Goal: Task Accomplishment & Management: Manage account settings

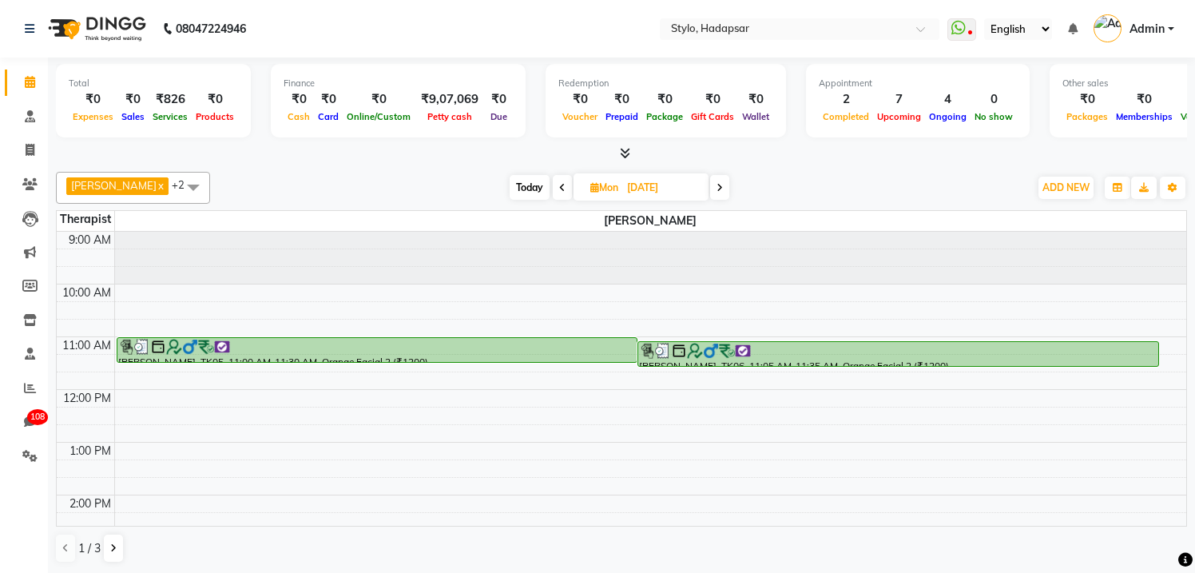
drag, startPoint x: 931, startPoint y: 257, endPoint x: 660, endPoint y: 256, distance: 271.6
click at [663, 256] on div at bounding box center [651, 258] width 1072 height 53
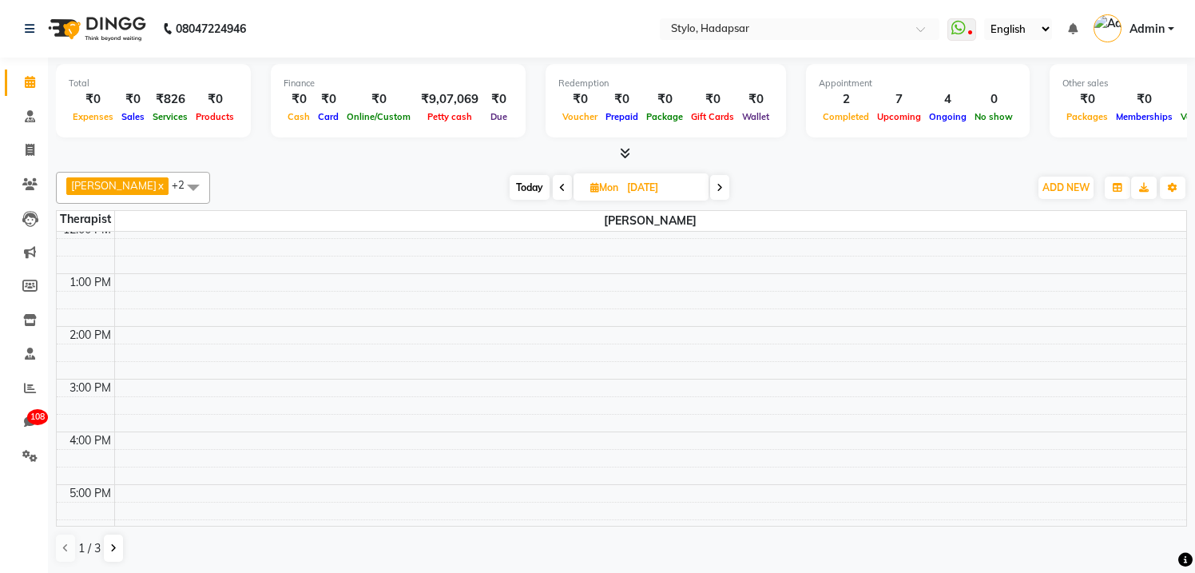
scroll to position [232, 0]
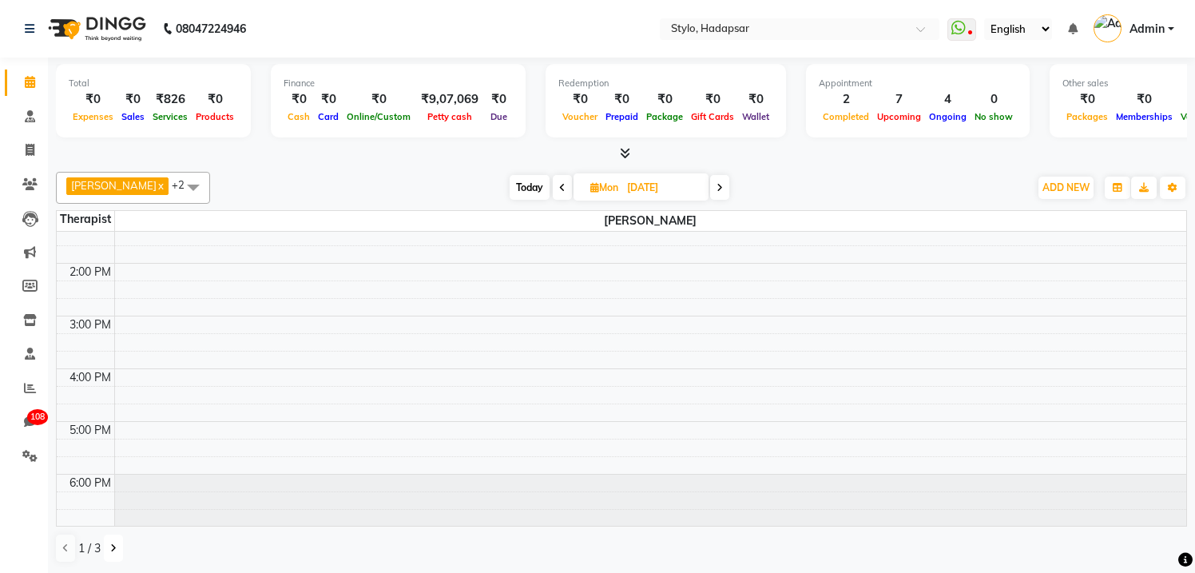
click at [113, 547] on icon at bounding box center [113, 548] width 6 height 10
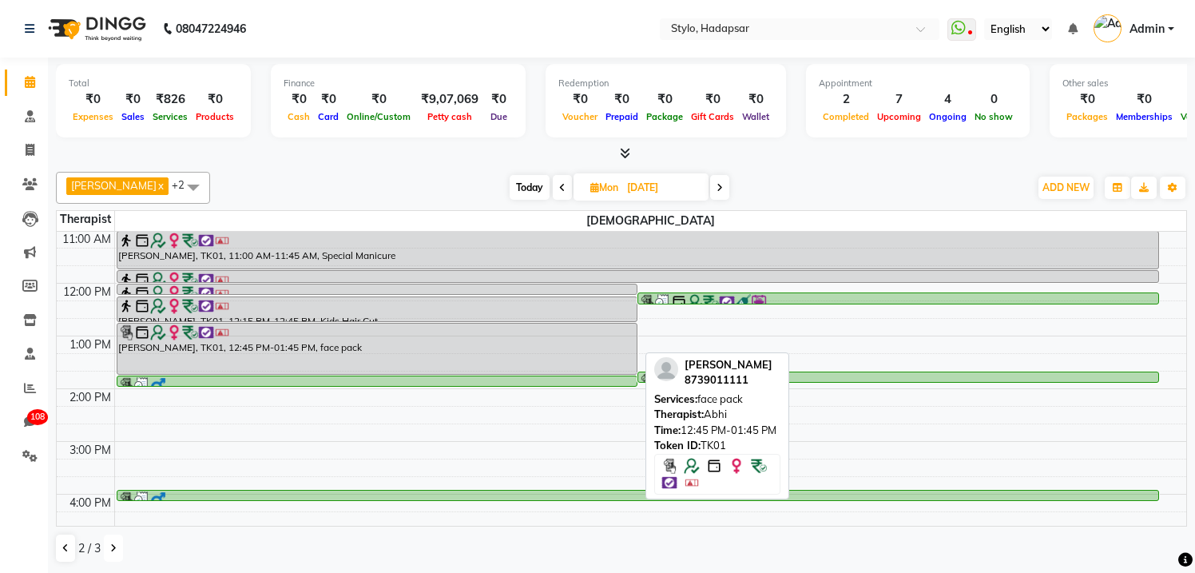
scroll to position [113, 0]
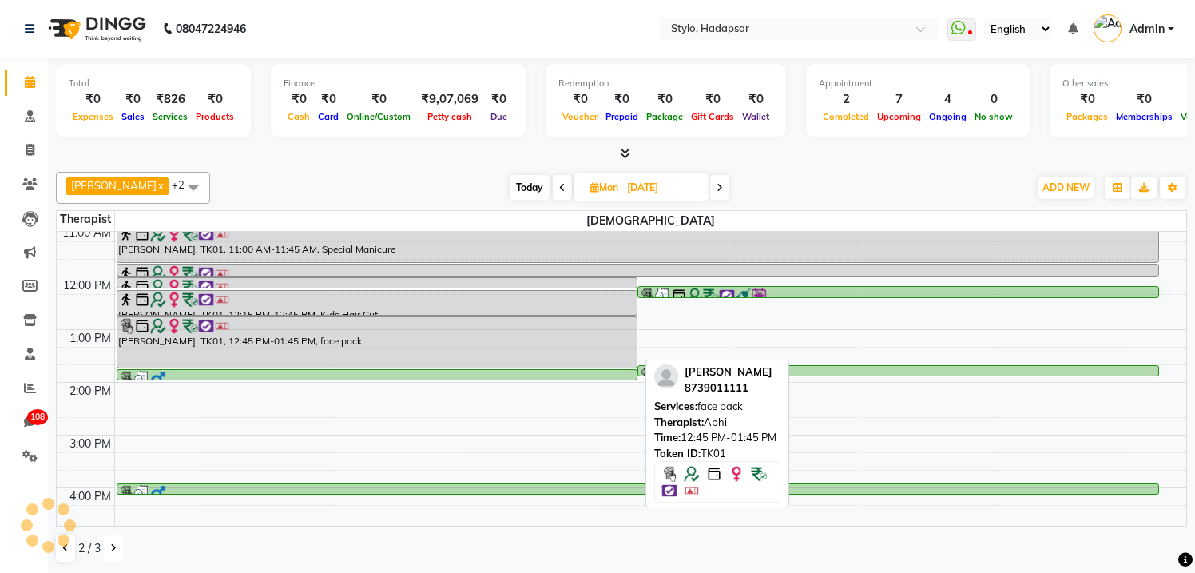
click at [514, 343] on div "[PERSON_NAME], TK01, 12:45 PM-01:45 PM, face pack" at bounding box center [377, 342] width 520 height 50
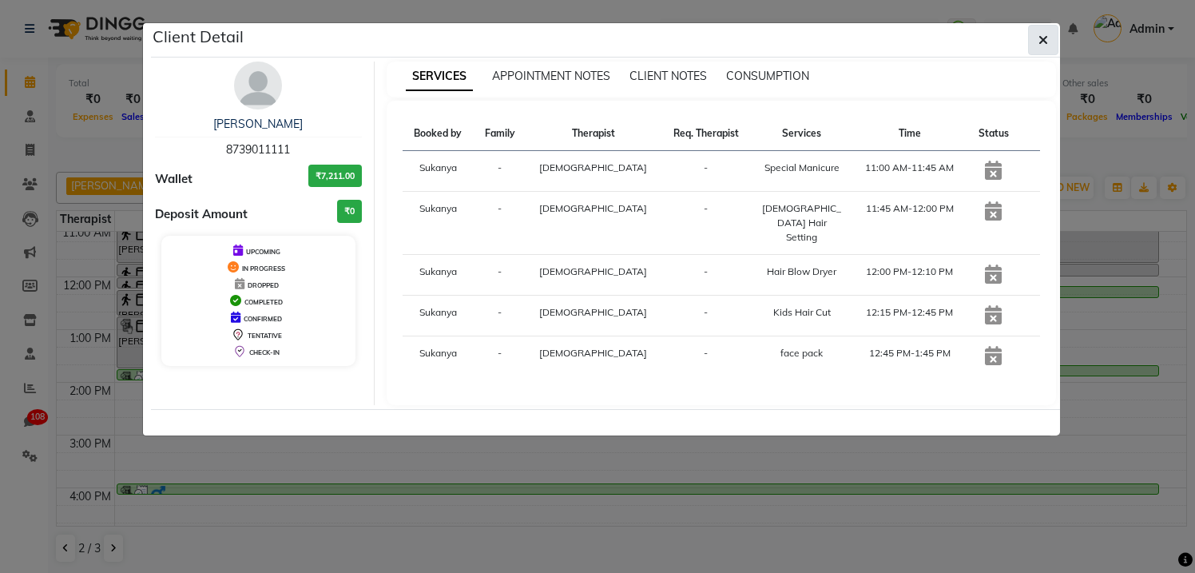
click at [1042, 35] on icon "button" at bounding box center [1043, 40] width 10 height 13
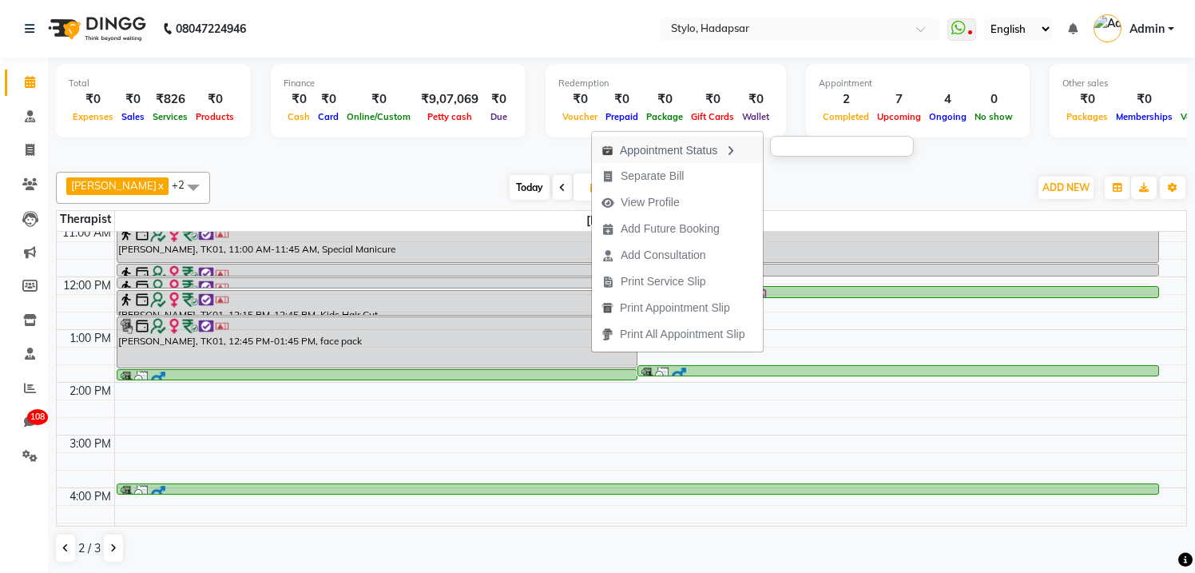
click at [666, 154] on div "Appointment Status" at bounding box center [677, 149] width 171 height 27
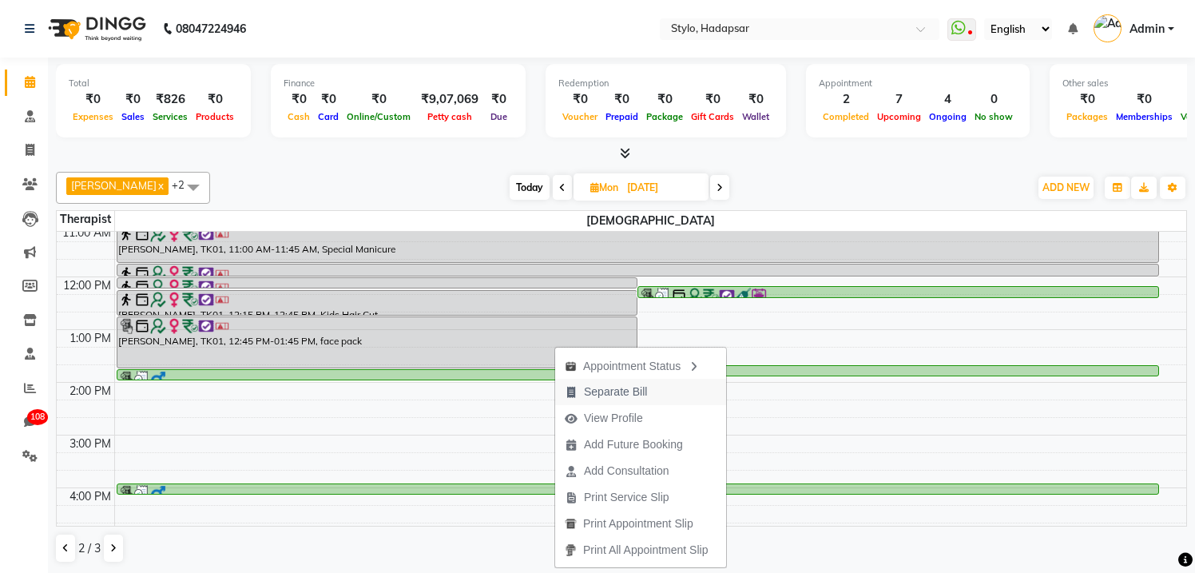
click at [584, 391] on span "Separate Bill" at bounding box center [615, 391] width 63 height 17
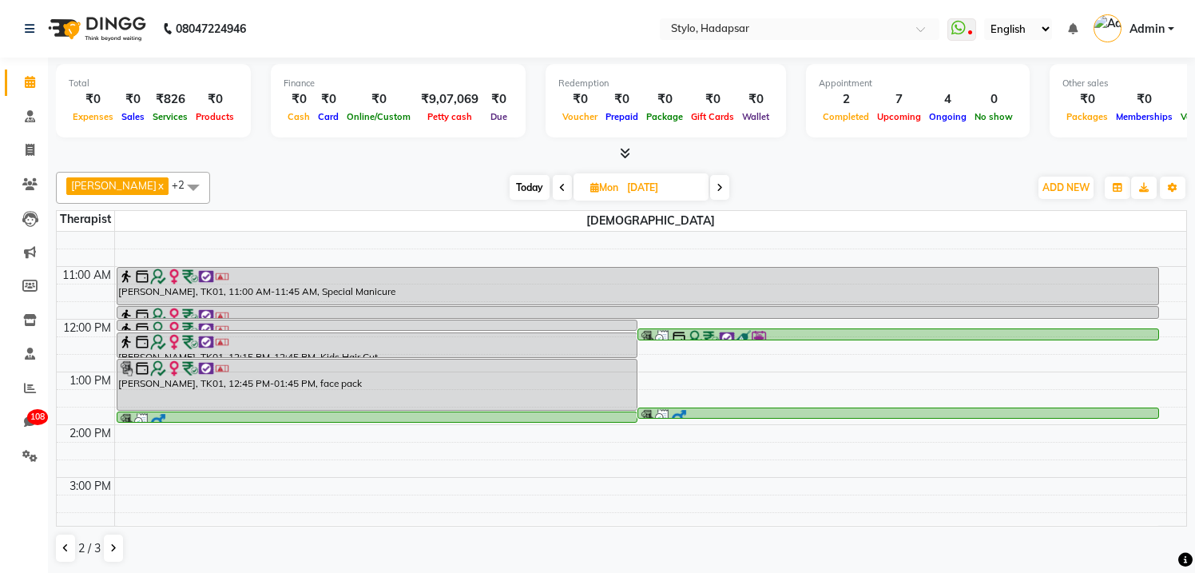
scroll to position [69, 0]
click at [418, 386] on div "[PERSON_NAME], TK01, 12:45 PM-01:45 PM, face pack" at bounding box center [377, 385] width 520 height 50
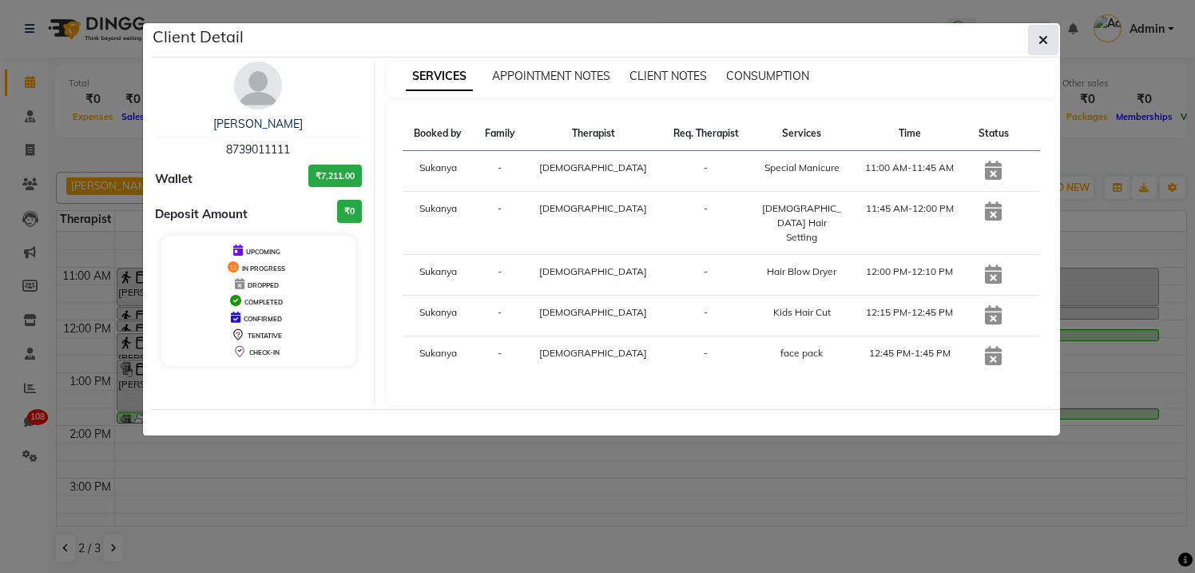
click at [1043, 41] on icon "button" at bounding box center [1043, 40] width 10 height 13
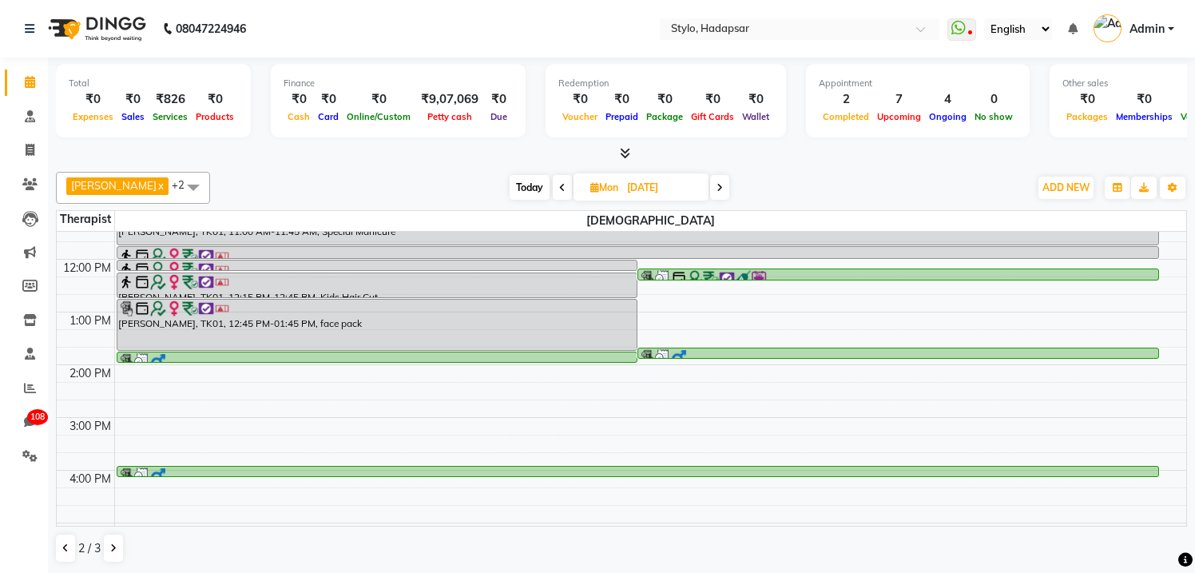
scroll to position [0, 0]
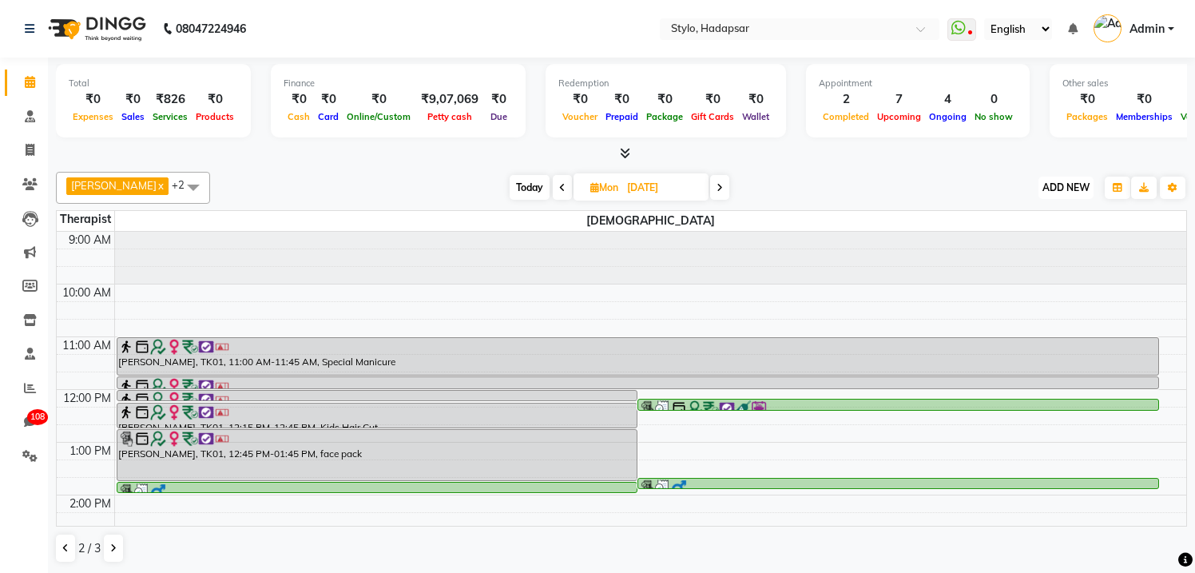
click at [1069, 186] on span "ADD NEW" at bounding box center [1065, 187] width 47 height 12
click at [1047, 215] on button "Add Appointment" at bounding box center [1029, 217] width 126 height 21
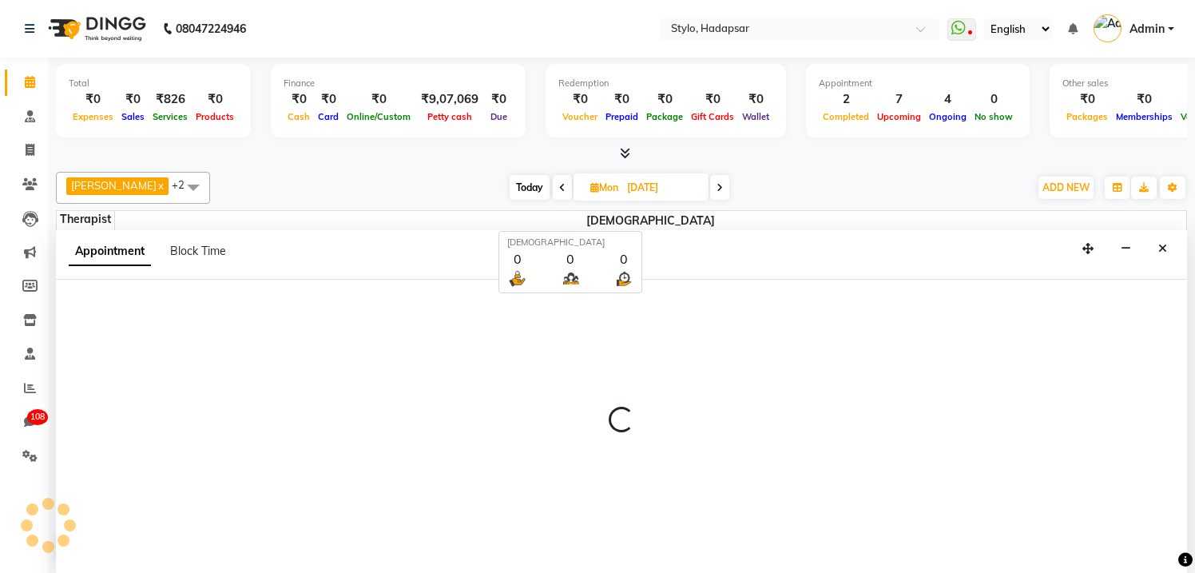
scroll to position [1, 0]
select select "tentative"
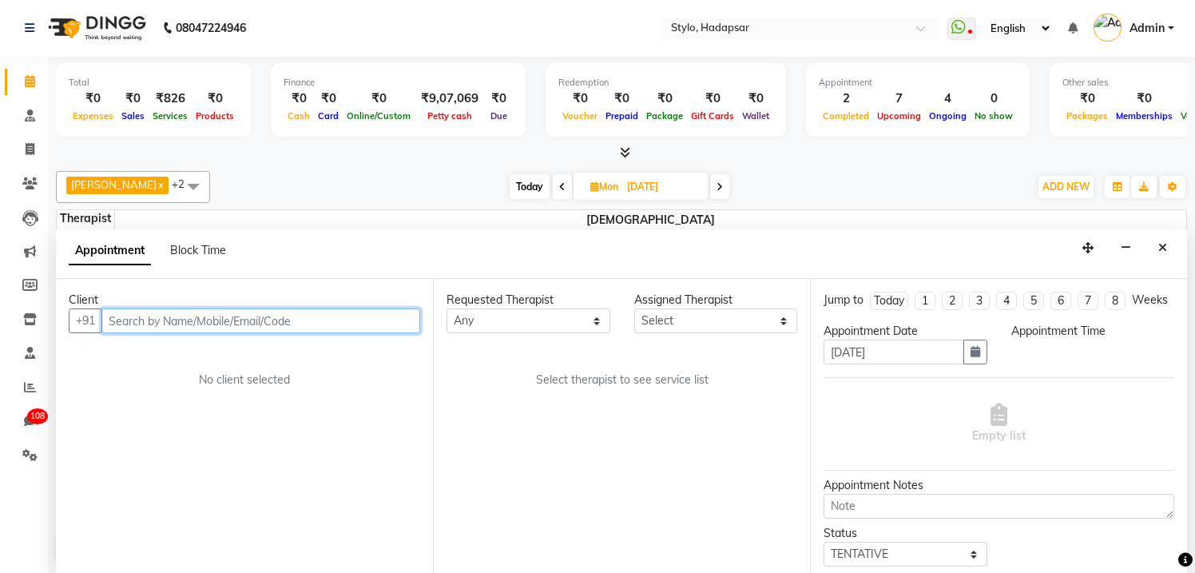
select select "600"
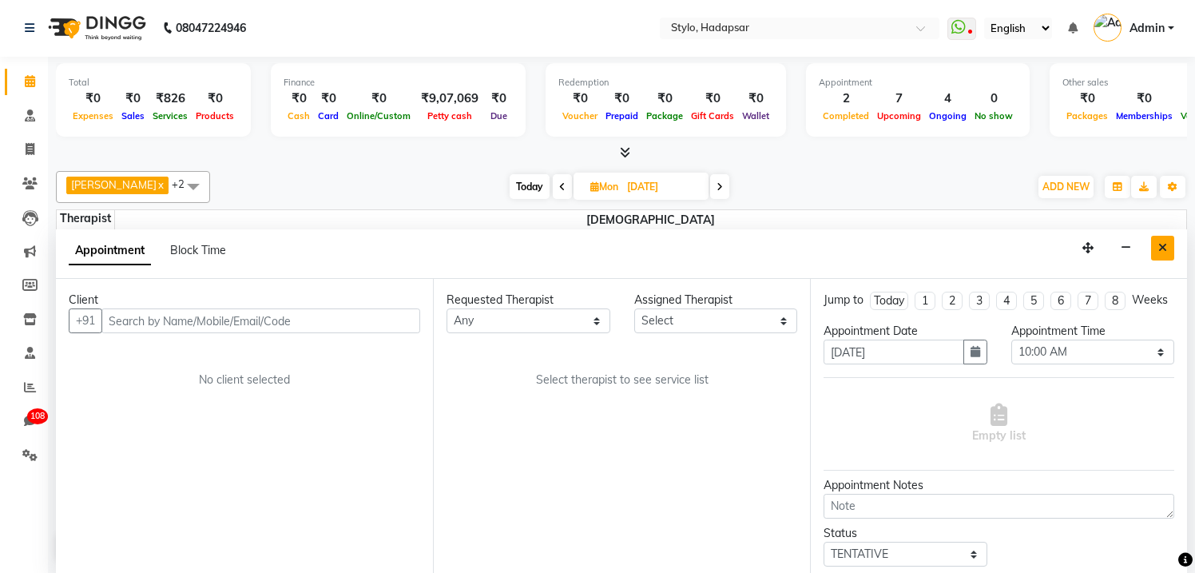
click at [1161, 240] on button "Close" at bounding box center [1162, 248] width 23 height 25
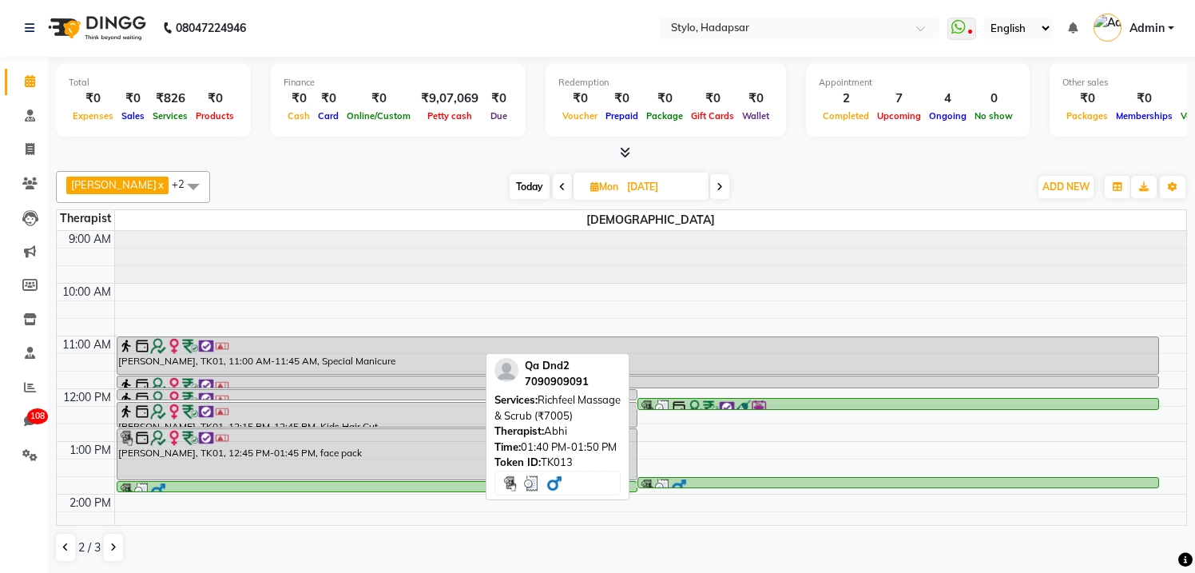
click at [712, 481] on div at bounding box center [898, 486] width 518 height 16
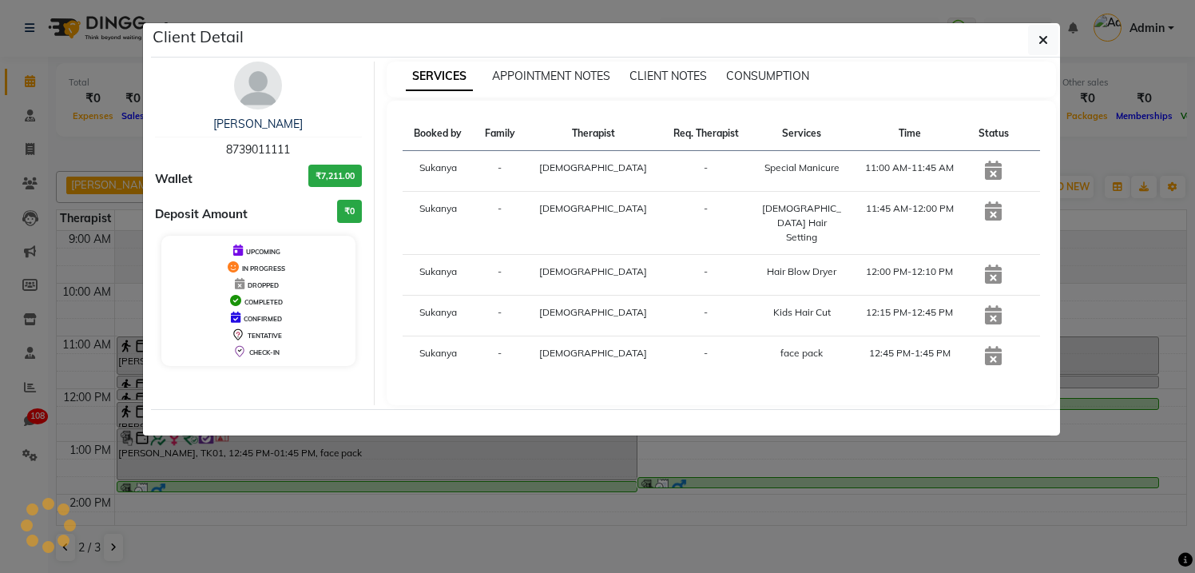
select select "3"
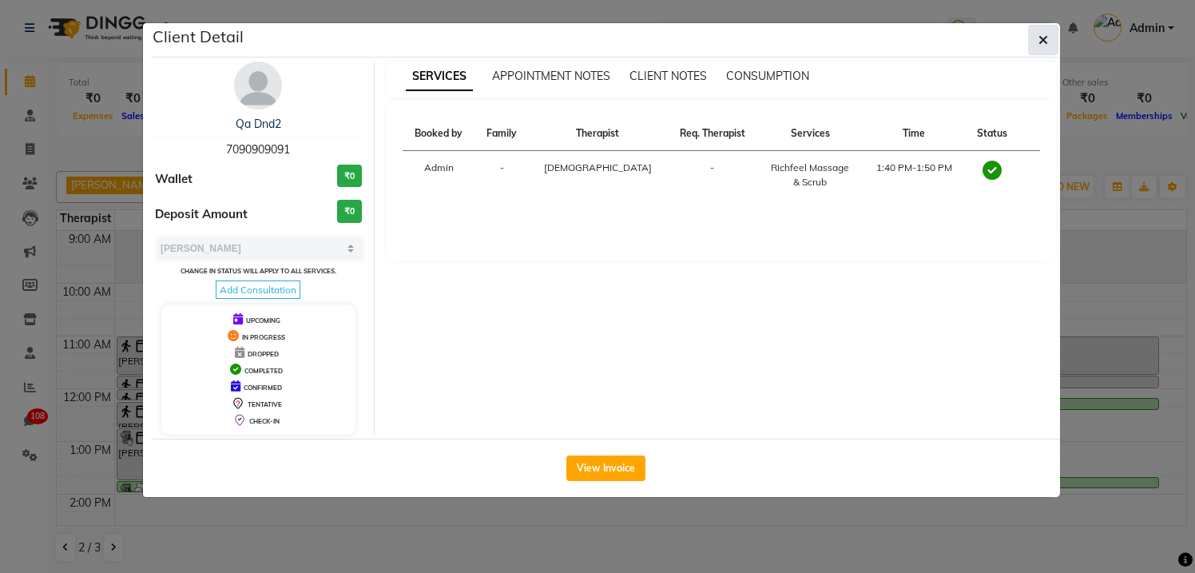
click at [1042, 46] on icon "button" at bounding box center [1043, 40] width 10 height 13
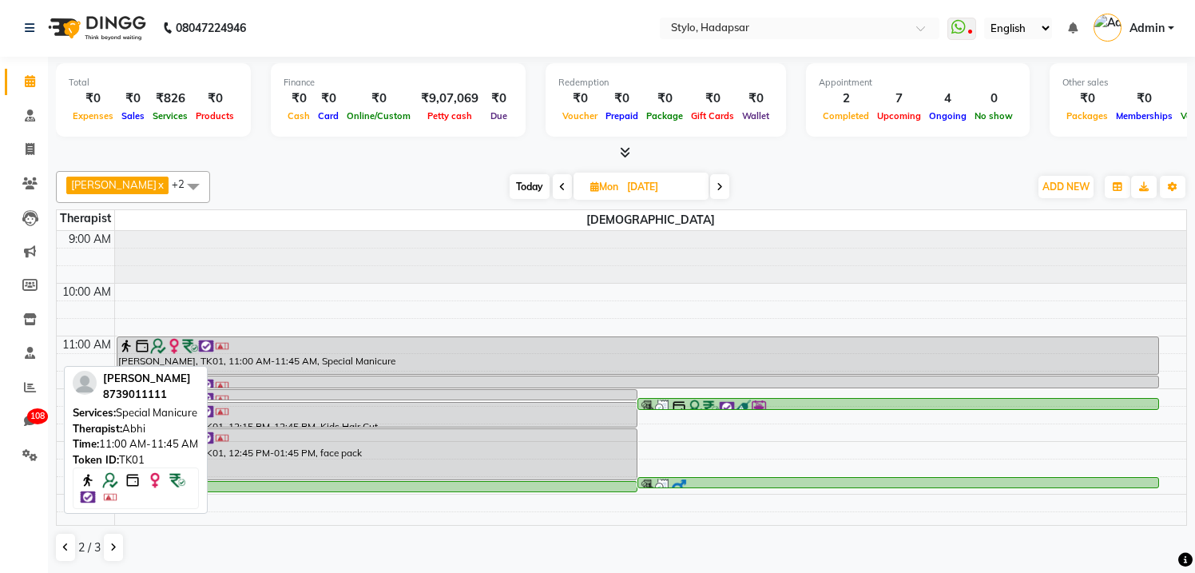
click at [395, 350] on div at bounding box center [638, 346] width 1040 height 16
select select "3"
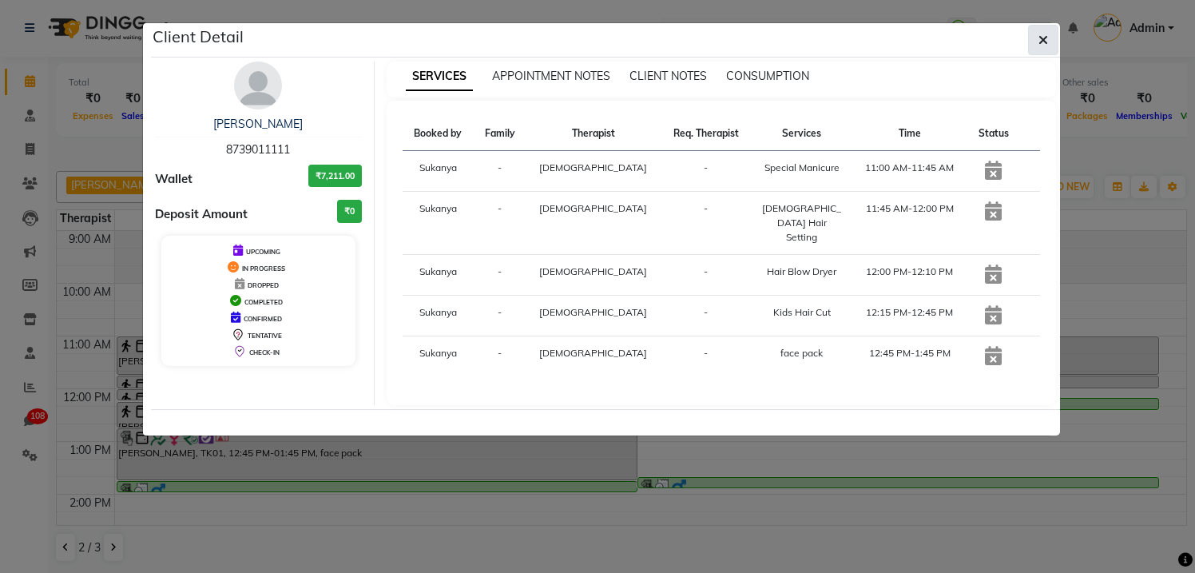
click at [1043, 42] on icon "button" at bounding box center [1043, 40] width 10 height 13
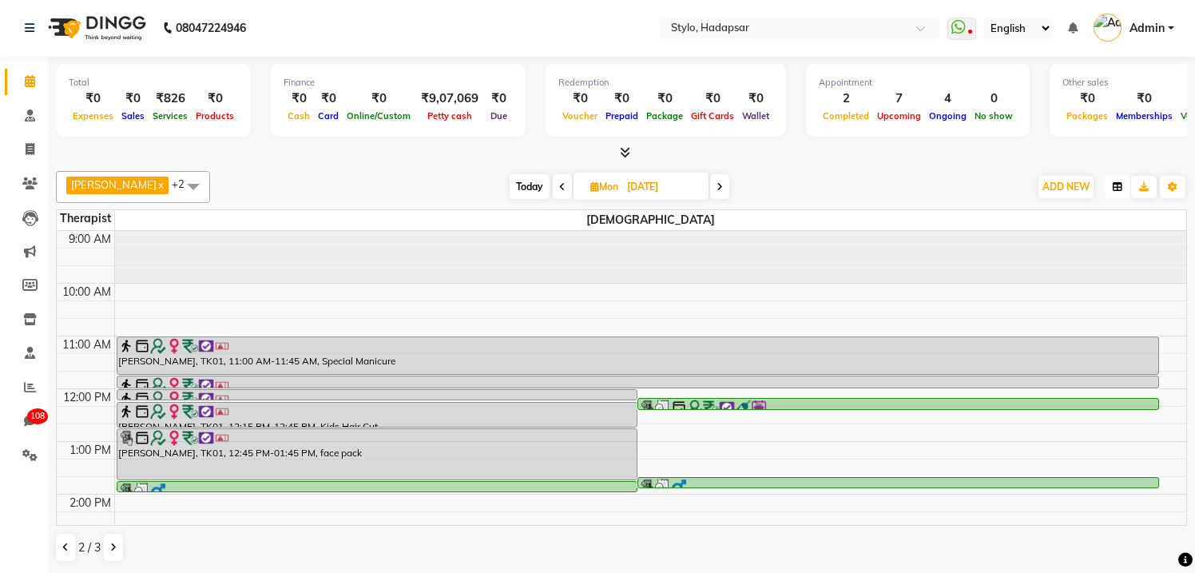
click at [1116, 187] on icon "button" at bounding box center [1118, 187] width 10 height 10
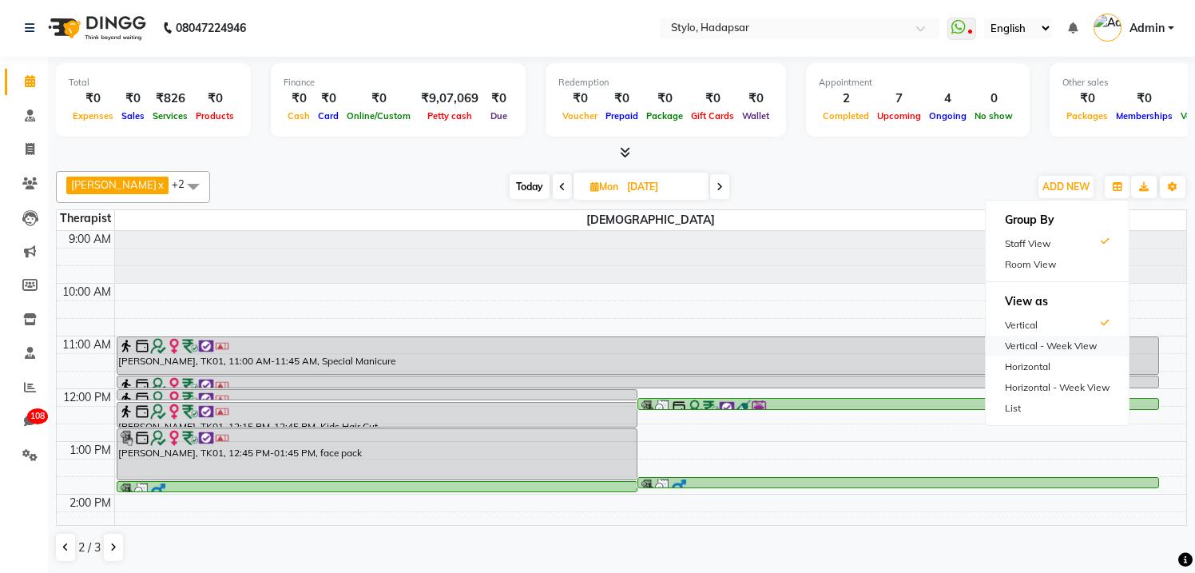
click at [1050, 348] on div "Vertical - Week View" at bounding box center [1057, 345] width 143 height 21
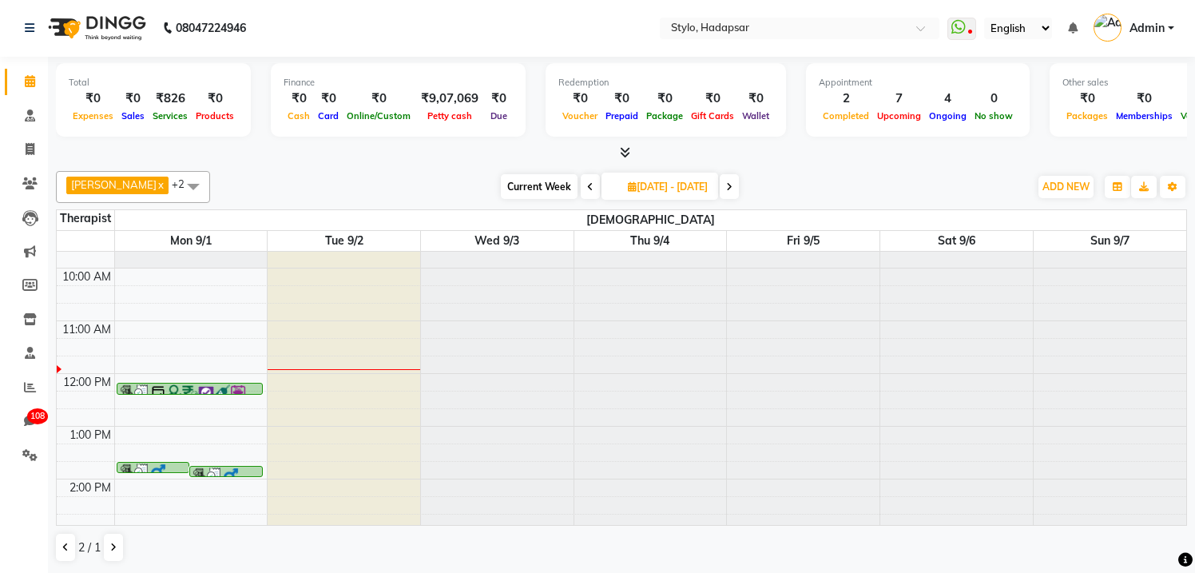
scroll to position [0, 0]
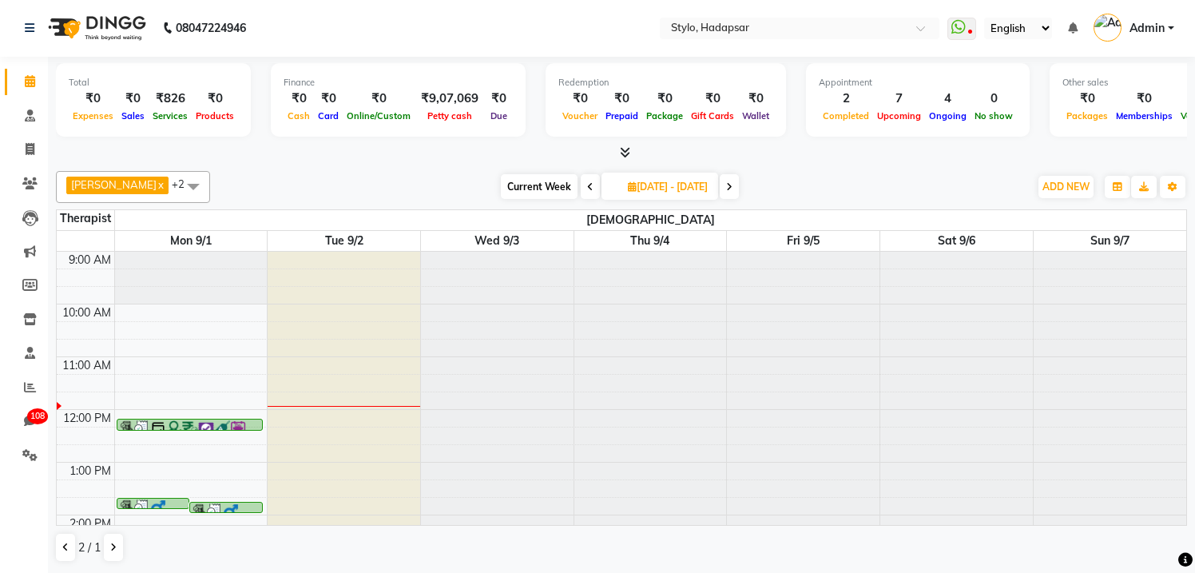
click at [157, 183] on link "x" at bounding box center [160, 184] width 7 height 13
click at [116, 185] on span "[DEMOGRAPHIC_DATA] x" at bounding box center [134, 186] width 136 height 18
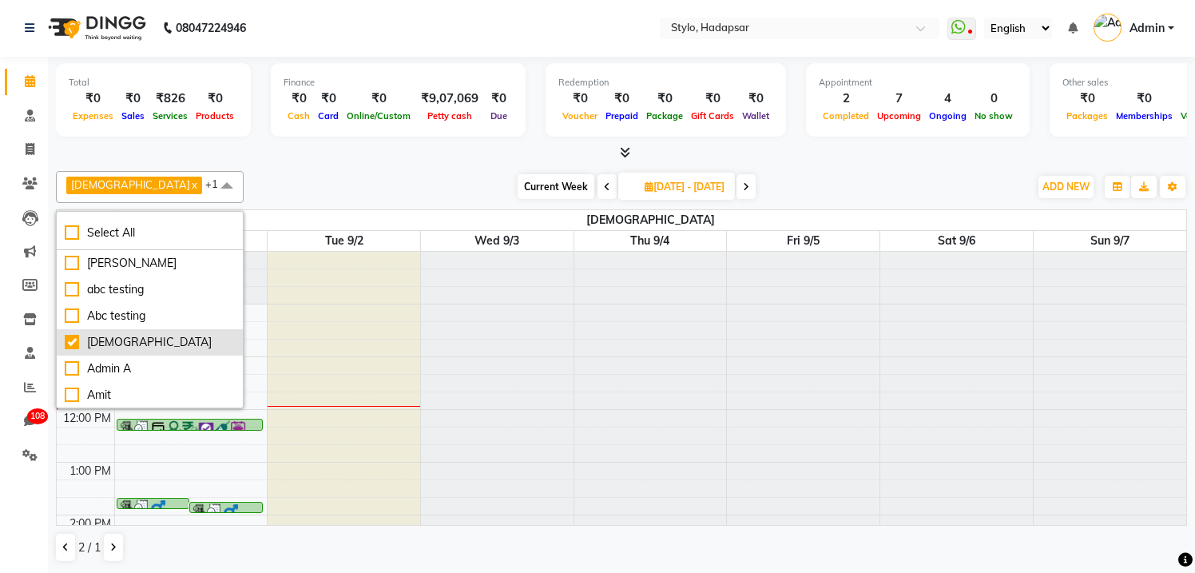
click at [88, 341] on div "[DEMOGRAPHIC_DATA]" at bounding box center [150, 342] width 170 height 17
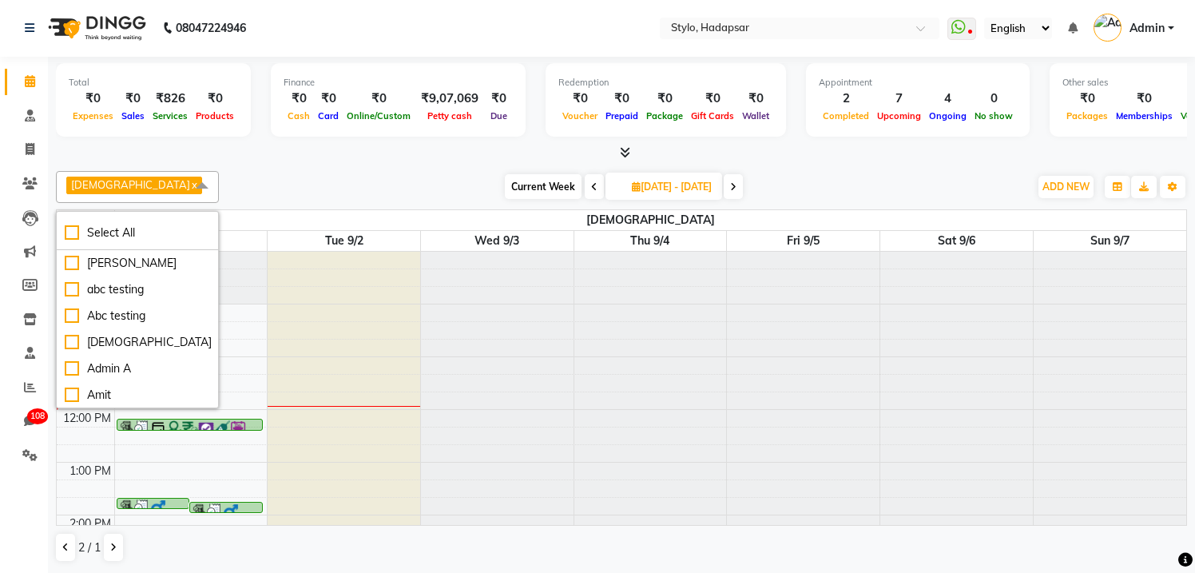
click at [190, 185] on link "x" at bounding box center [193, 184] width 7 height 13
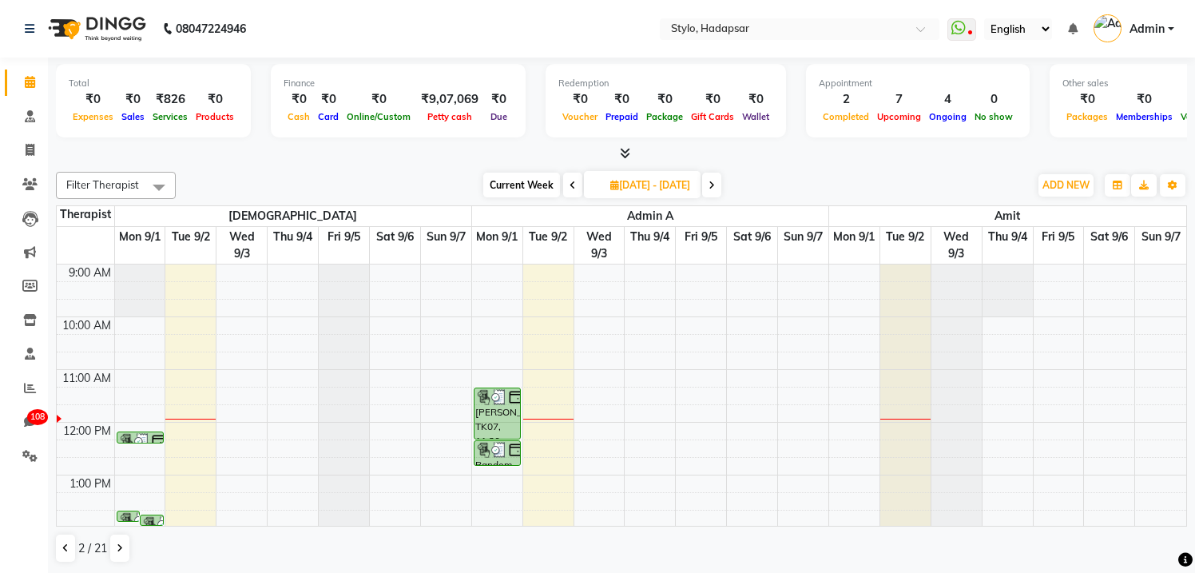
click at [114, 185] on span "Filter Therapist" at bounding box center [102, 184] width 73 height 13
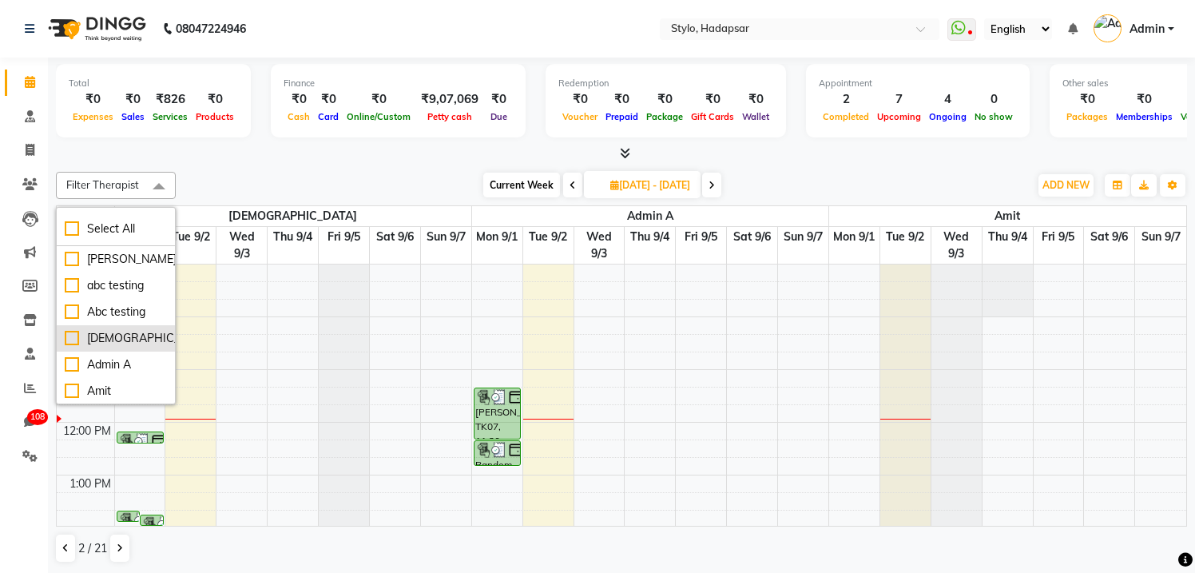
click at [99, 335] on div "[DEMOGRAPHIC_DATA]" at bounding box center [116, 338] width 102 height 17
checkbox input "true"
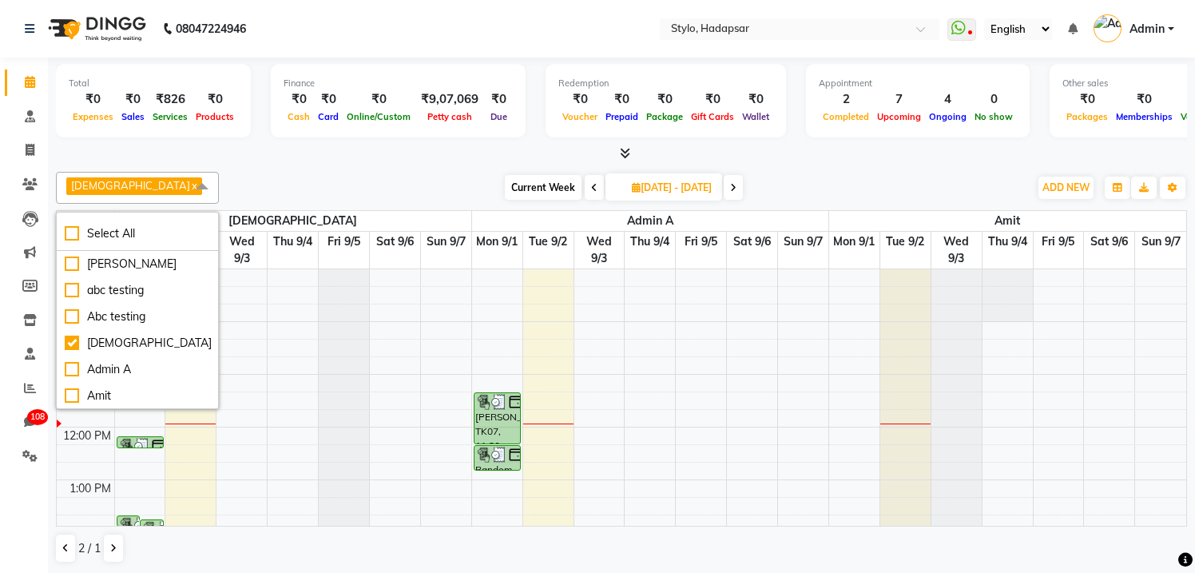
click at [300, 176] on div "Current Week [DATE] [DATE] - [DATE]" at bounding box center [624, 188] width 794 height 24
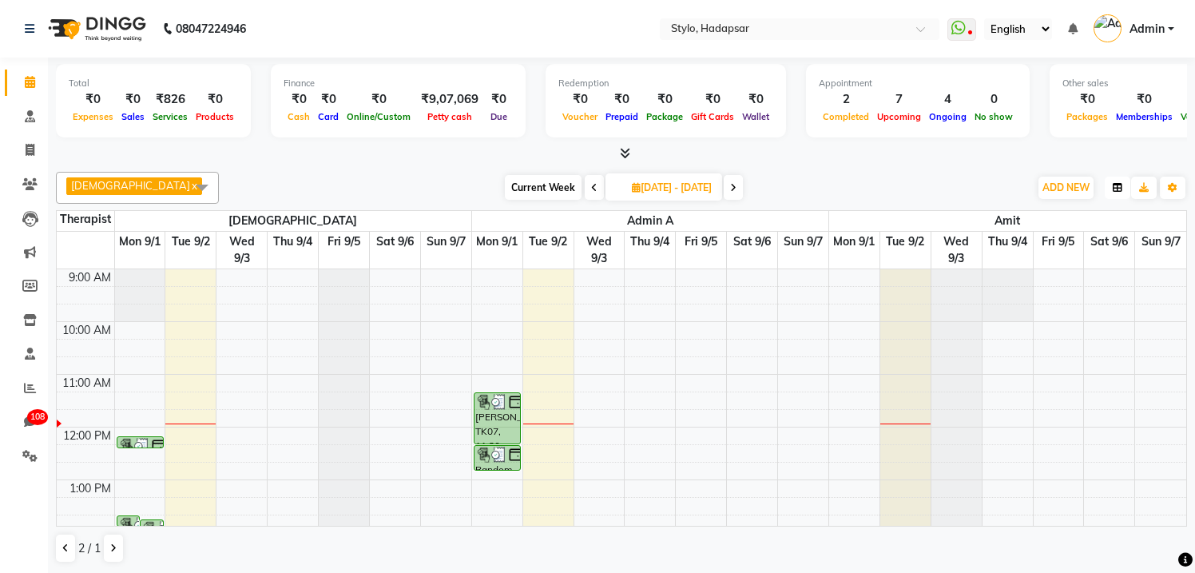
click at [1120, 188] on icon "button" at bounding box center [1118, 188] width 10 height 10
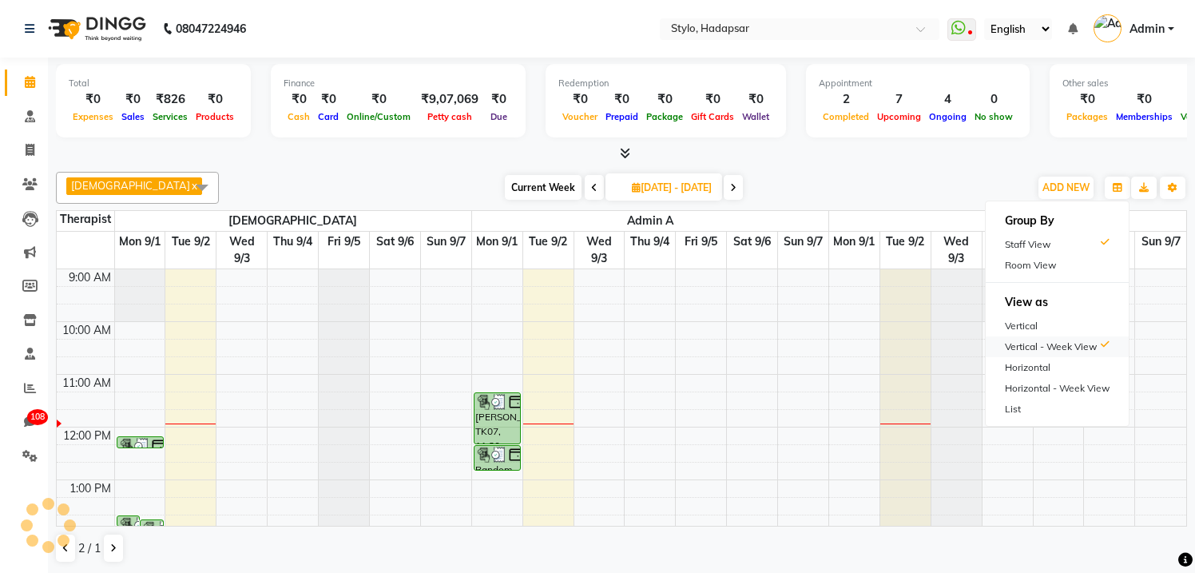
click at [1035, 346] on div "Vertical - Week View" at bounding box center [1057, 346] width 143 height 21
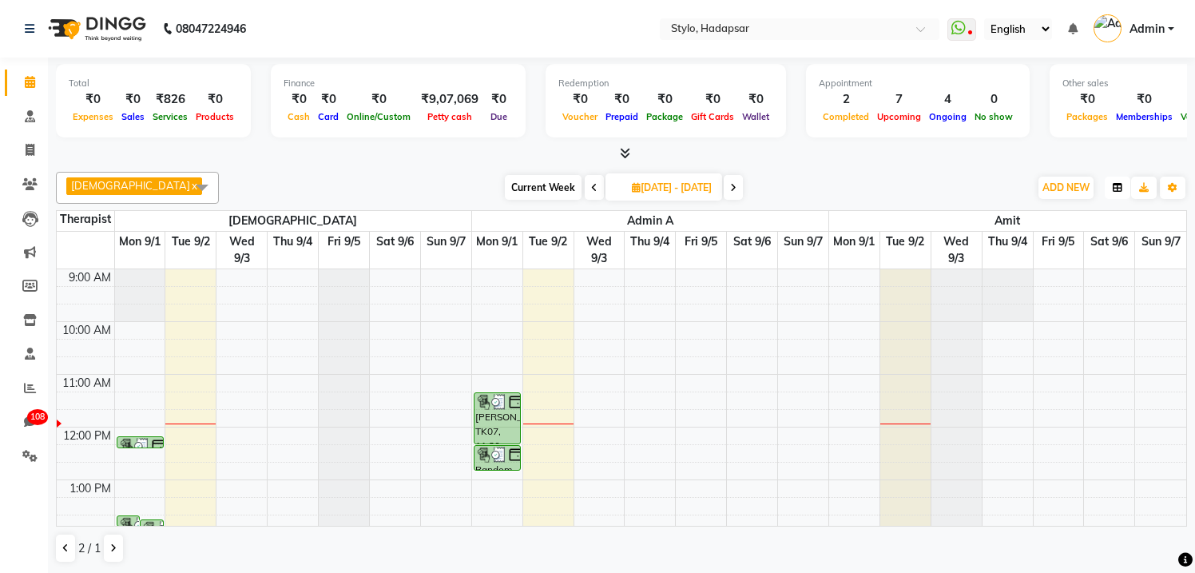
click at [1121, 188] on icon "button" at bounding box center [1118, 188] width 10 height 10
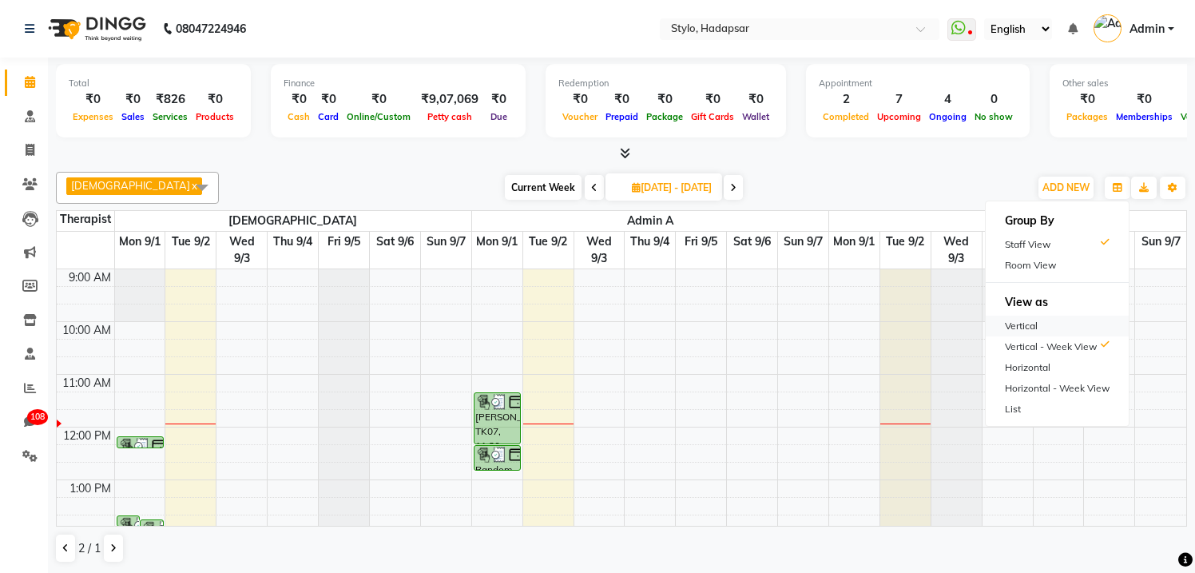
click at [1046, 324] on div "Vertical" at bounding box center [1057, 325] width 143 height 21
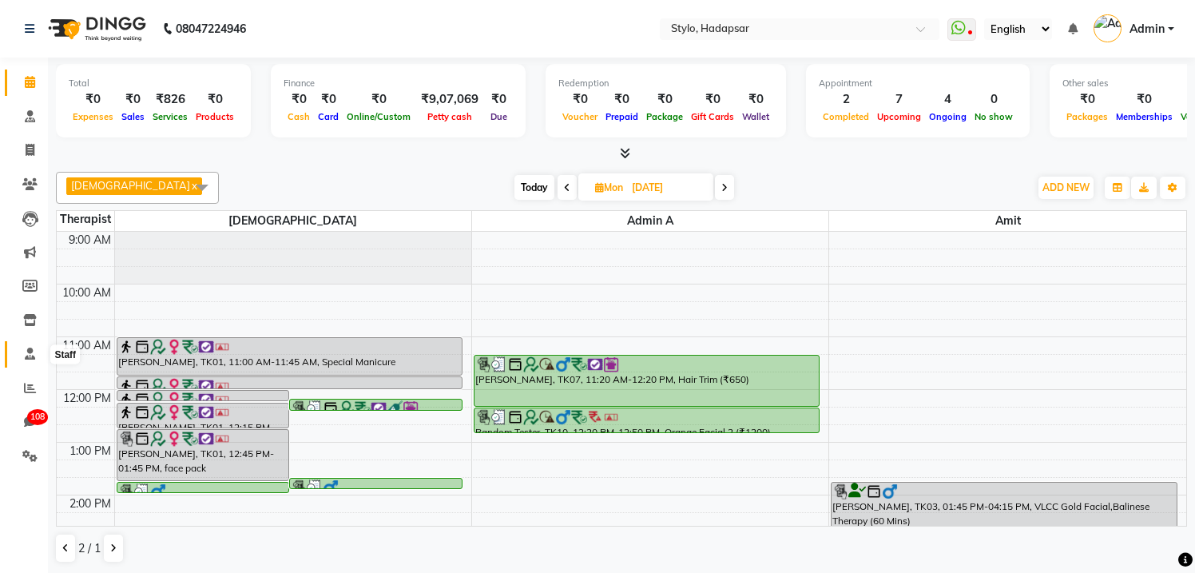
click at [29, 355] on icon at bounding box center [30, 353] width 10 height 12
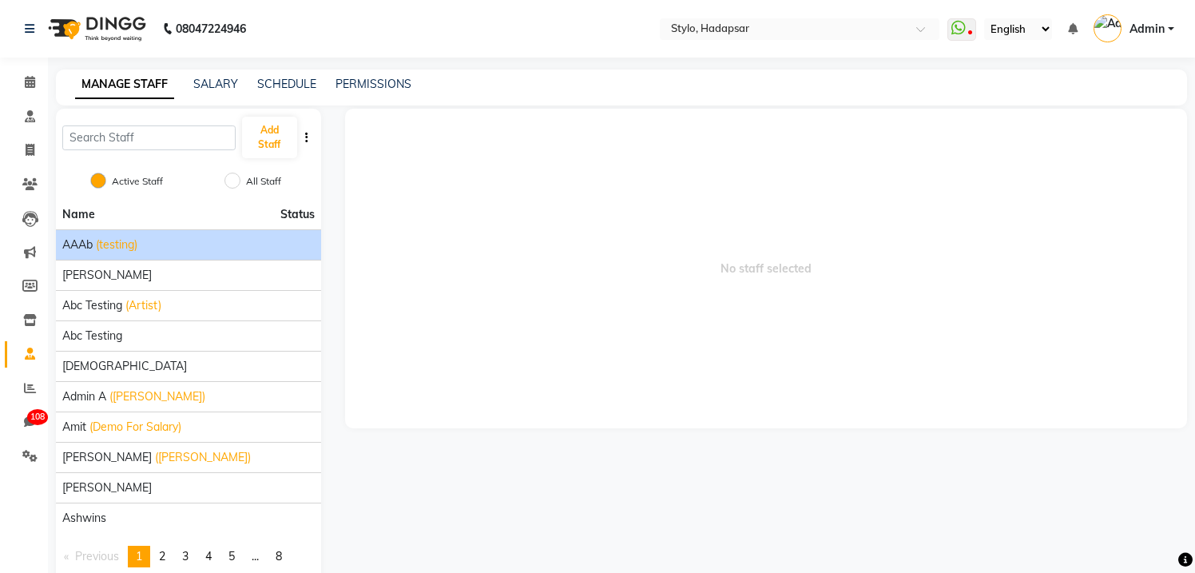
click at [93, 246] on div "AAAb (testing)" at bounding box center [188, 244] width 252 height 17
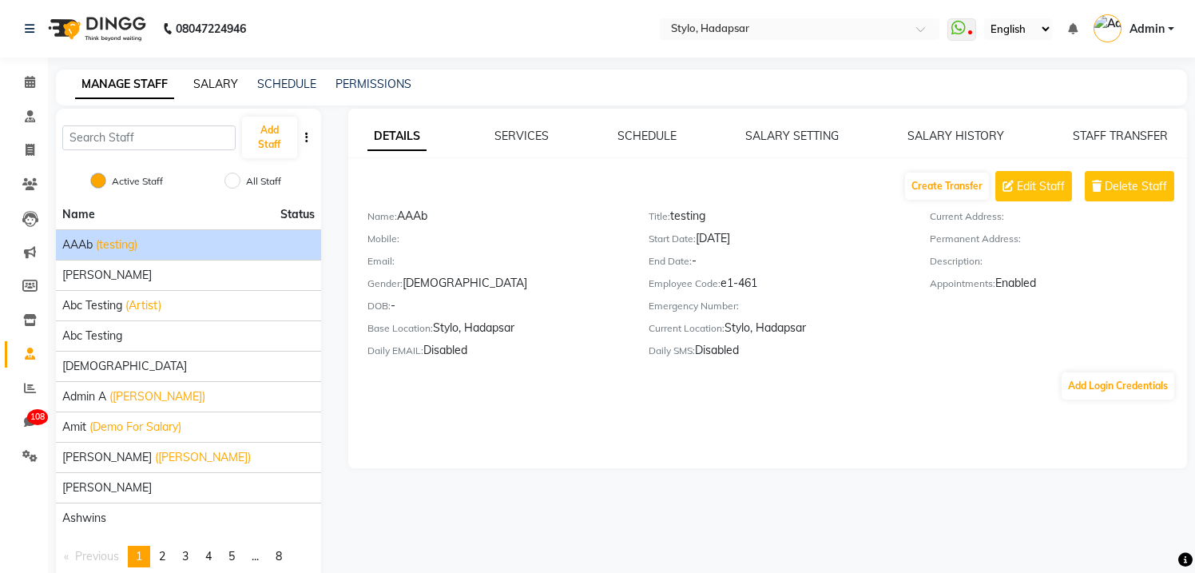
click at [220, 82] on link "SALARY" at bounding box center [215, 84] width 45 height 14
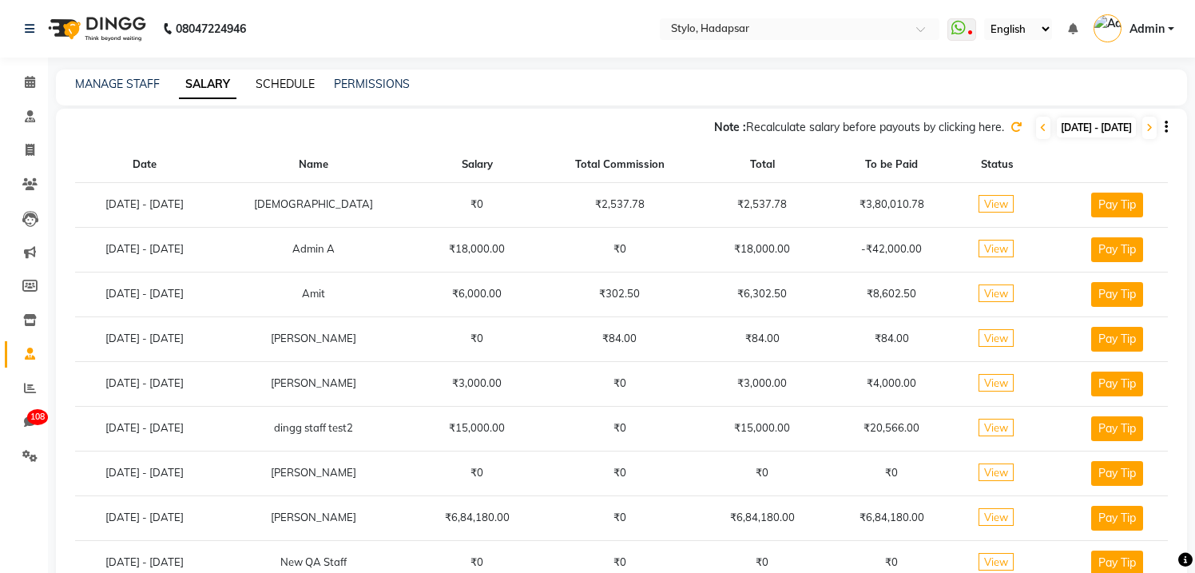
click at [277, 82] on link "SCHEDULE" at bounding box center [285, 84] width 59 height 14
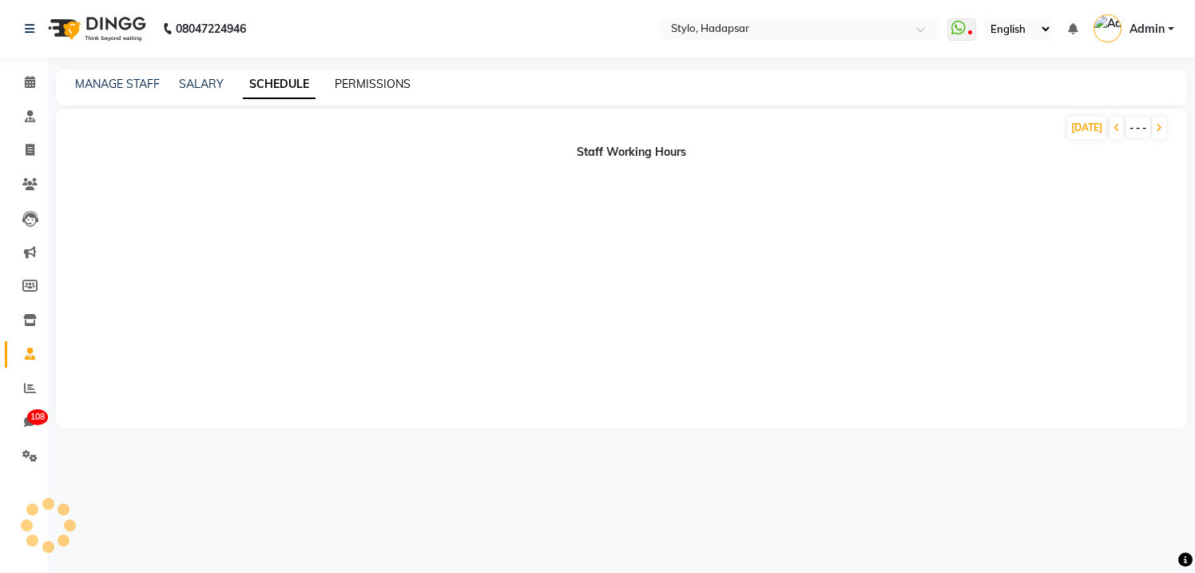
click at [385, 88] on link "PERMISSIONS" at bounding box center [373, 84] width 76 height 14
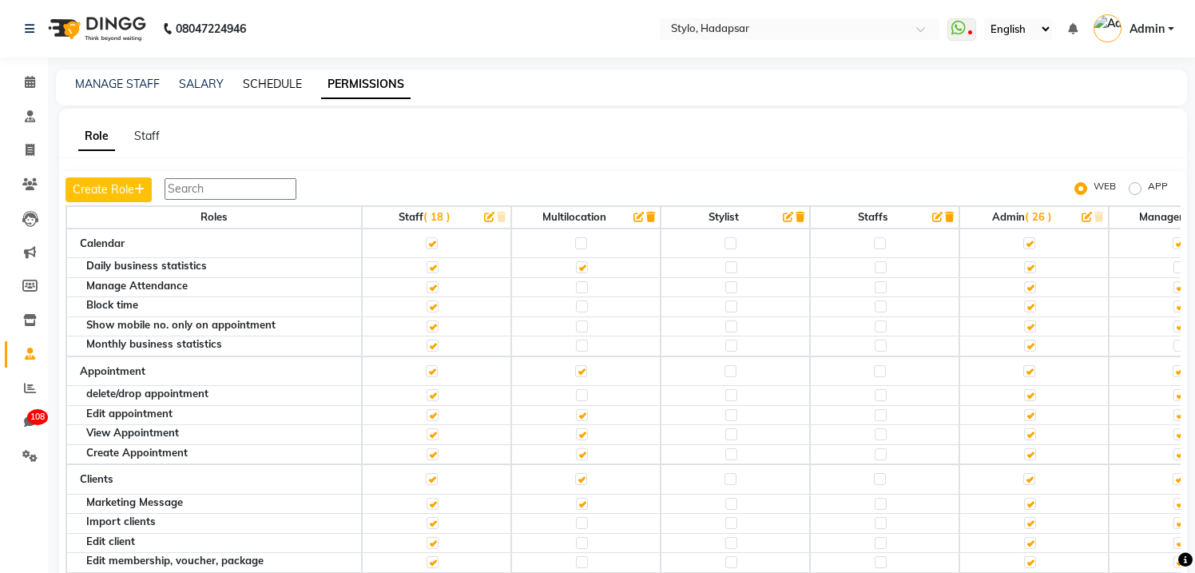
click at [267, 86] on link "SCHEDULE" at bounding box center [272, 84] width 59 height 14
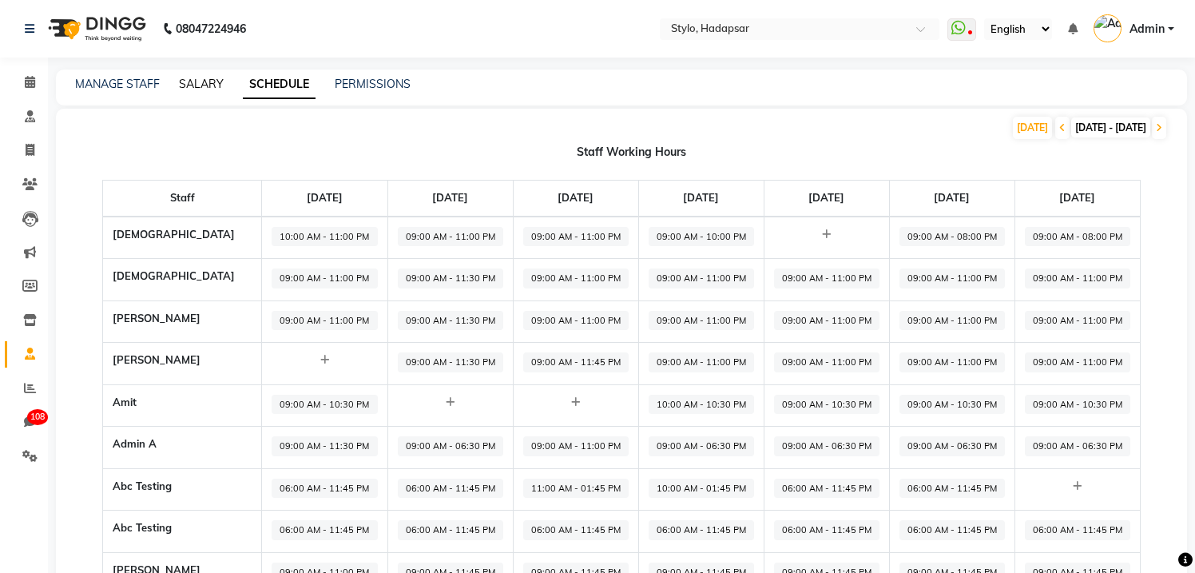
click at [208, 79] on link "SALARY" at bounding box center [201, 84] width 45 height 14
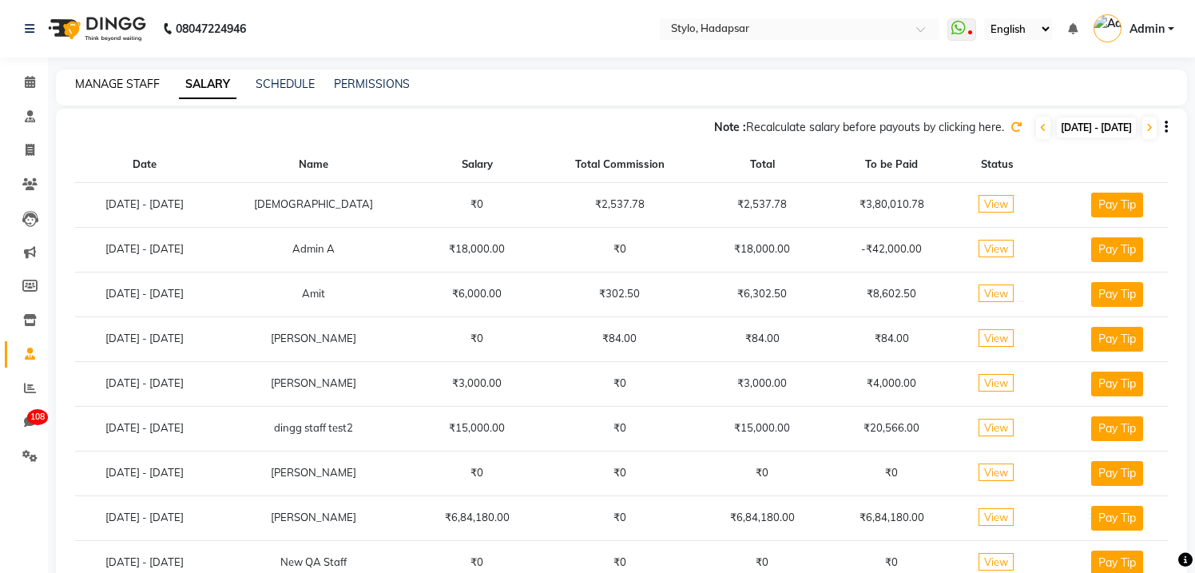
click at [138, 81] on link "MANAGE STAFF" at bounding box center [117, 84] width 85 height 14
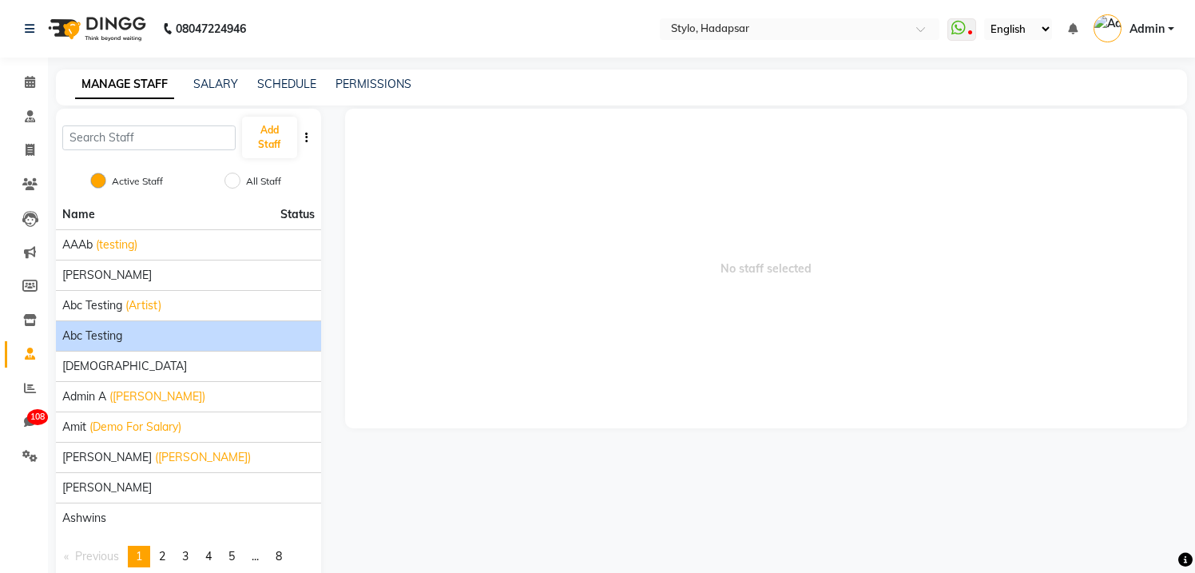
click at [96, 333] on span "Abc testing" at bounding box center [92, 335] width 60 height 17
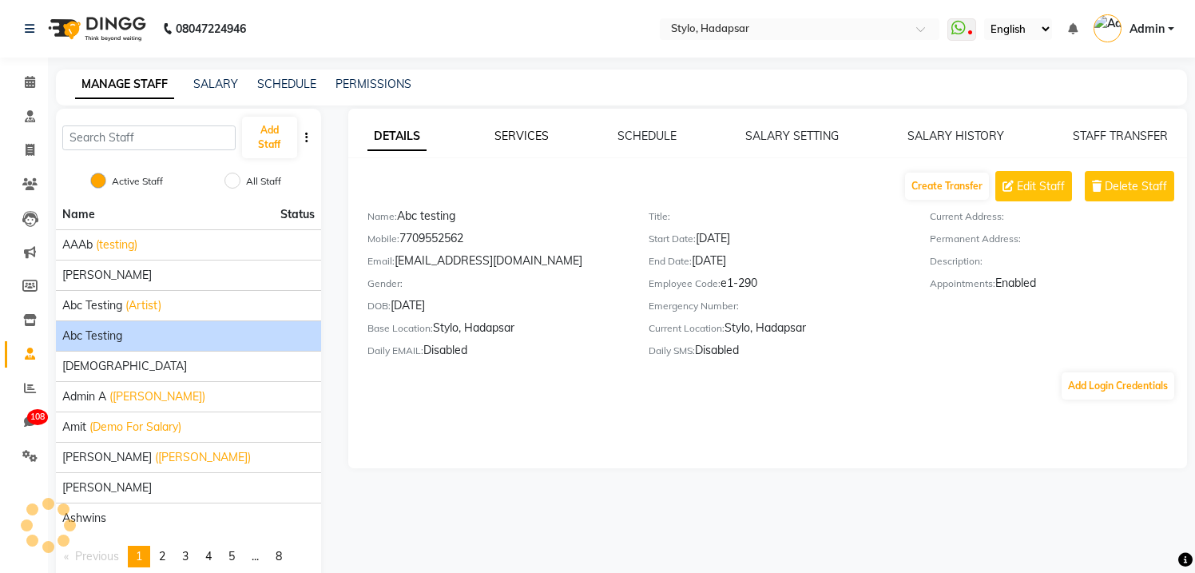
click at [526, 133] on link "SERVICES" at bounding box center [521, 136] width 54 height 14
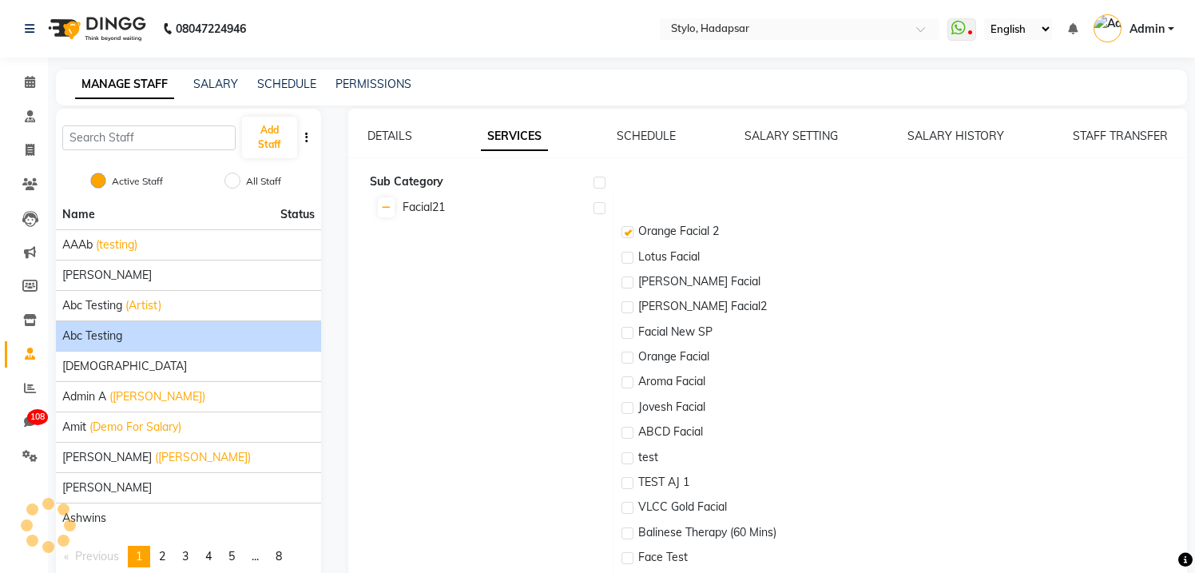
checkbox input "true"
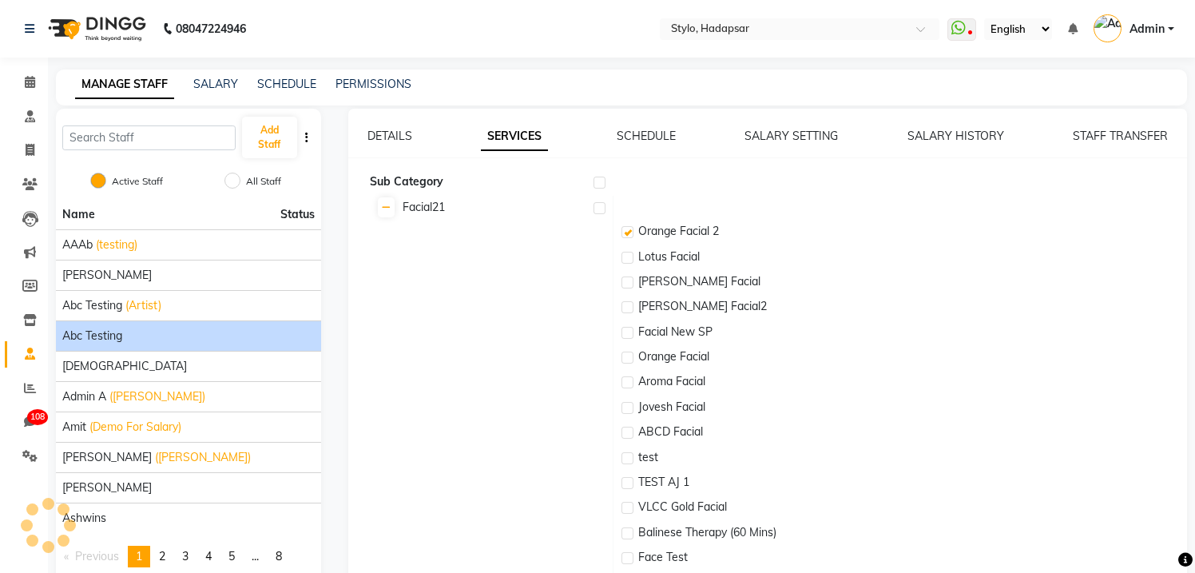
checkbox input "true"
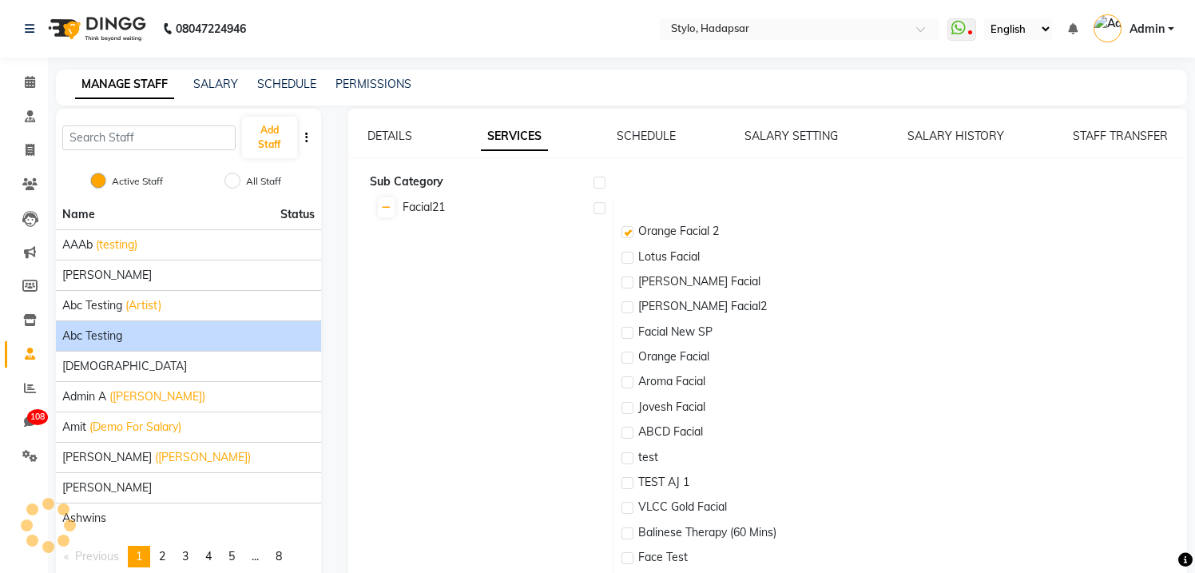
checkbox input "true"
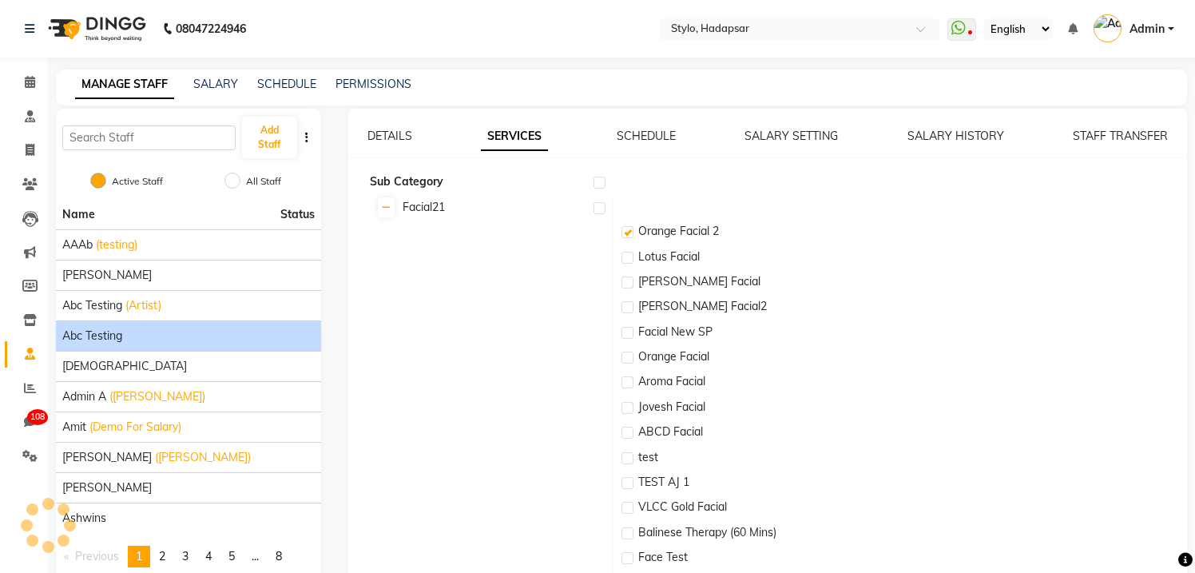
checkbox input "true"
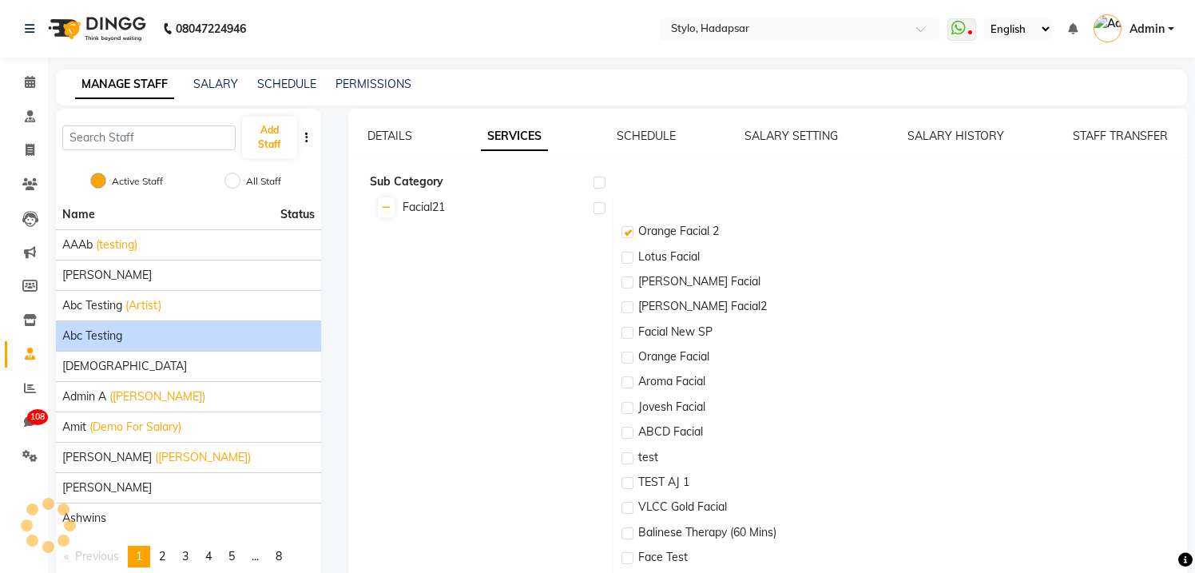
checkbox input "true"
click at [637, 129] on link "SCHEDULE" at bounding box center [646, 136] width 59 height 14
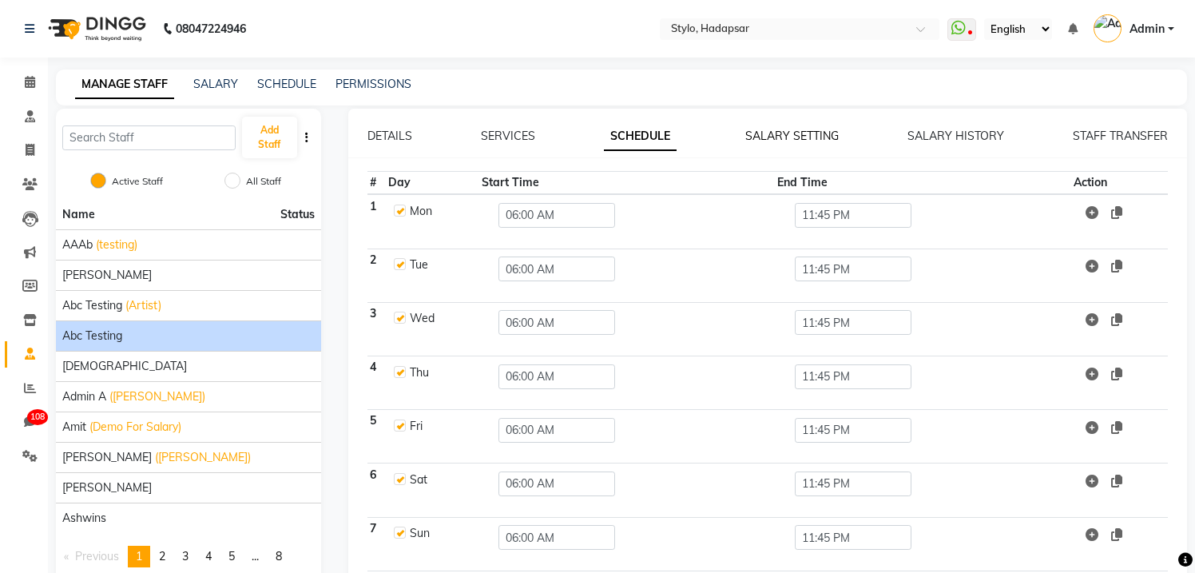
click at [764, 132] on link "SALARY SETTING" at bounding box center [791, 136] width 93 height 14
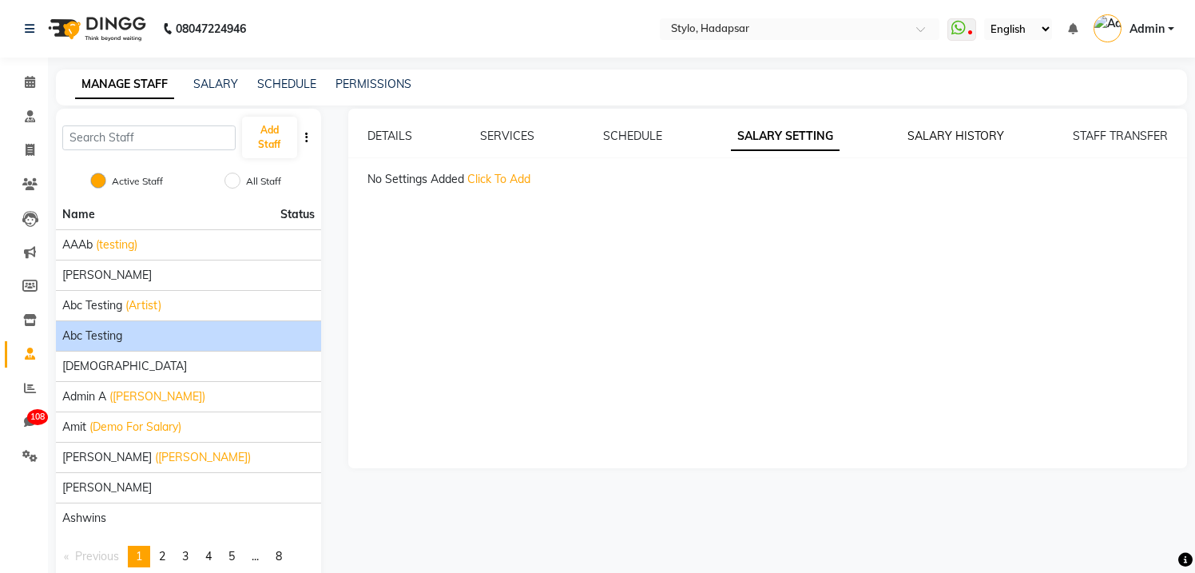
click at [928, 133] on link "SALARY HISTORY" at bounding box center [955, 136] width 97 height 14
click at [1108, 133] on link "STAFF TRANSFER" at bounding box center [1120, 136] width 95 height 14
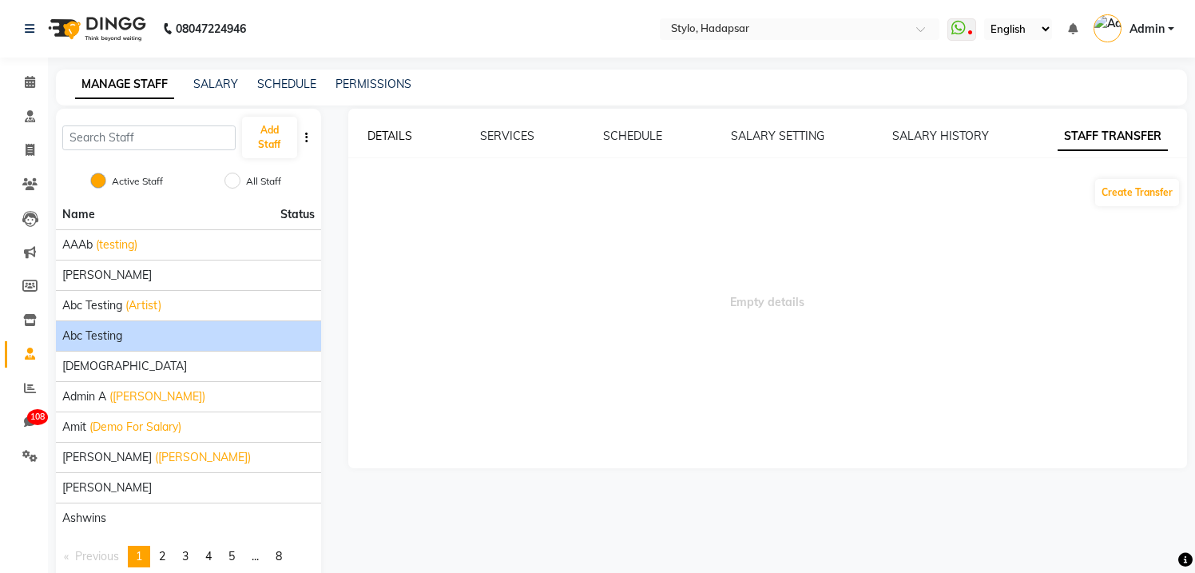
click at [395, 137] on link "DETAILS" at bounding box center [389, 136] width 45 height 14
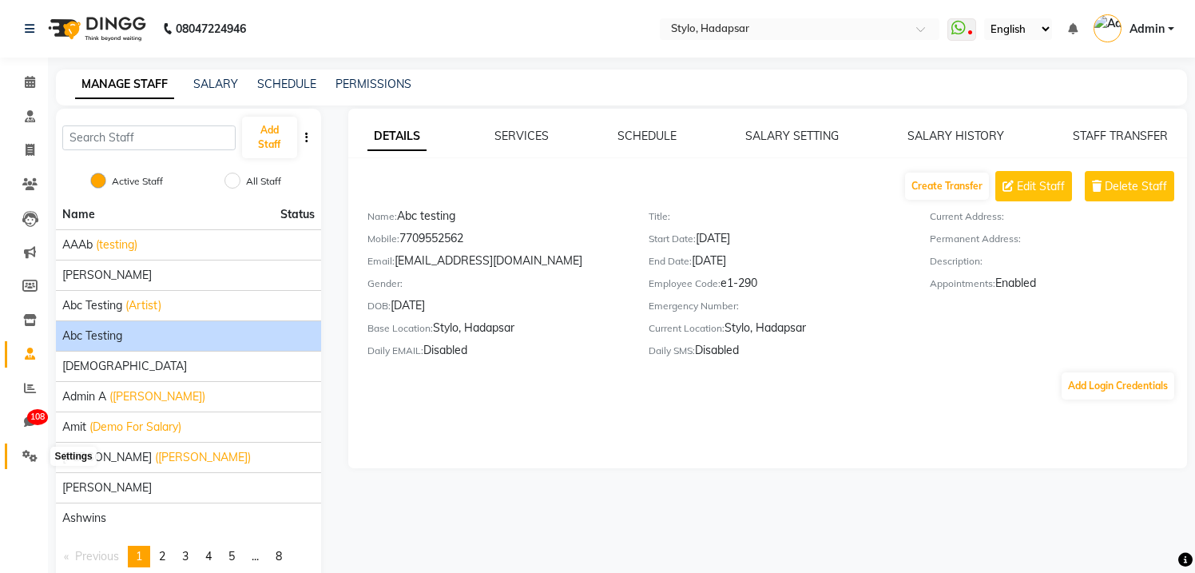
click at [24, 457] on icon at bounding box center [29, 456] width 15 height 12
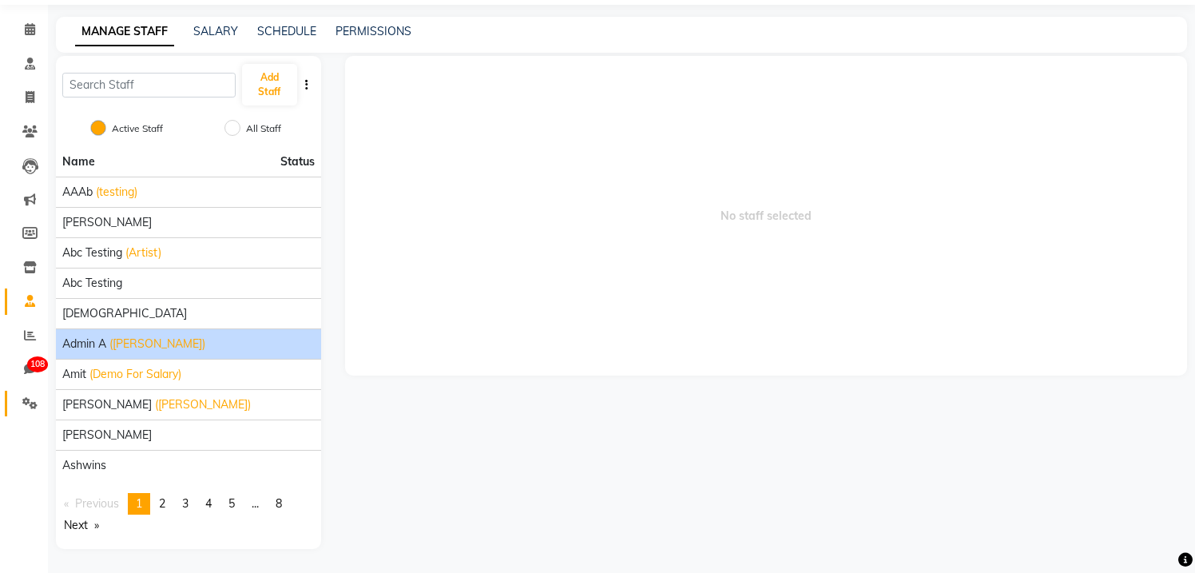
scroll to position [2, 0]
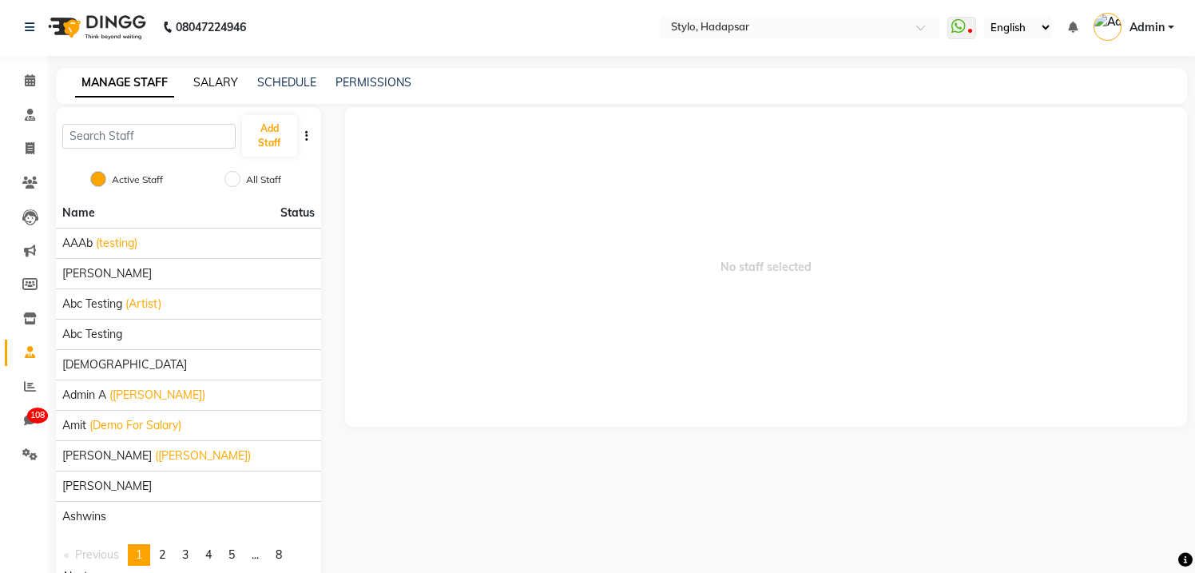
click at [221, 75] on link "SALARY" at bounding box center [215, 82] width 45 height 14
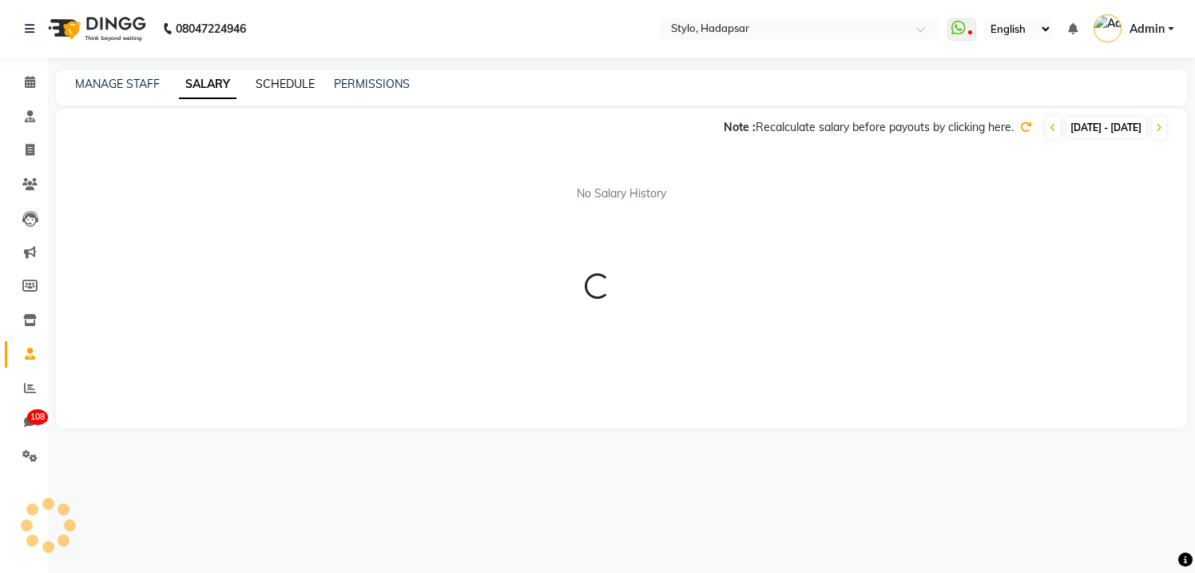
click at [279, 79] on link "SCHEDULE" at bounding box center [285, 84] width 59 height 14
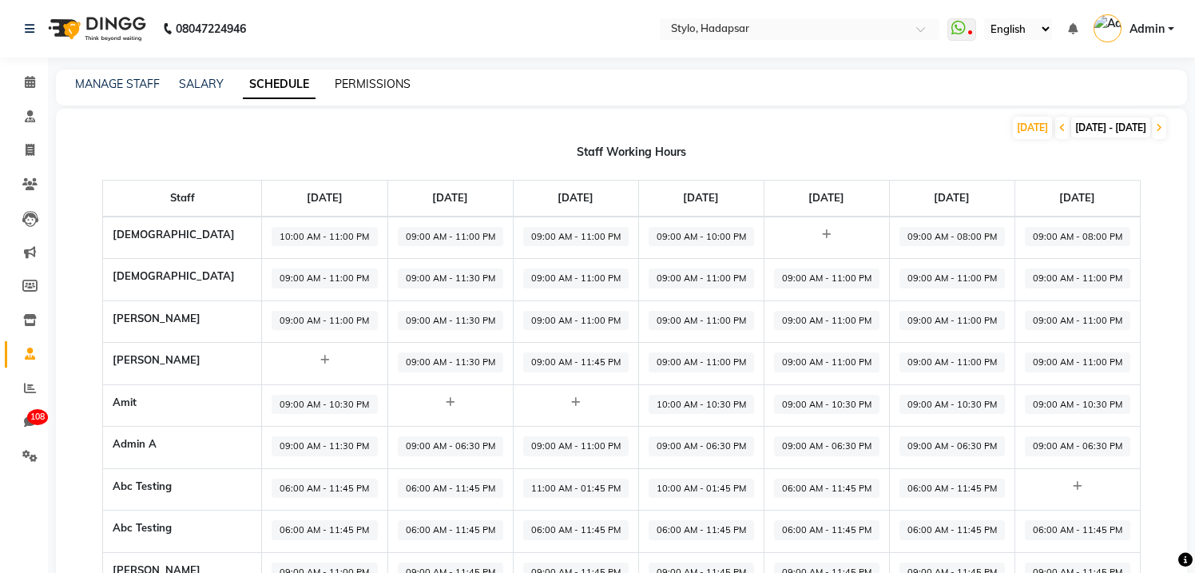
click at [367, 82] on link "PERMISSIONS" at bounding box center [373, 84] width 76 height 14
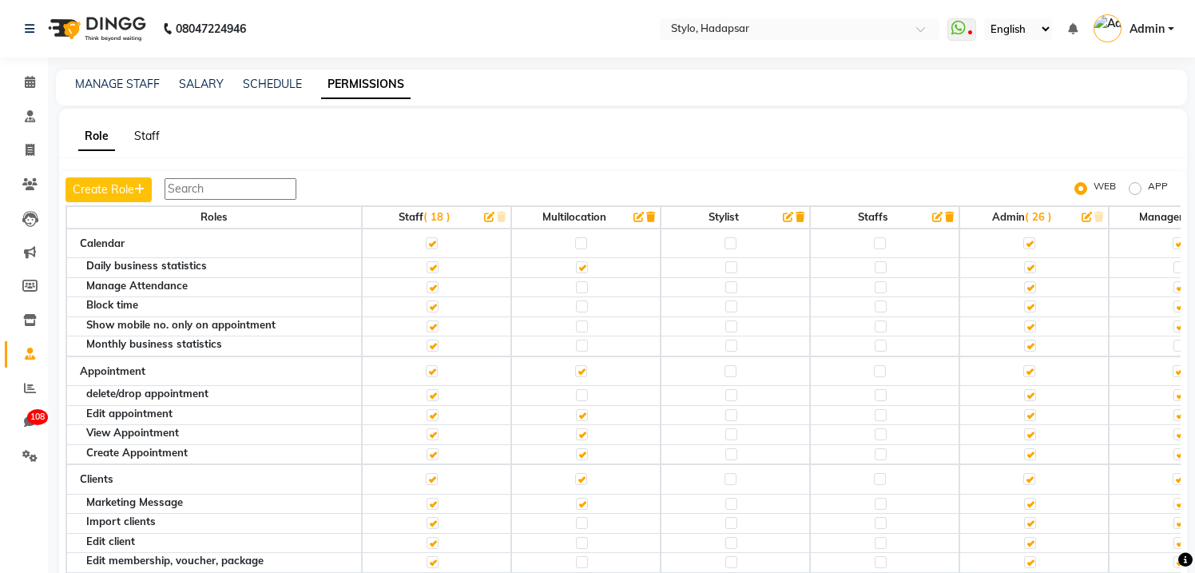
click at [149, 139] on link "Staff" at bounding box center [147, 136] width 26 height 14
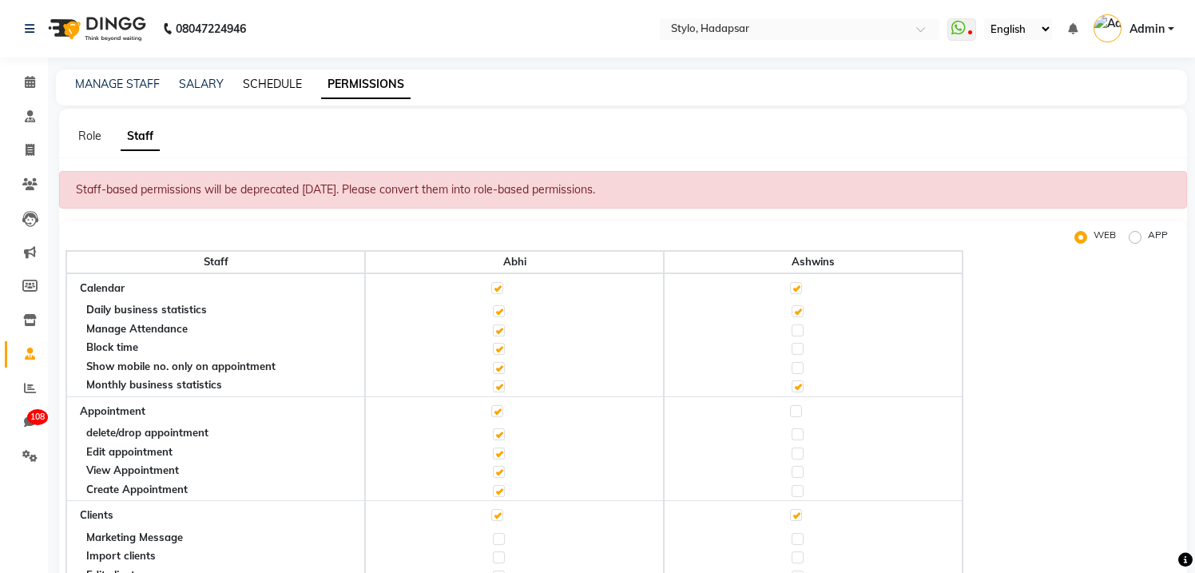
click at [260, 88] on link "SCHEDULE" at bounding box center [272, 84] width 59 height 14
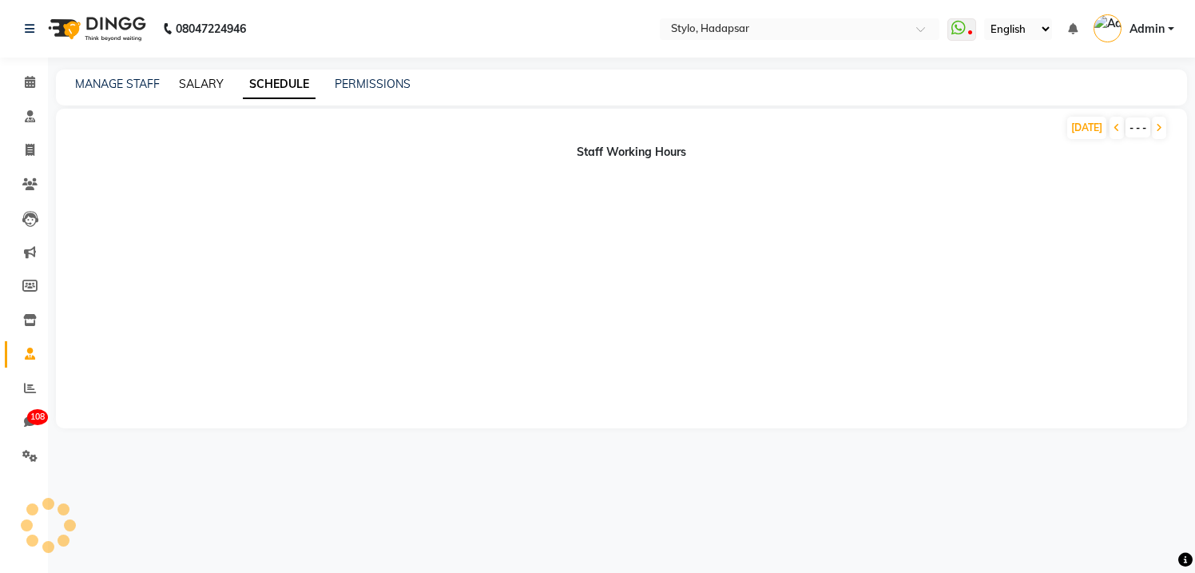
click at [212, 84] on link "SALARY" at bounding box center [201, 84] width 45 height 14
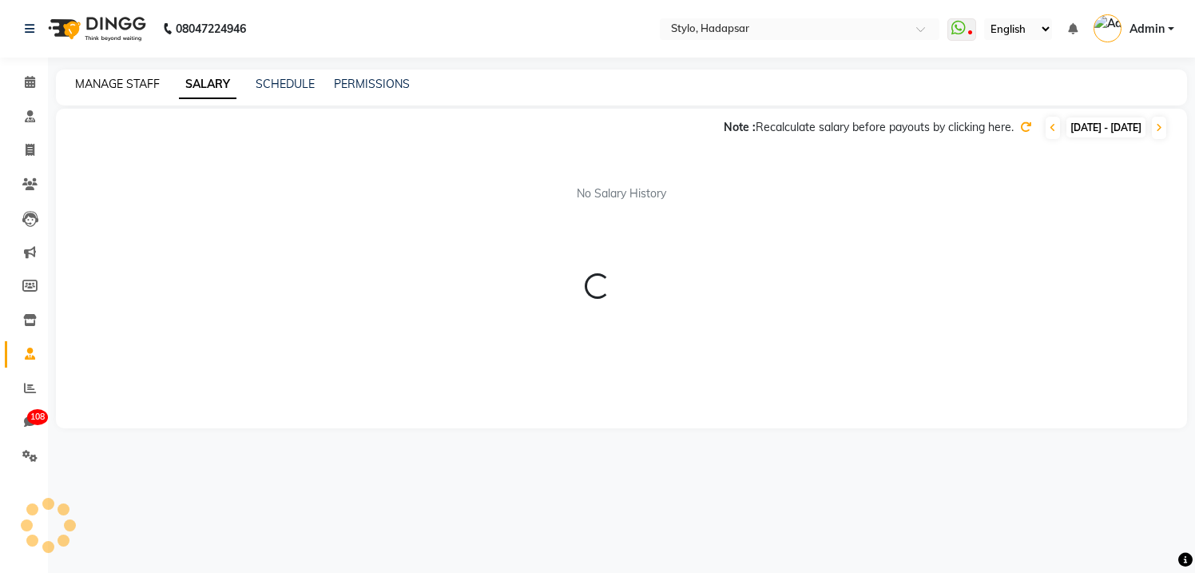
click at [134, 89] on link "MANAGE STAFF" at bounding box center [117, 84] width 85 height 14
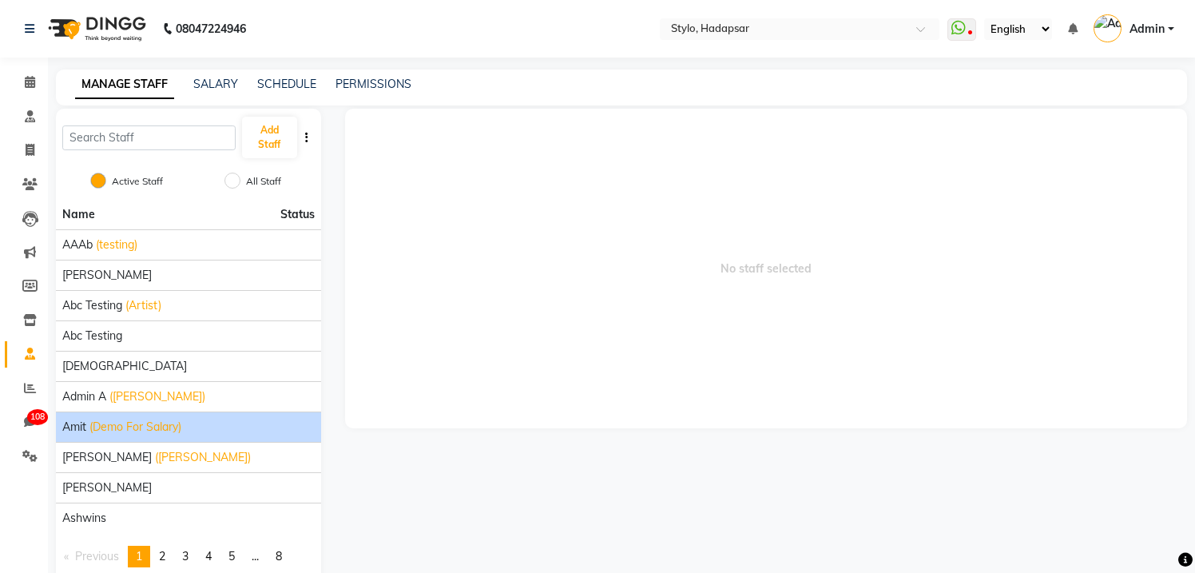
scroll to position [53, 0]
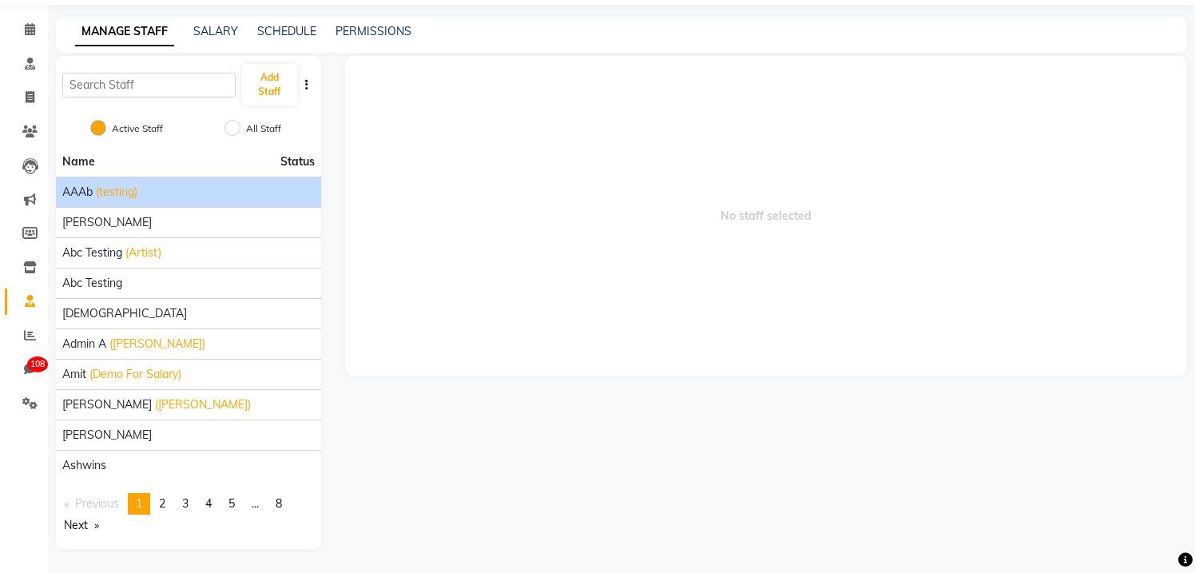
click at [101, 191] on span "(testing)" at bounding box center [117, 192] width 42 height 17
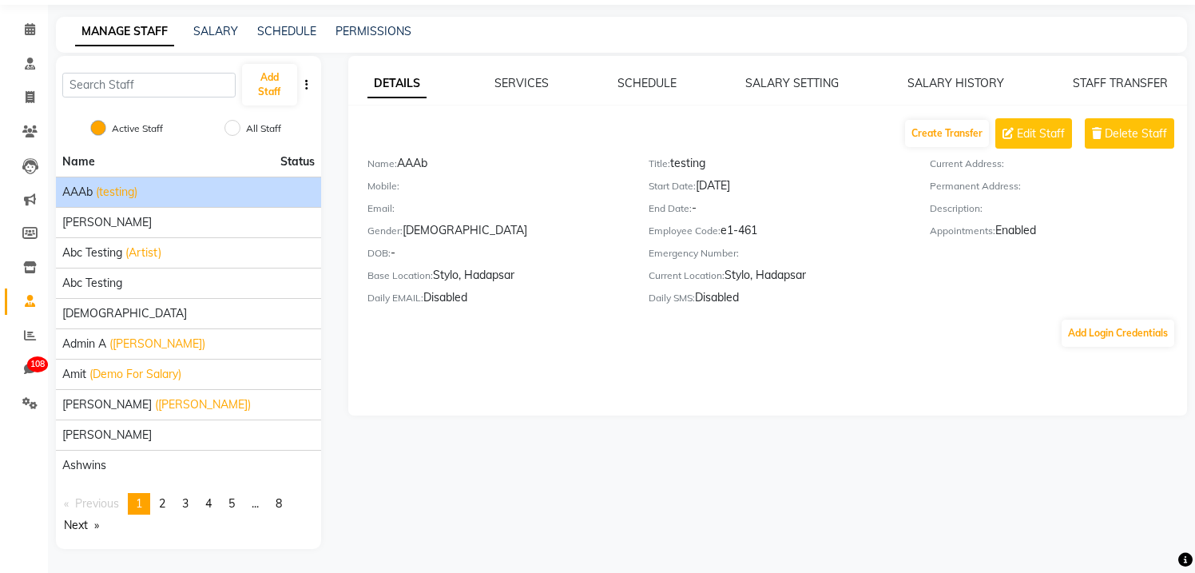
scroll to position [0, 0]
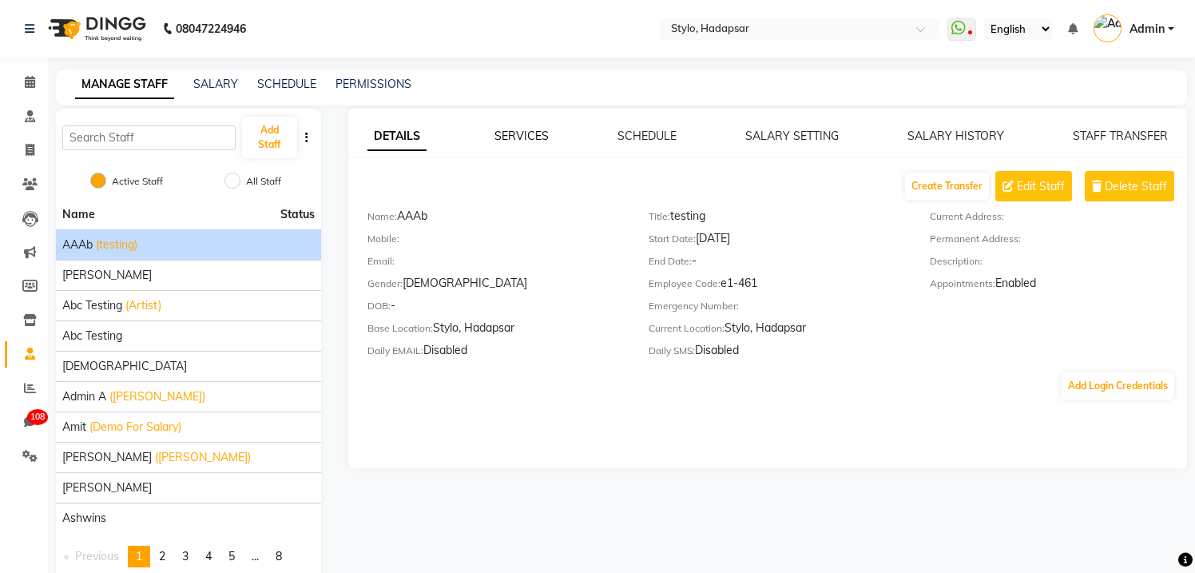
click at [511, 133] on link "SERVICES" at bounding box center [521, 136] width 54 height 14
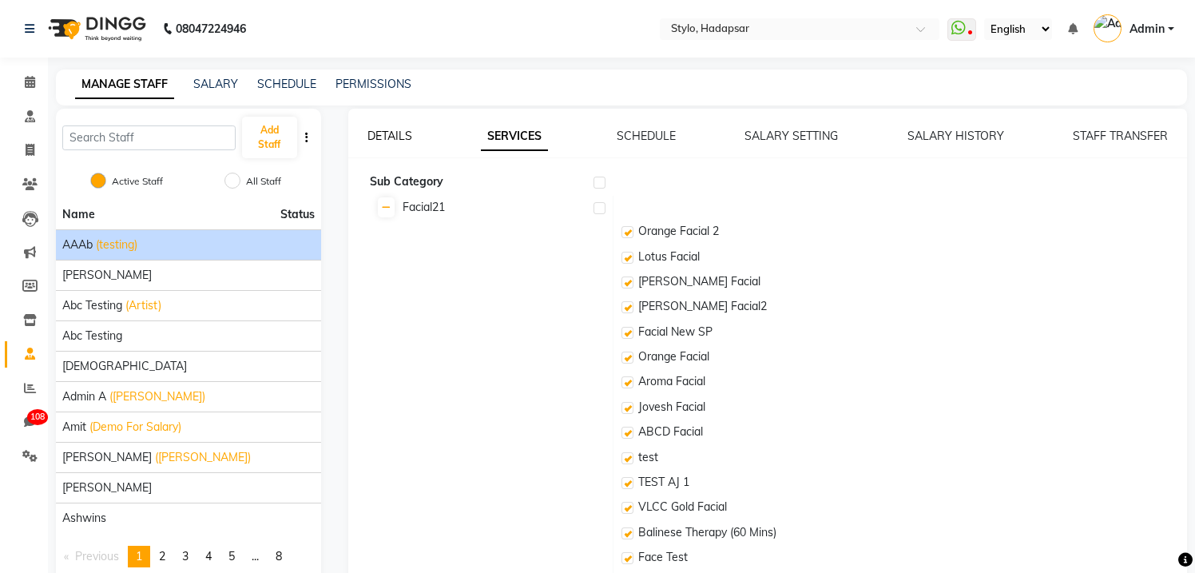
click at [395, 137] on link "DETAILS" at bounding box center [389, 136] width 45 height 14
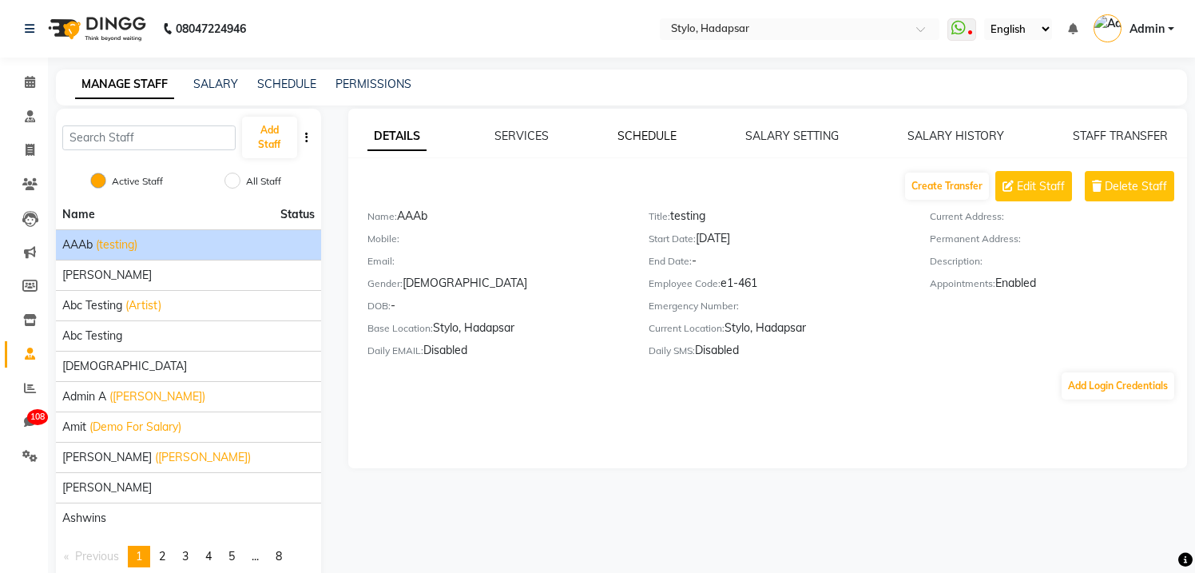
click at [633, 135] on link "SCHEDULE" at bounding box center [646, 136] width 59 height 14
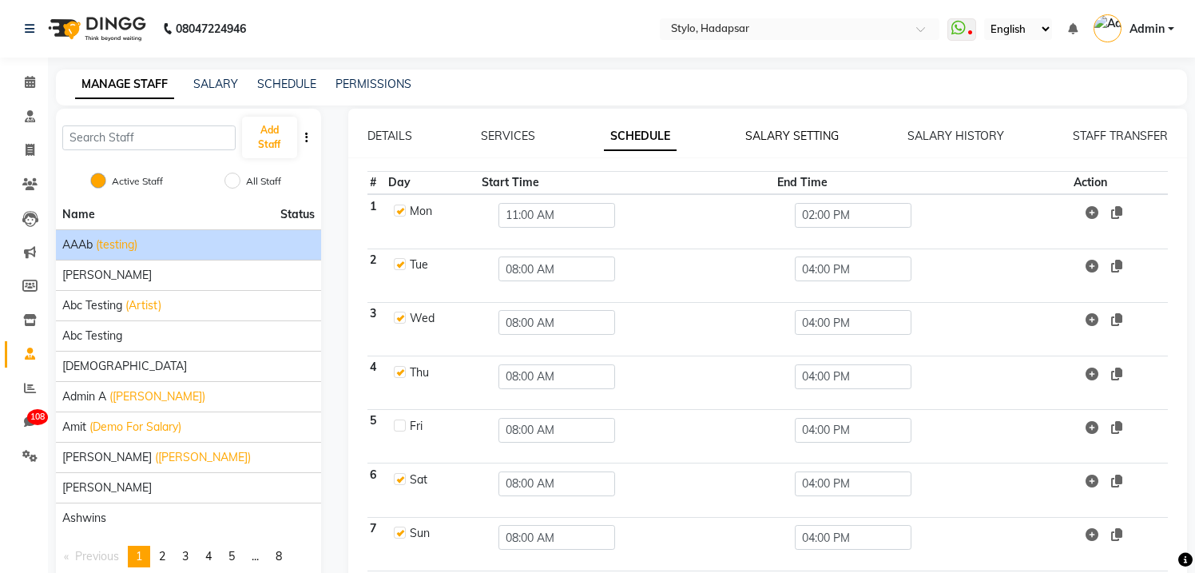
click at [779, 138] on link "SALARY SETTING" at bounding box center [791, 136] width 93 height 14
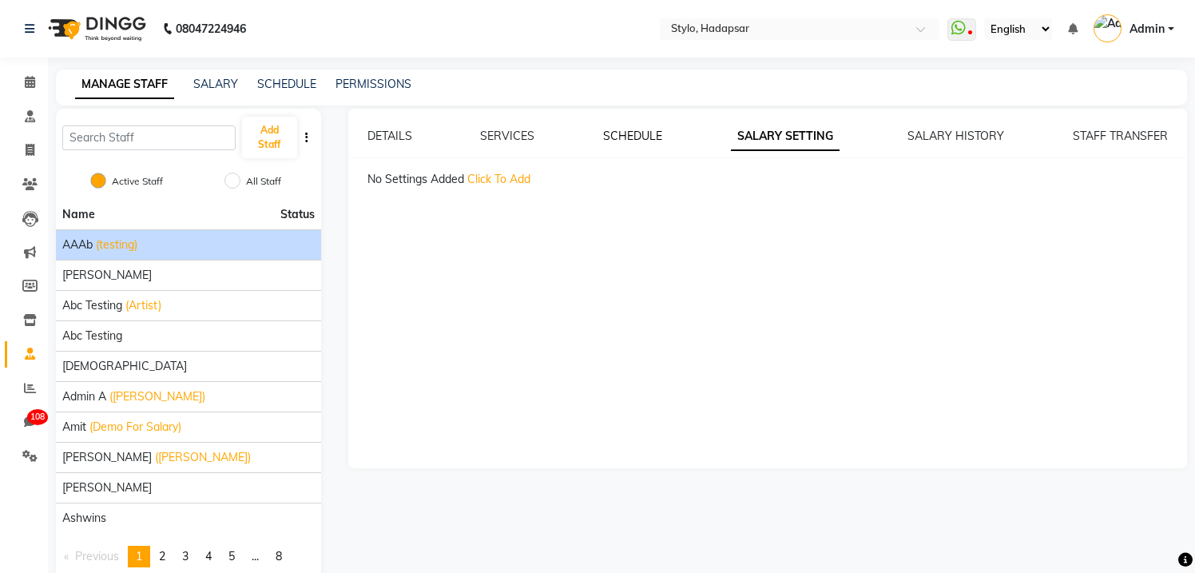
click at [627, 135] on link "SCHEDULE" at bounding box center [632, 136] width 59 height 14
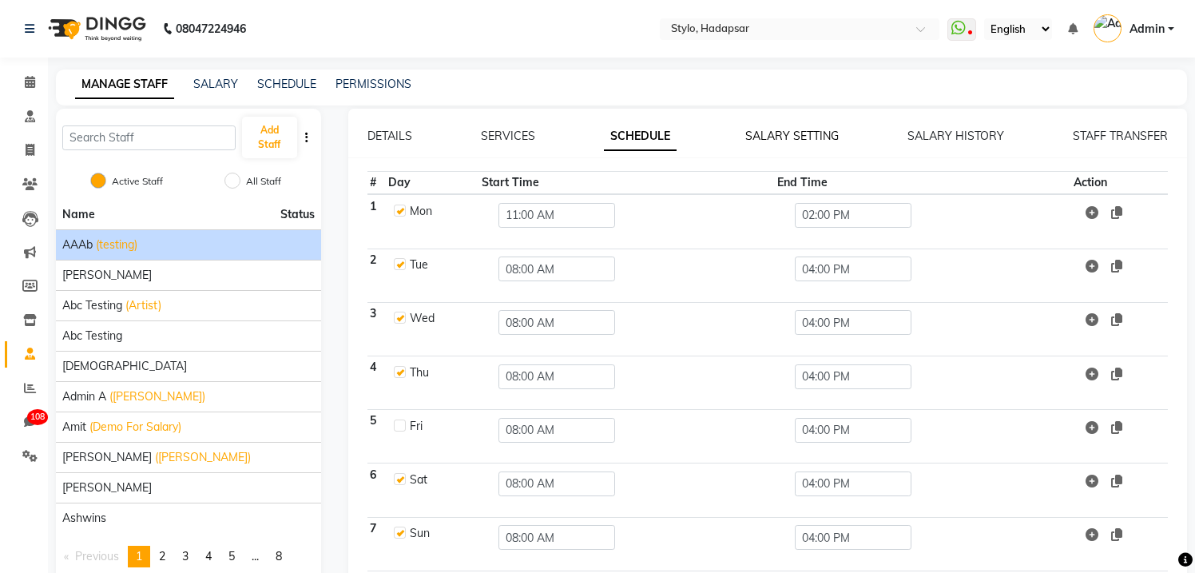
click at [788, 137] on link "SALARY SETTING" at bounding box center [791, 136] width 93 height 14
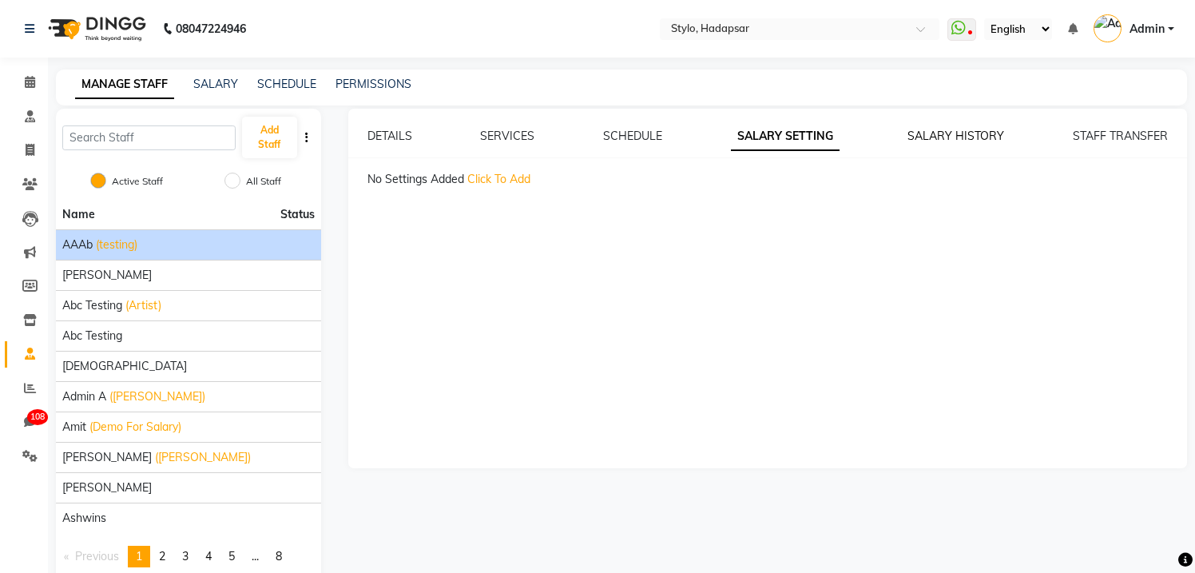
click at [934, 139] on link "SALARY HISTORY" at bounding box center [955, 136] width 97 height 14
click at [784, 141] on link "SALARY SETTING" at bounding box center [778, 136] width 93 height 14
click at [632, 139] on link "SCHEDULE" at bounding box center [632, 136] width 59 height 14
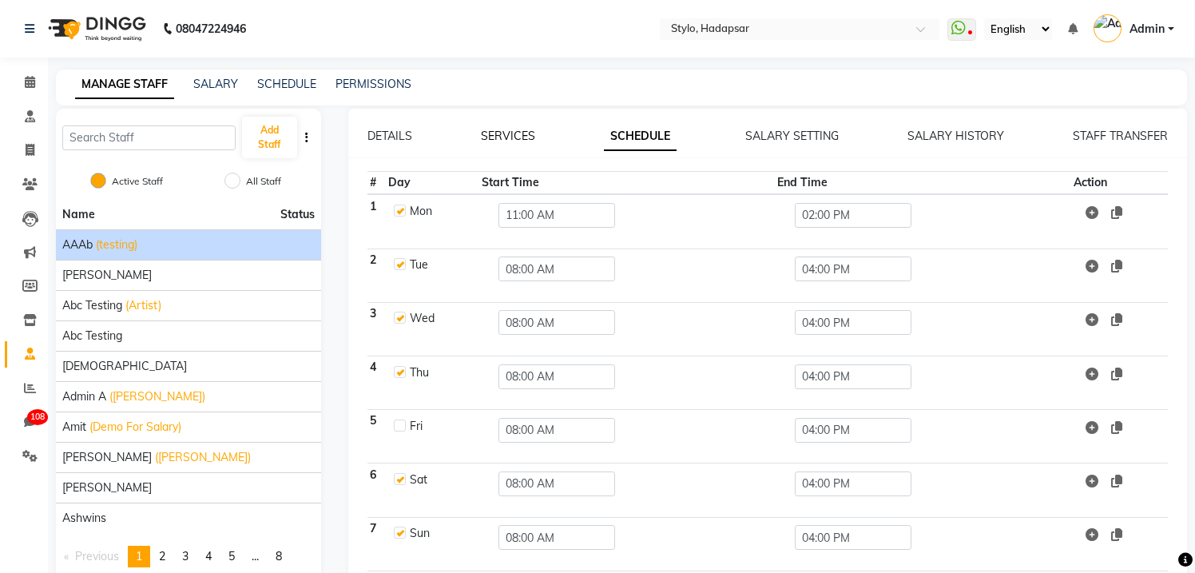
click at [515, 135] on link "SERVICES" at bounding box center [508, 136] width 54 height 14
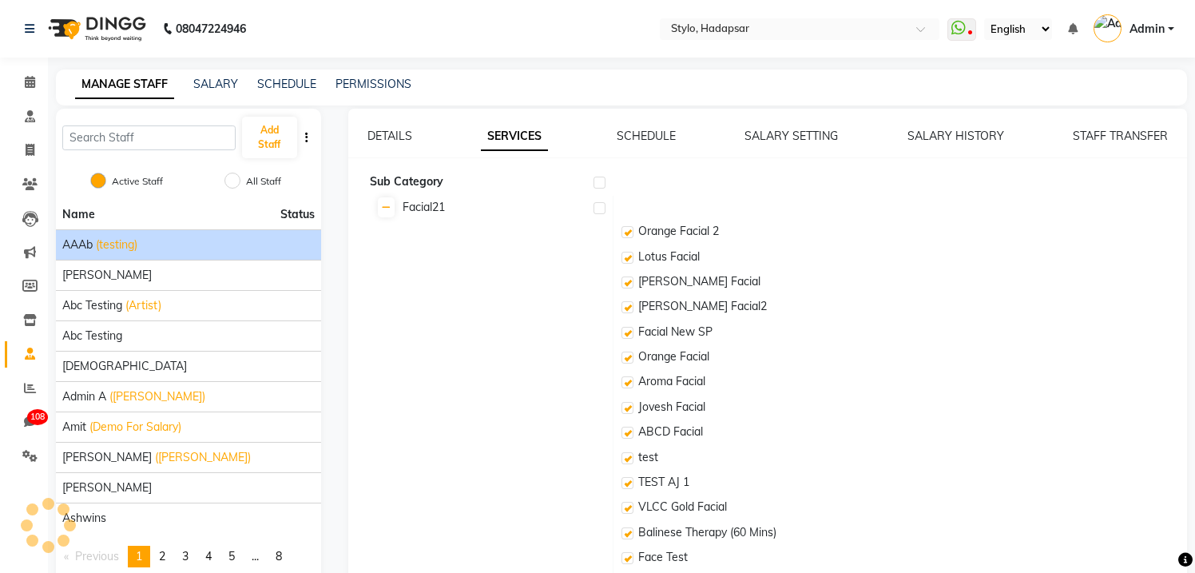
checkbox input "true"
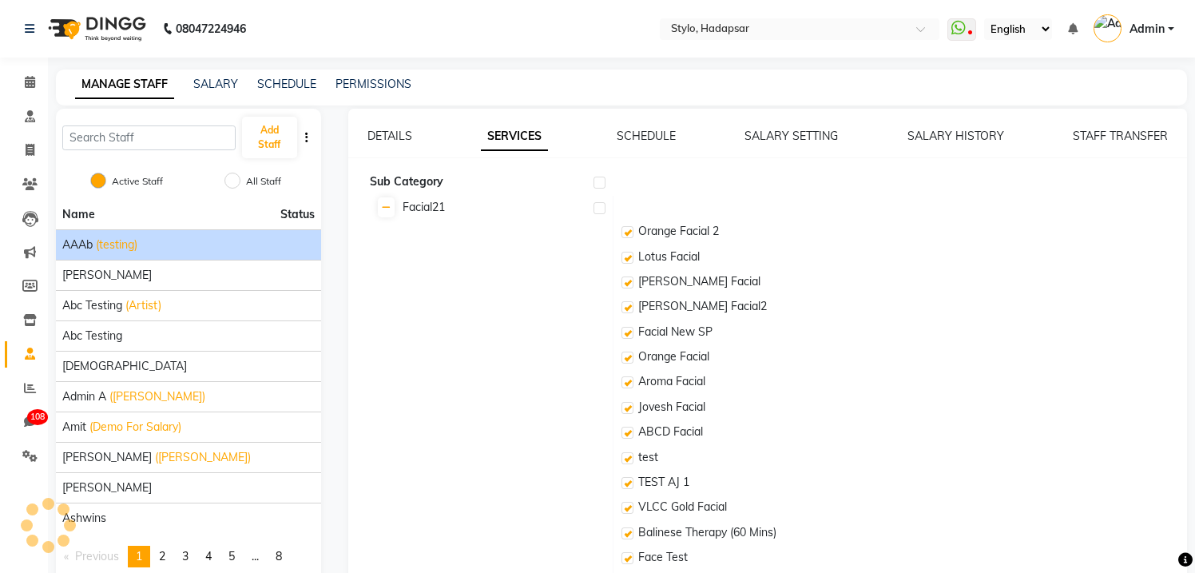
checkbox input "true"
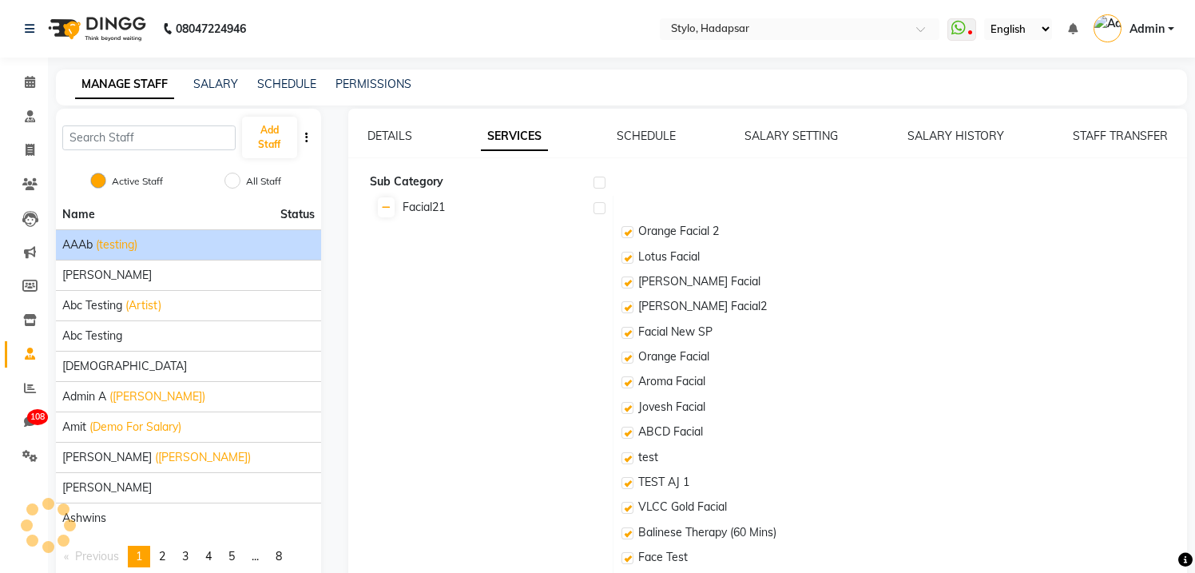
checkbox input "true"
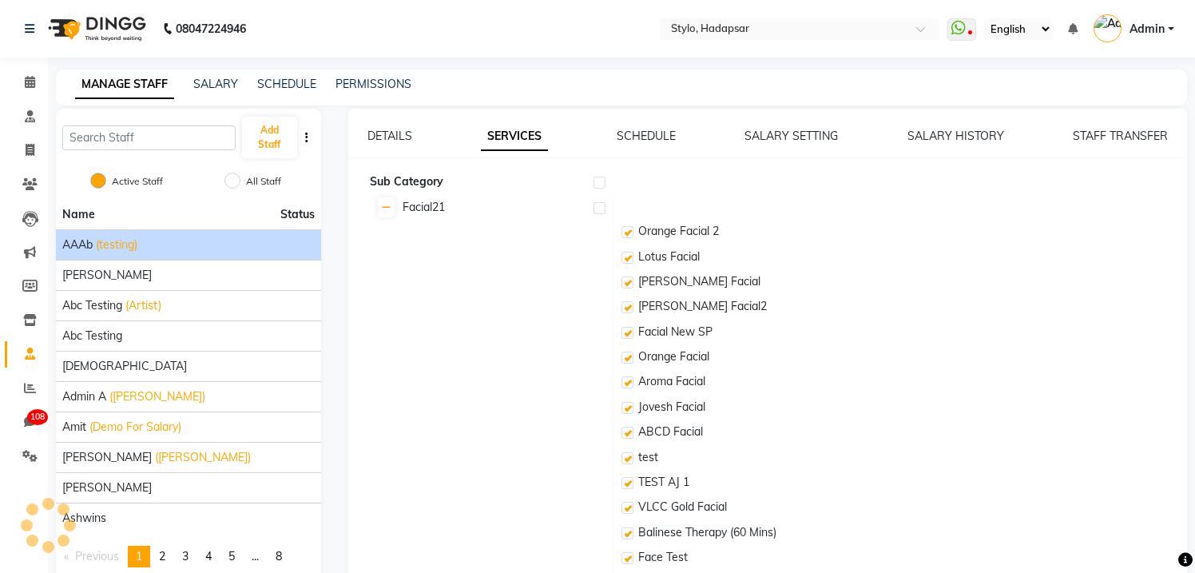
checkbox input "true"
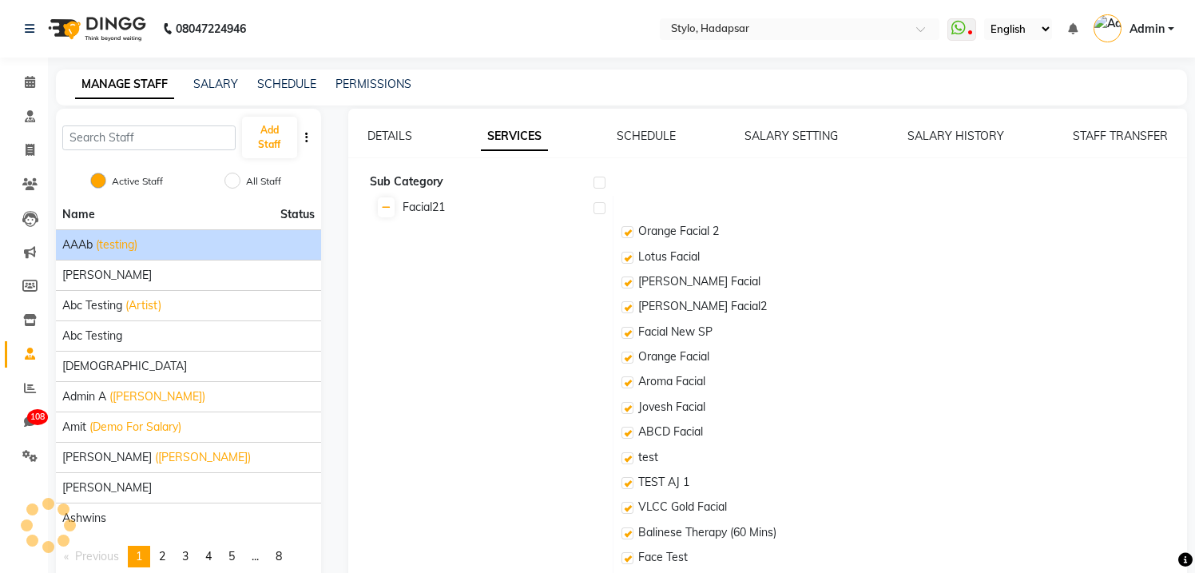
checkbox input "true"
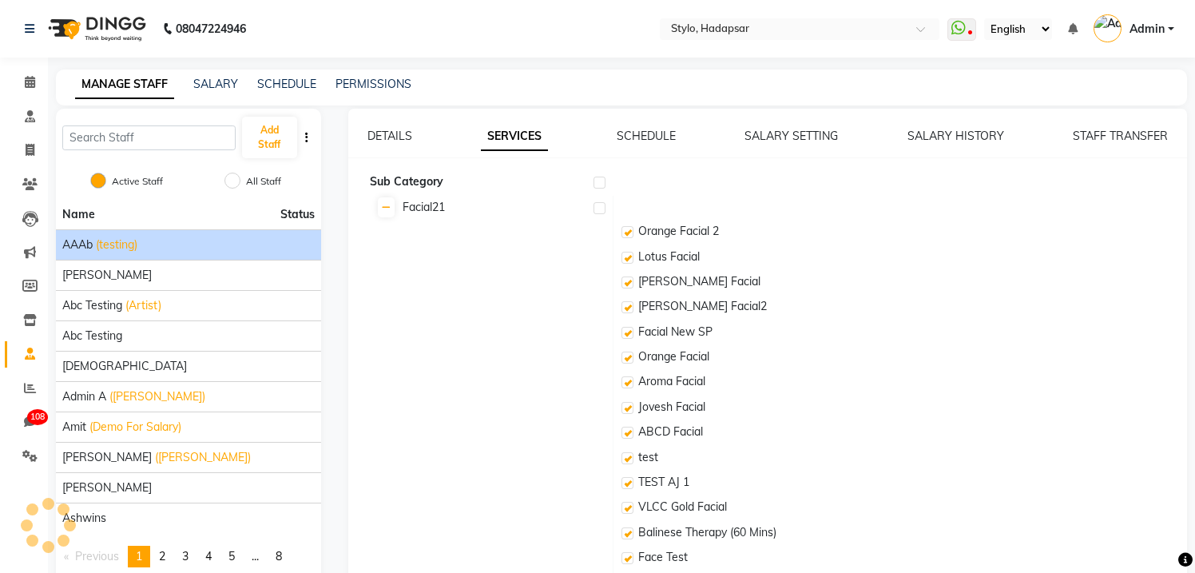
checkbox input "true"
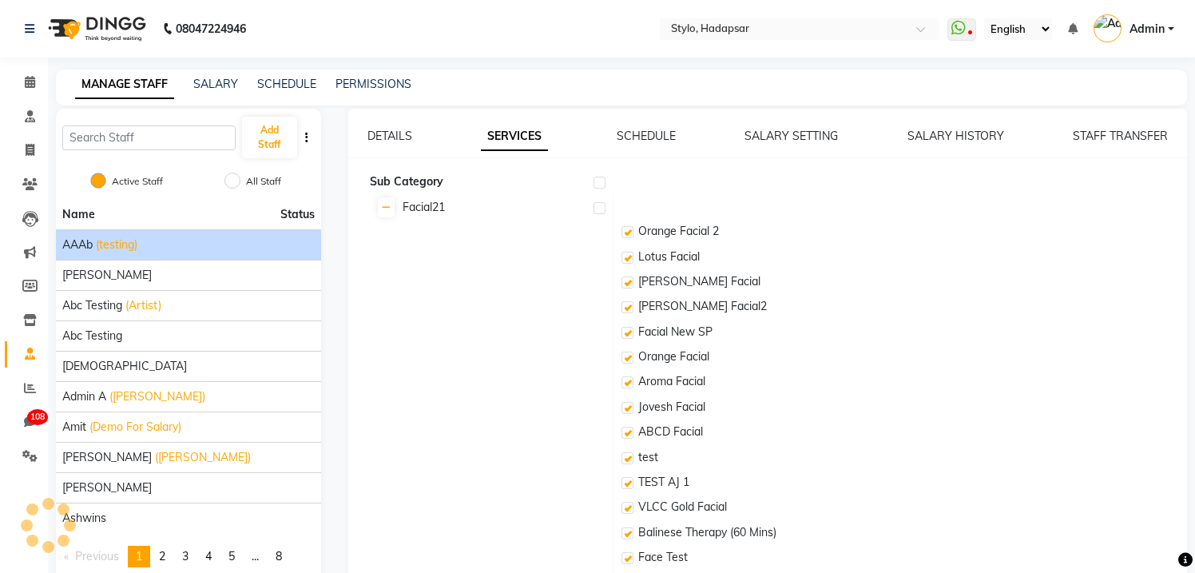
checkbox input "true"
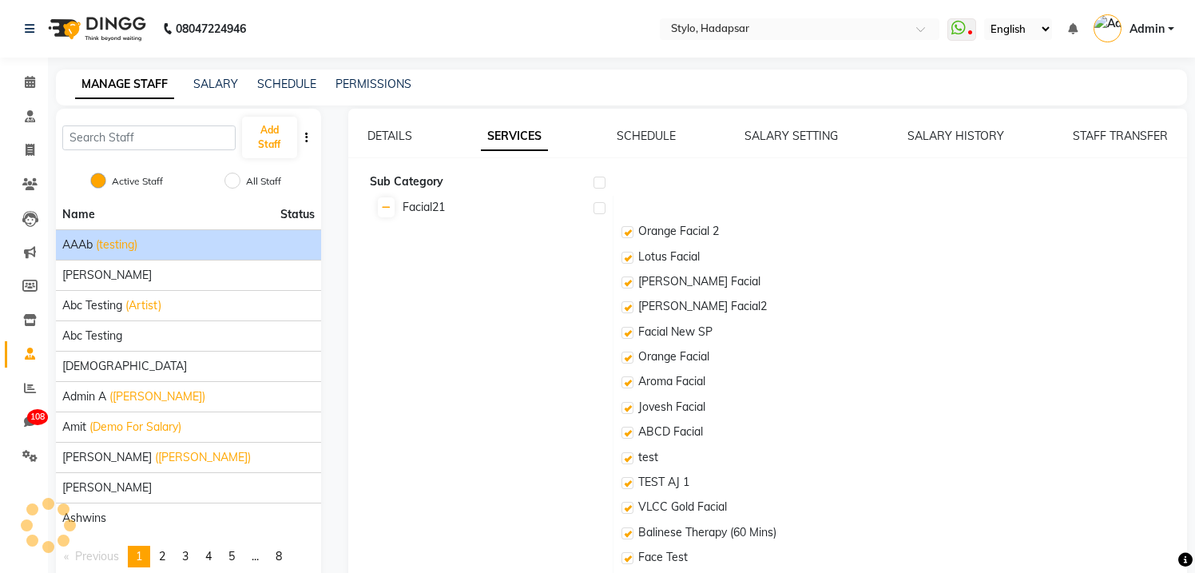
checkbox input "true"
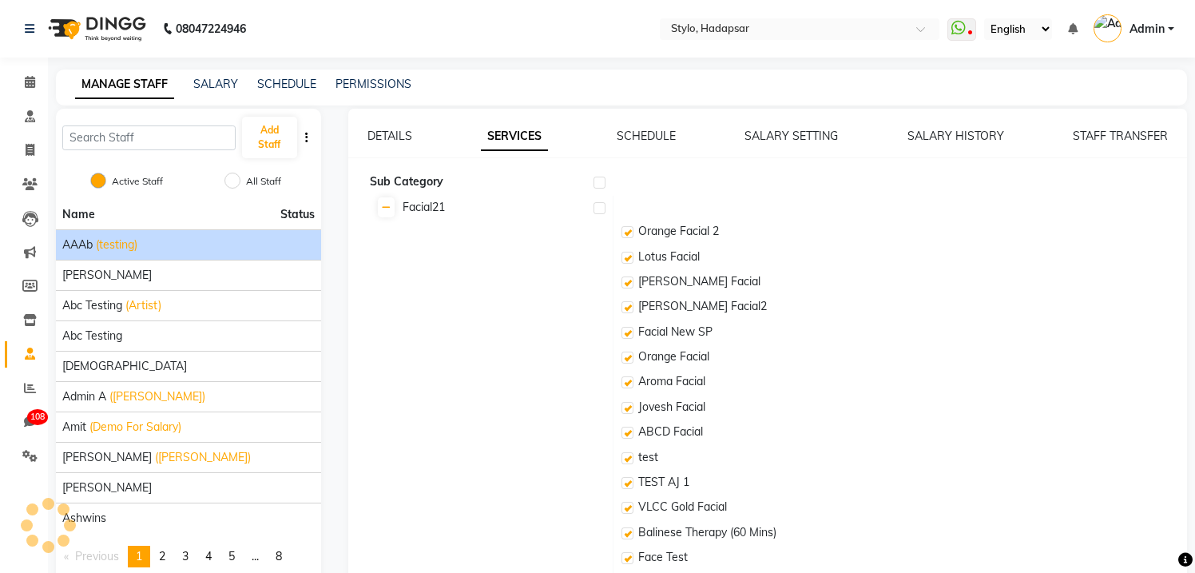
checkbox input "true"
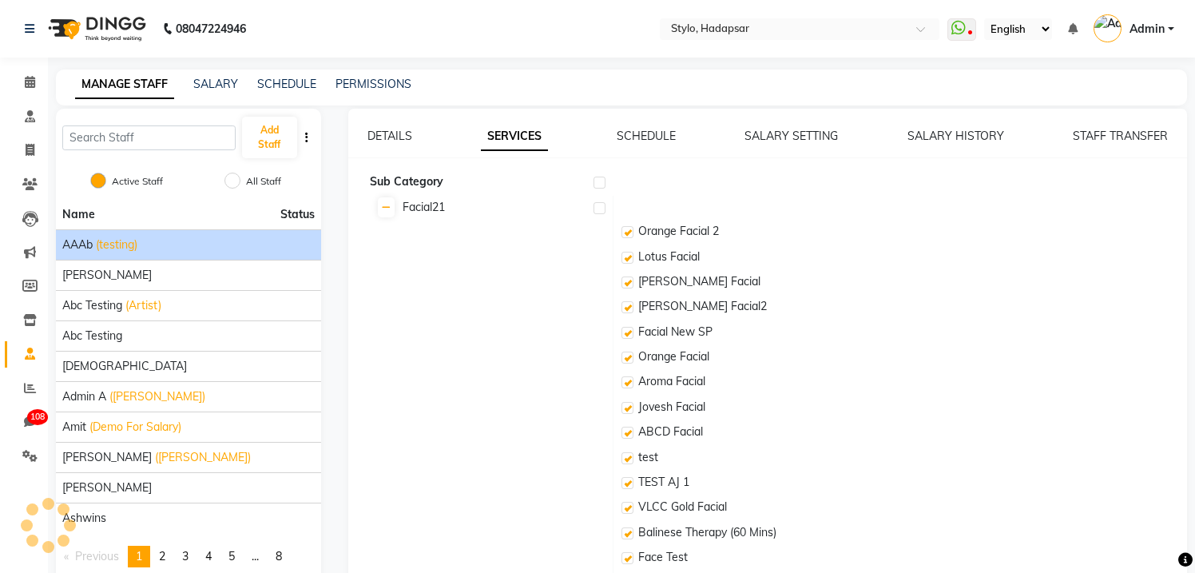
checkbox input "true"
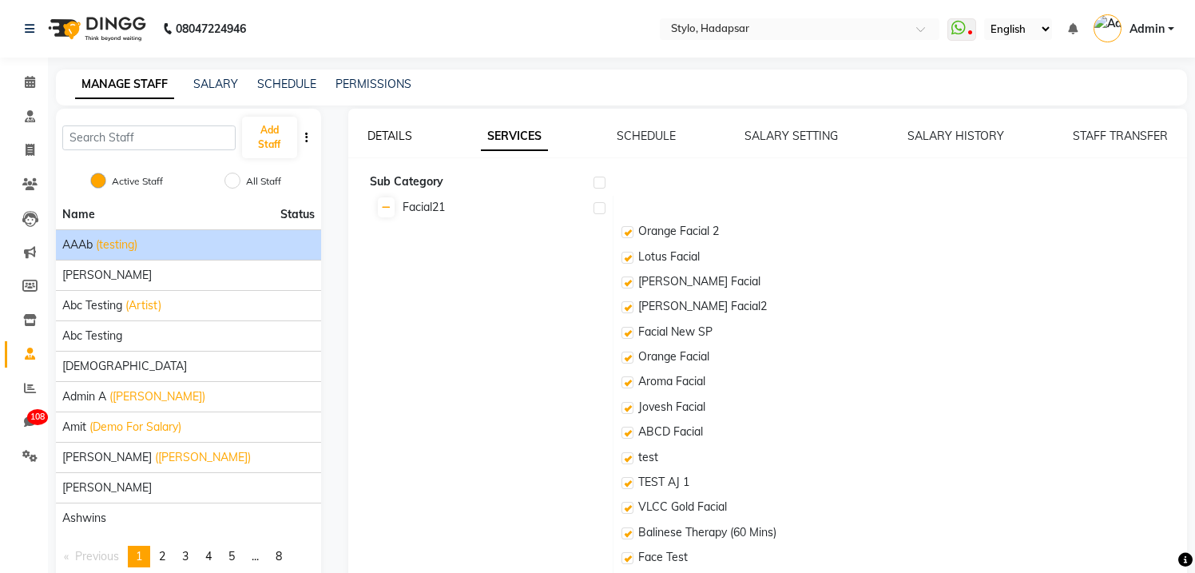
click at [393, 134] on link "DETAILS" at bounding box center [389, 136] width 45 height 14
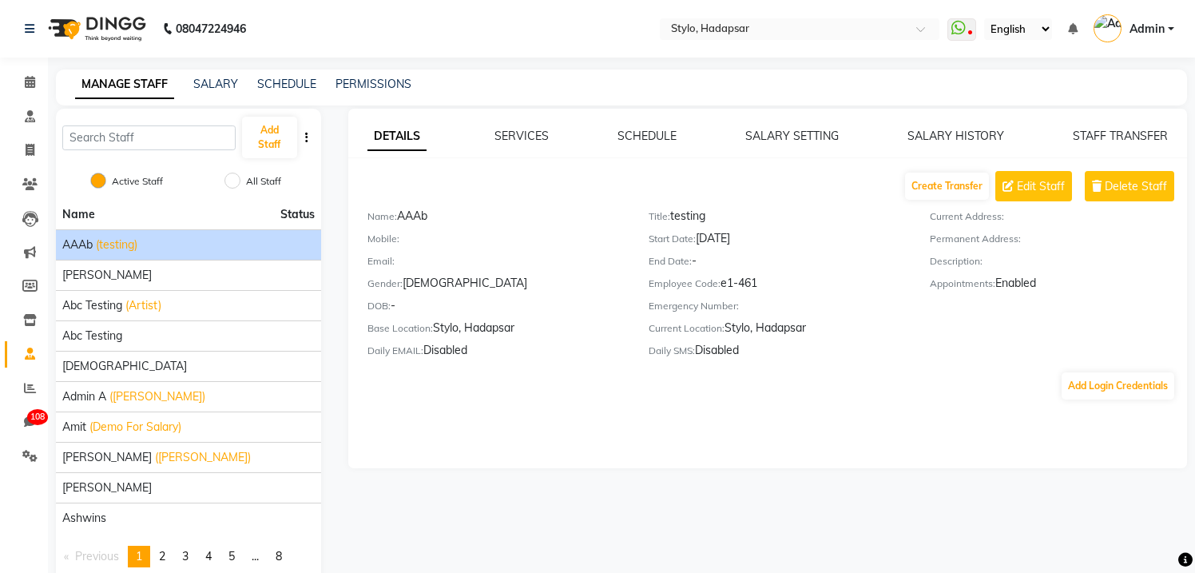
click at [534, 126] on div "DETAILS SERVICES SCHEDULE SALARY SETTING SALARY HISTORY STAFF TRANSFER Create T…" at bounding box center [767, 288] width 839 height 359
click at [529, 136] on link "SERVICES" at bounding box center [521, 136] width 54 height 14
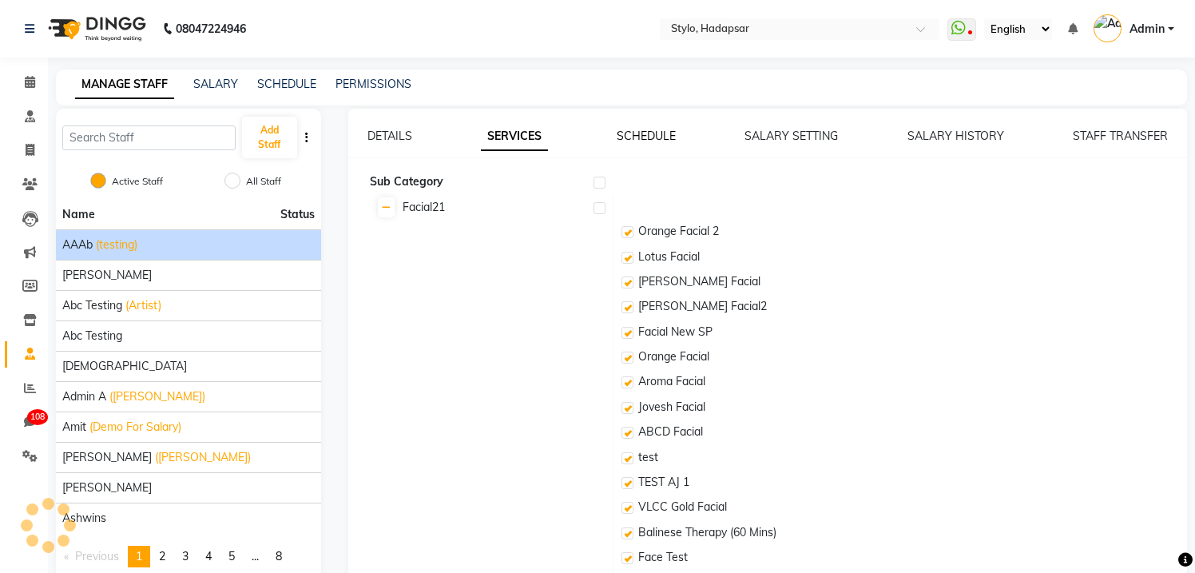
checkbox input "true"
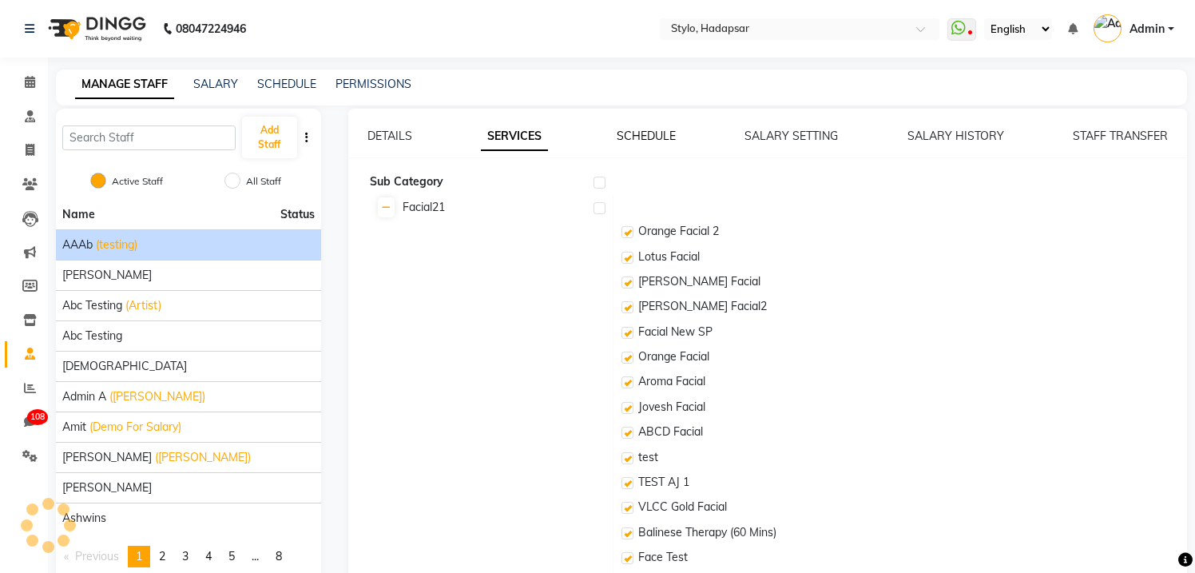
checkbox input "true"
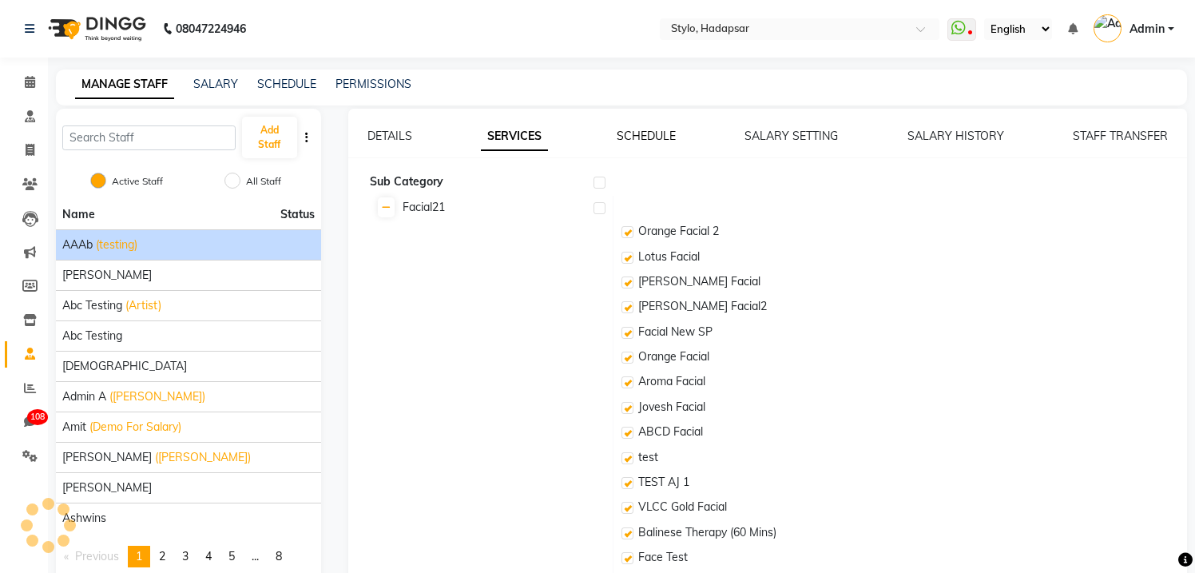
checkbox input "true"
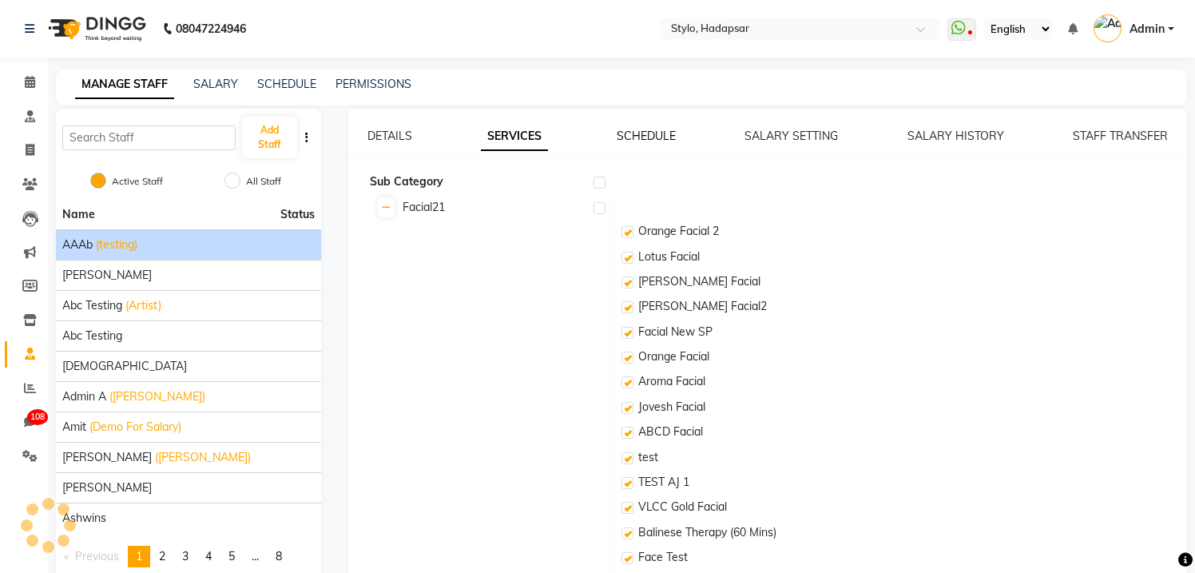
checkbox input "true"
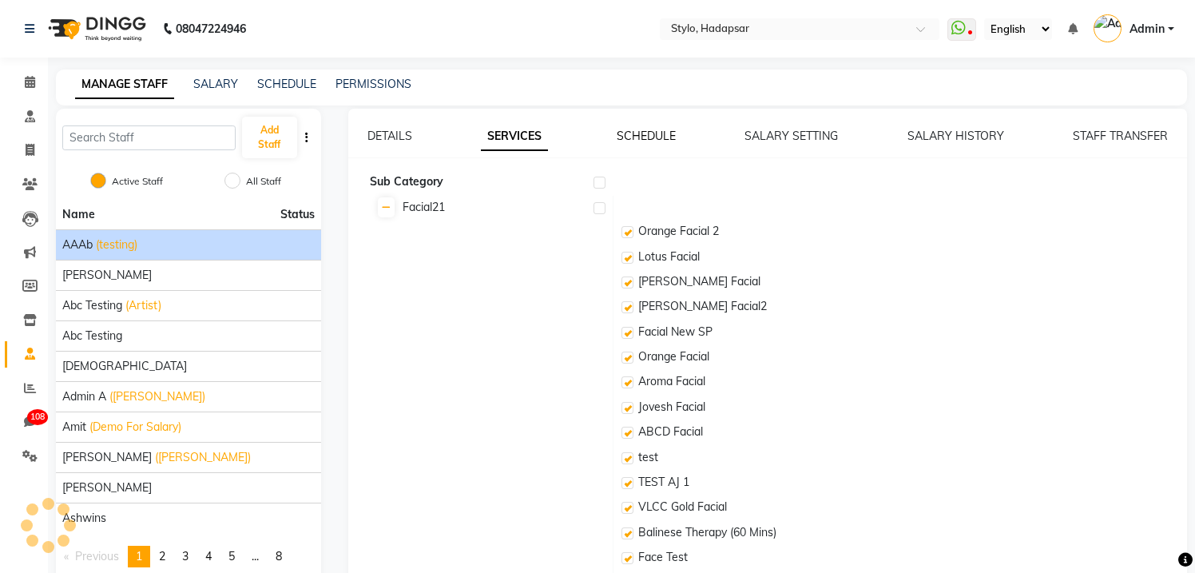
checkbox input "true"
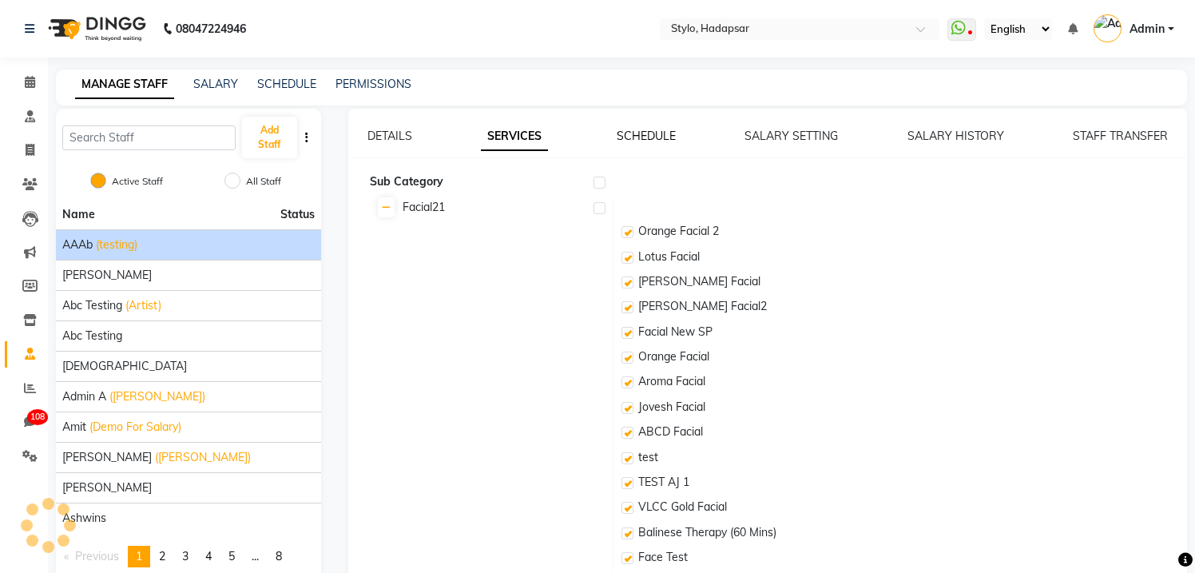
checkbox input "true"
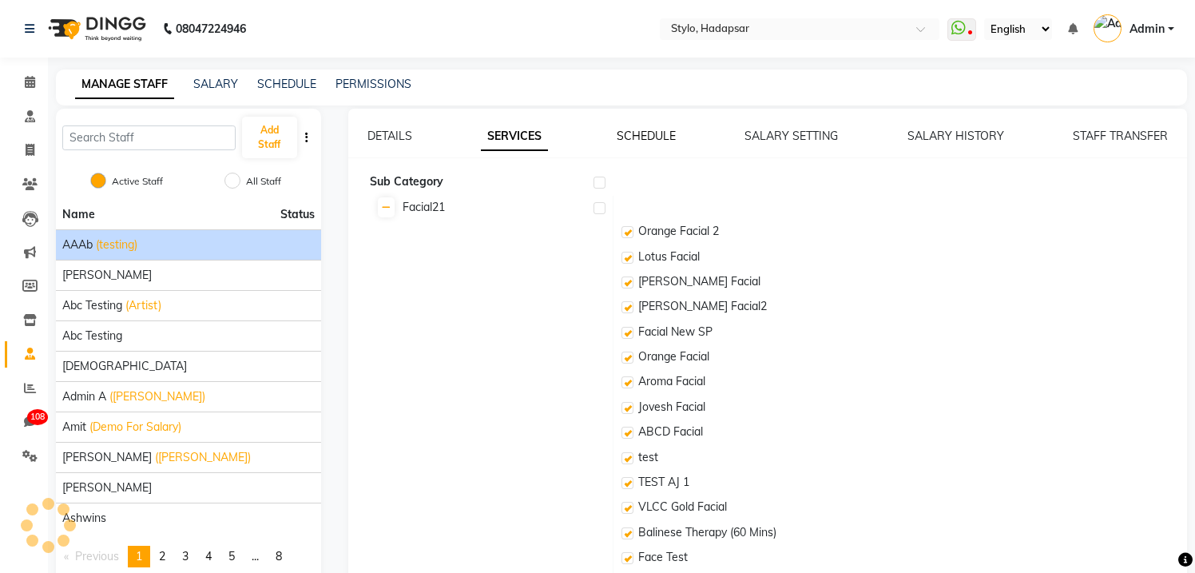
checkbox input "true"
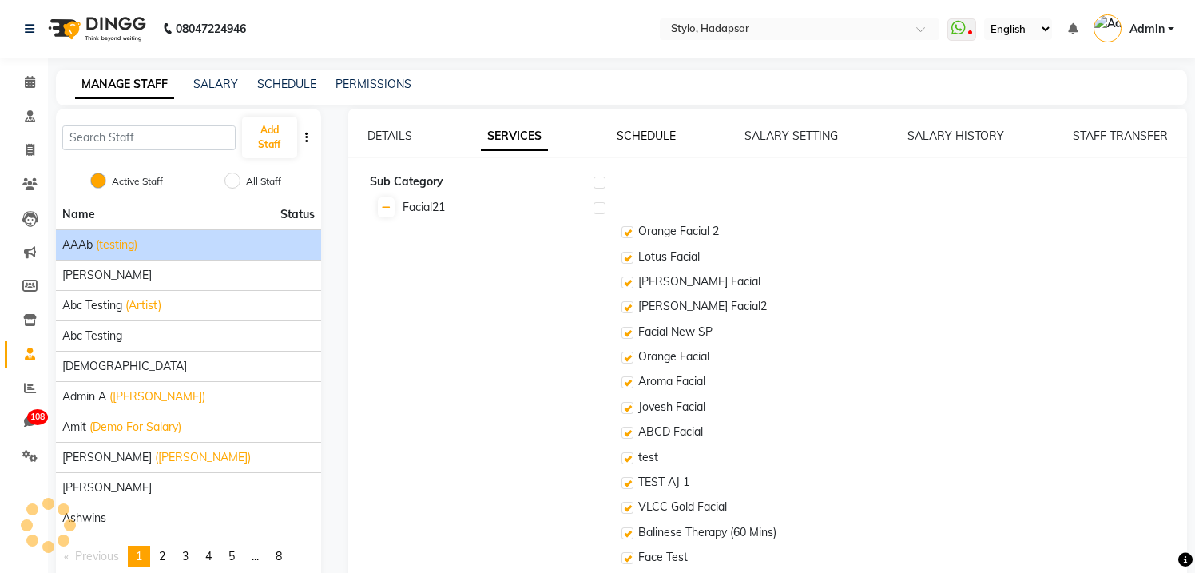
checkbox input "true"
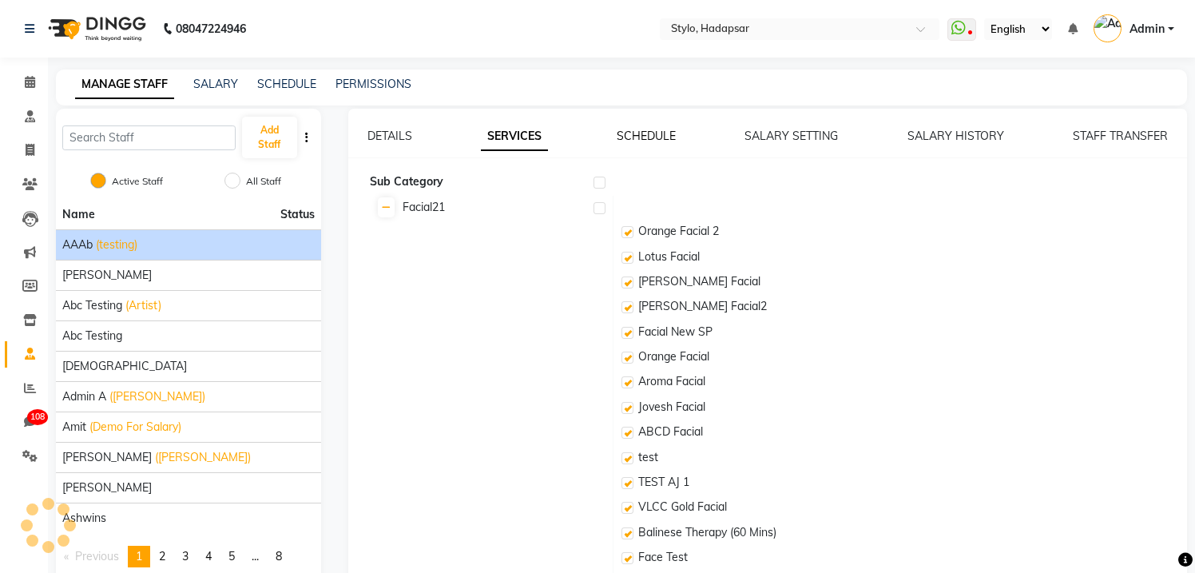
checkbox input "true"
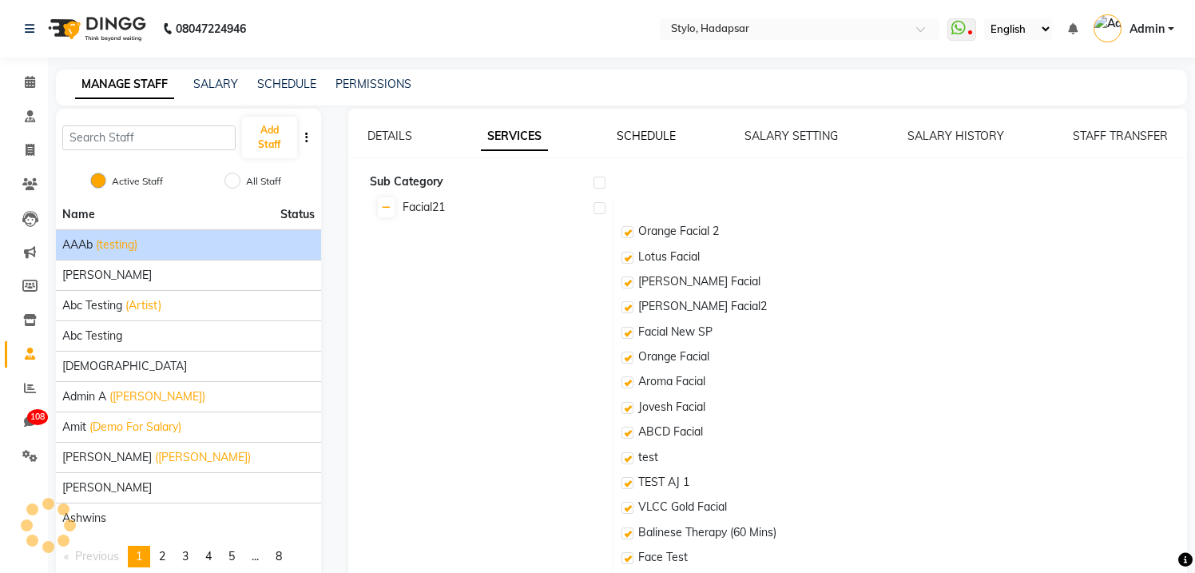
checkbox input "true"
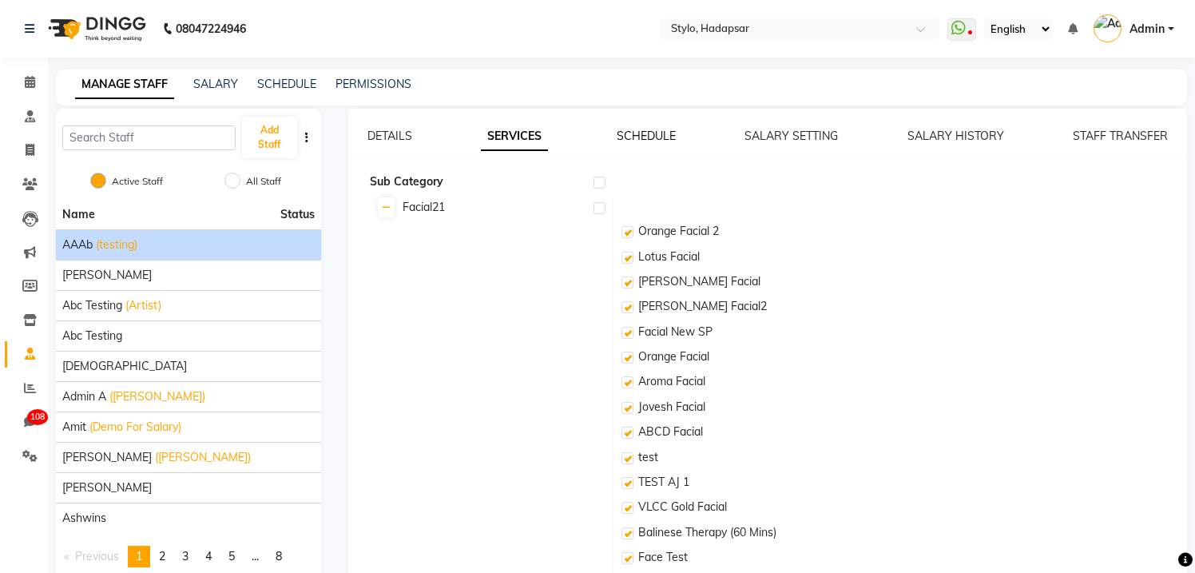
click at [660, 135] on link "SCHEDULE" at bounding box center [646, 136] width 59 height 14
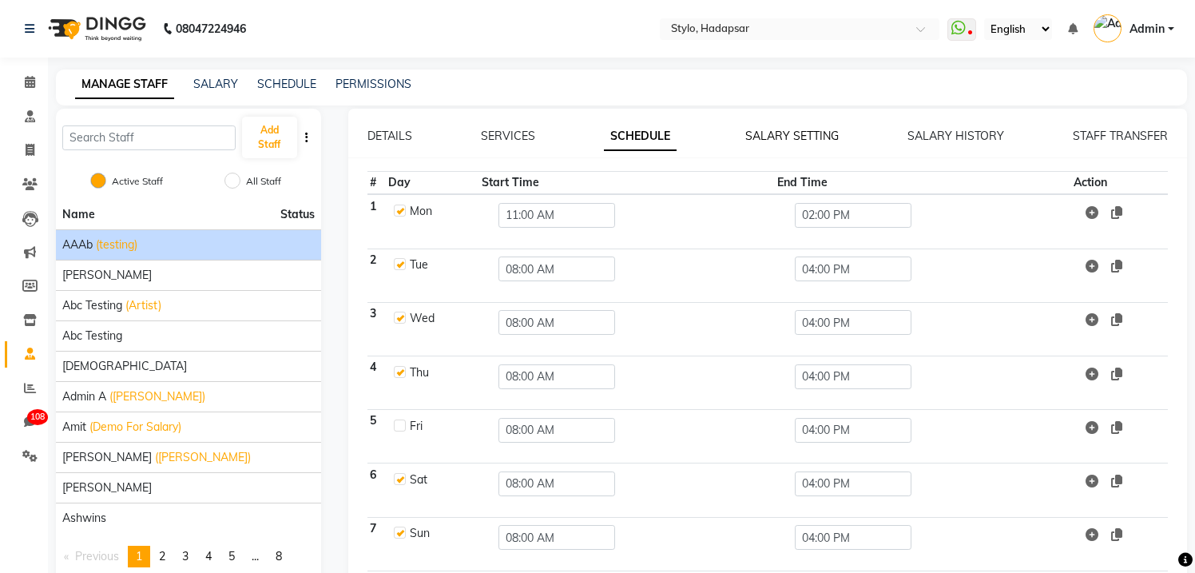
click at [798, 131] on link "SALARY SETTING" at bounding box center [791, 136] width 93 height 14
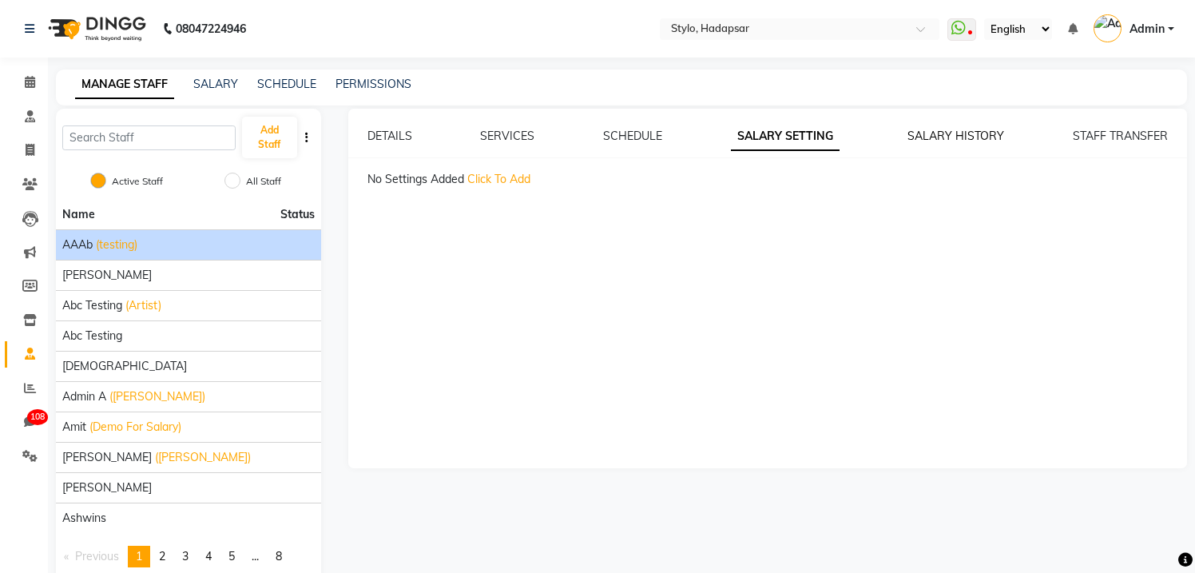
click at [944, 137] on link "SALARY HISTORY" at bounding box center [955, 136] width 97 height 14
click at [1126, 134] on link "STAFF TRANSFER" at bounding box center [1120, 136] width 95 height 14
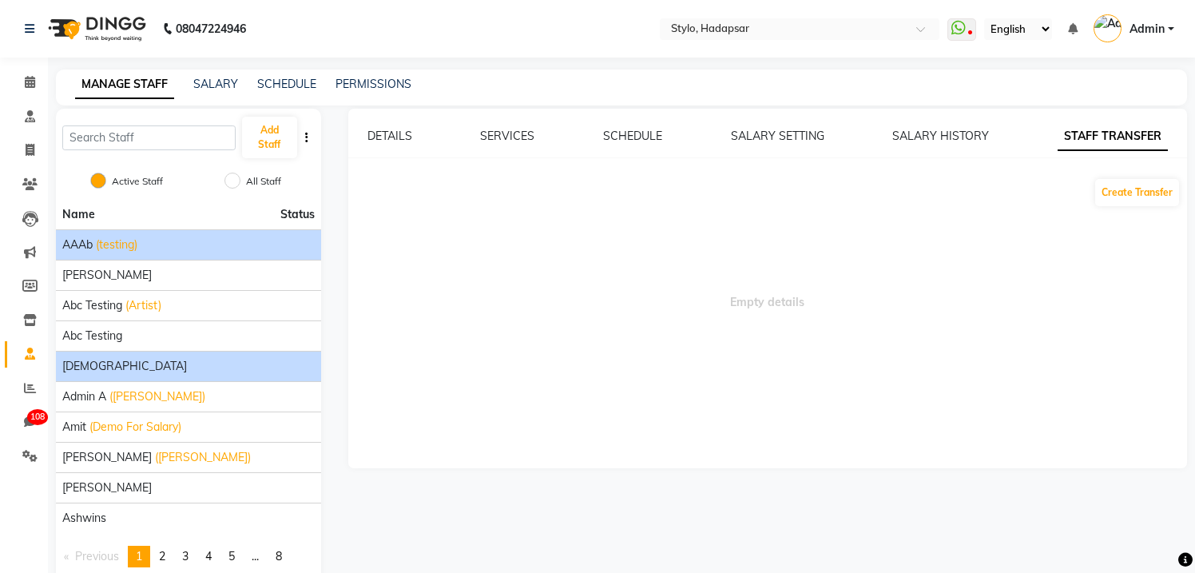
click at [88, 367] on div "[DEMOGRAPHIC_DATA]" at bounding box center [188, 366] width 252 height 17
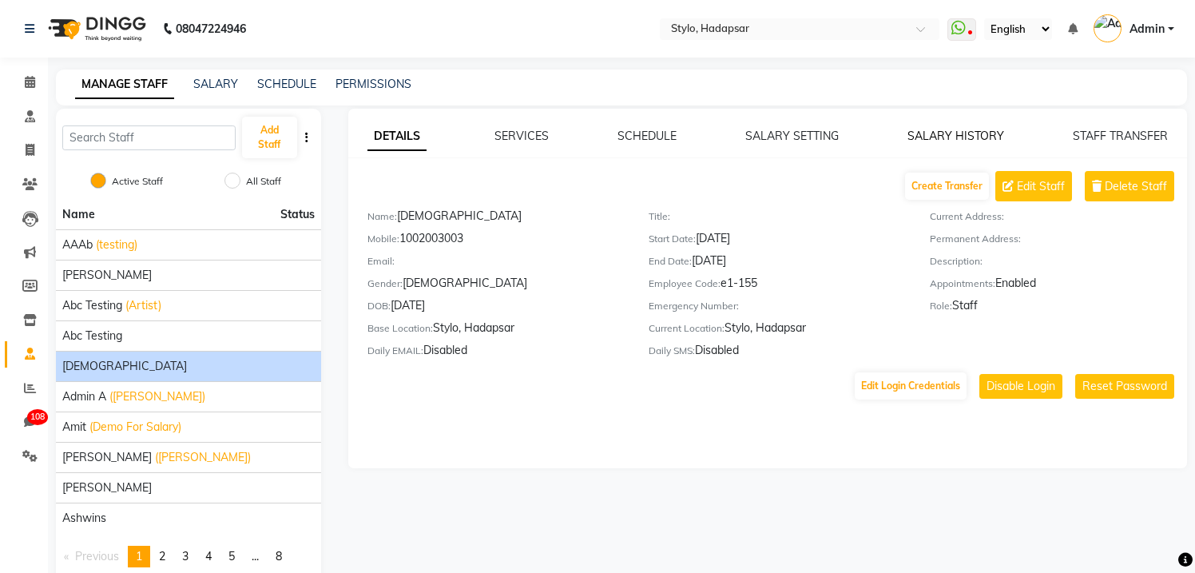
click at [974, 137] on link "SALARY HISTORY" at bounding box center [955, 136] width 97 height 14
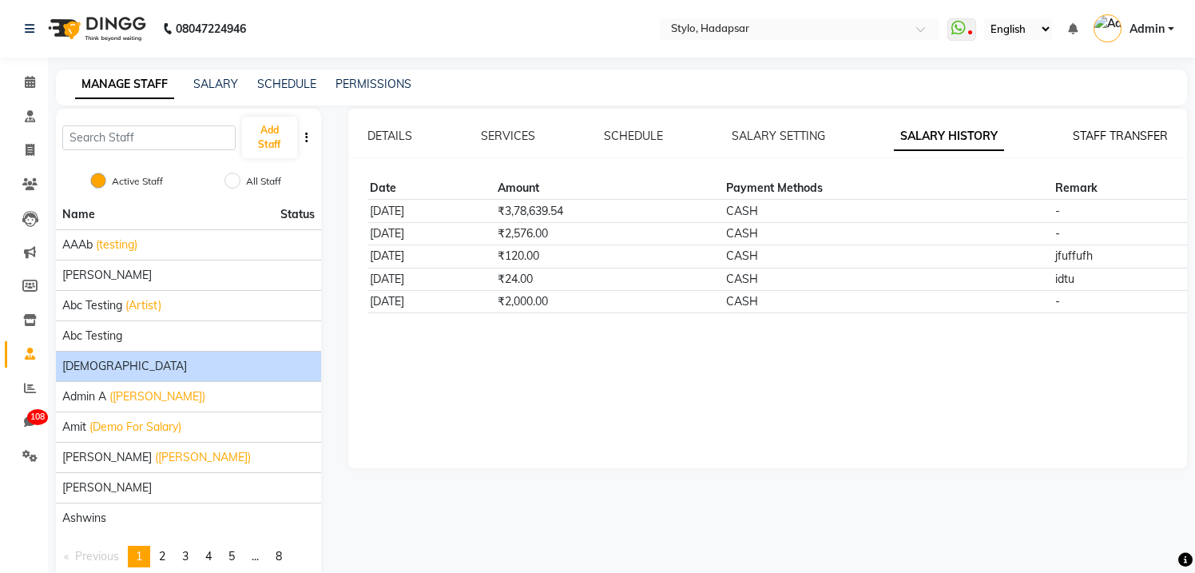
click at [1093, 134] on link "STAFF TRANSFER" at bounding box center [1120, 136] width 95 height 14
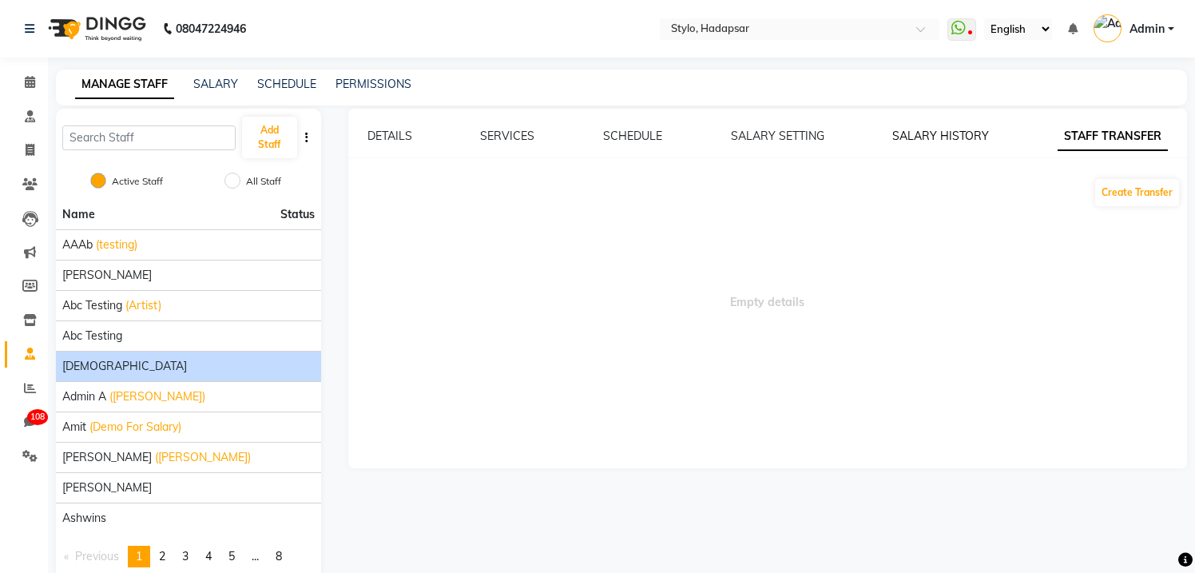
click at [959, 139] on link "SALARY HISTORY" at bounding box center [940, 136] width 97 height 14
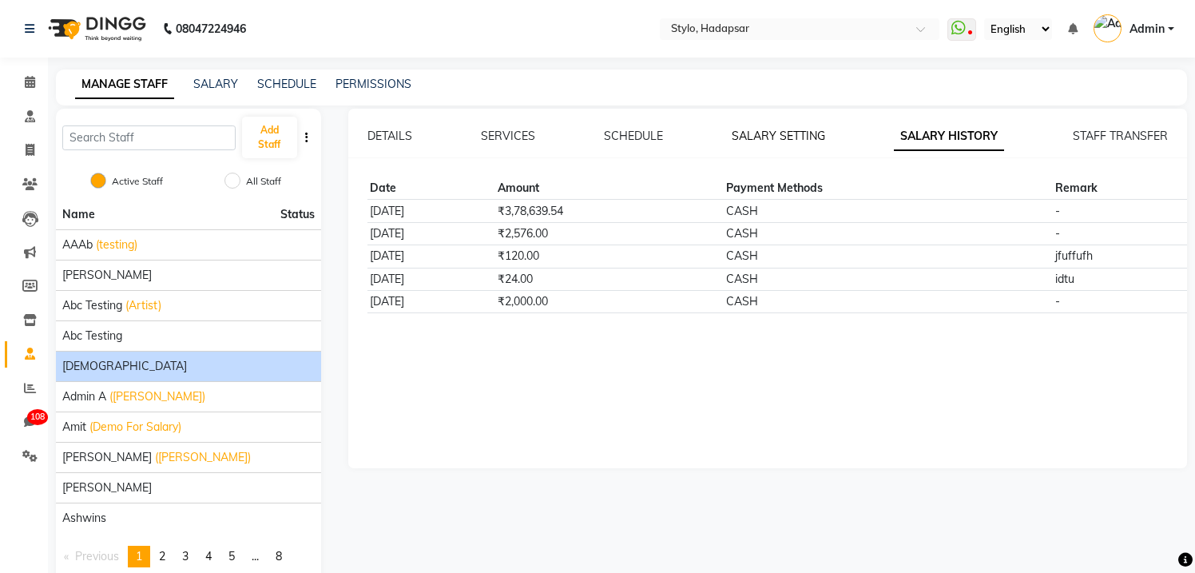
click at [759, 129] on link "SALARY SETTING" at bounding box center [778, 136] width 93 height 14
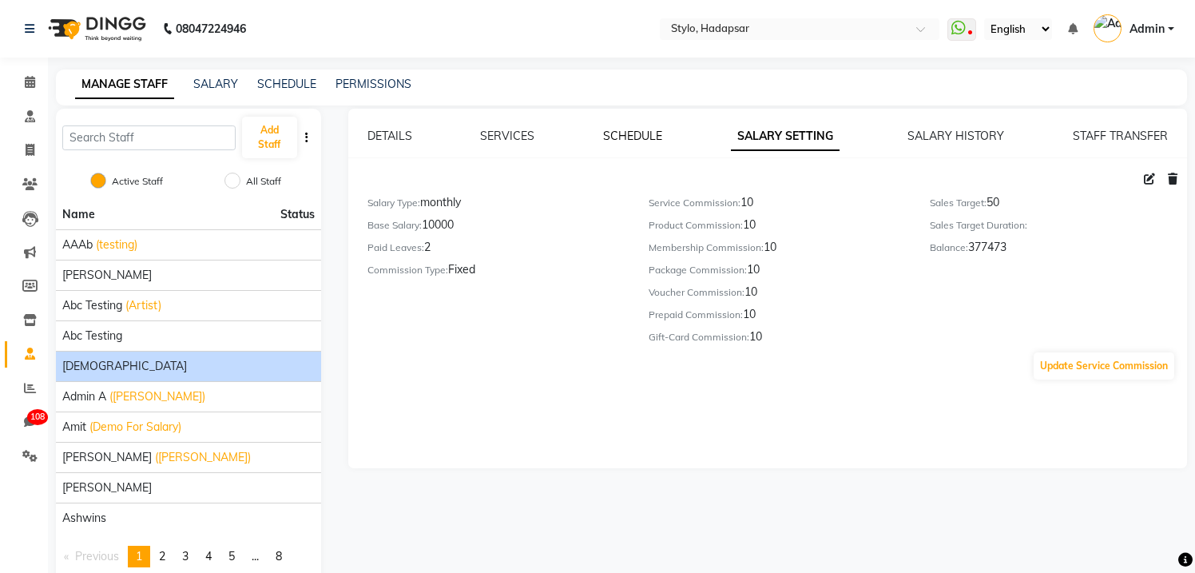
click at [649, 133] on link "SCHEDULE" at bounding box center [632, 136] width 59 height 14
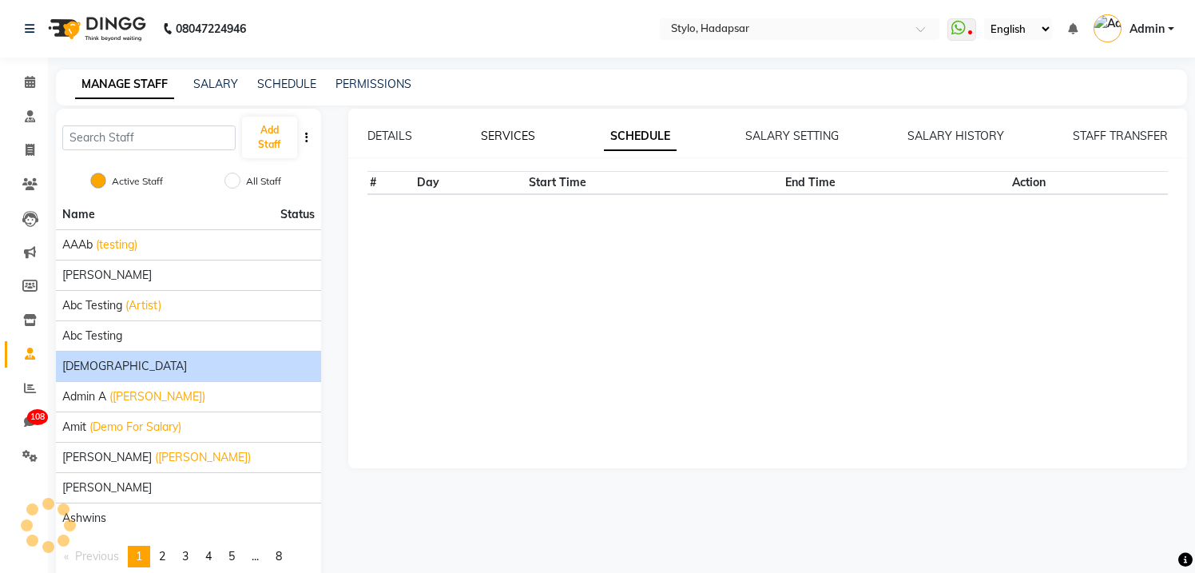
click at [516, 131] on link "SERVICES" at bounding box center [508, 136] width 54 height 14
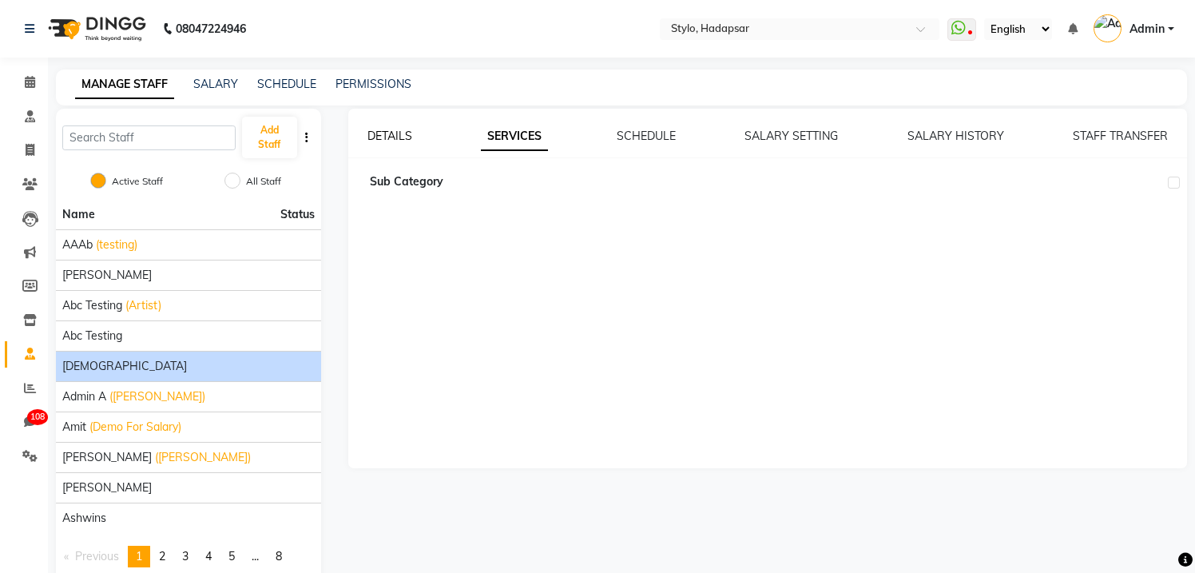
click at [392, 133] on link "DETAILS" at bounding box center [389, 136] width 45 height 14
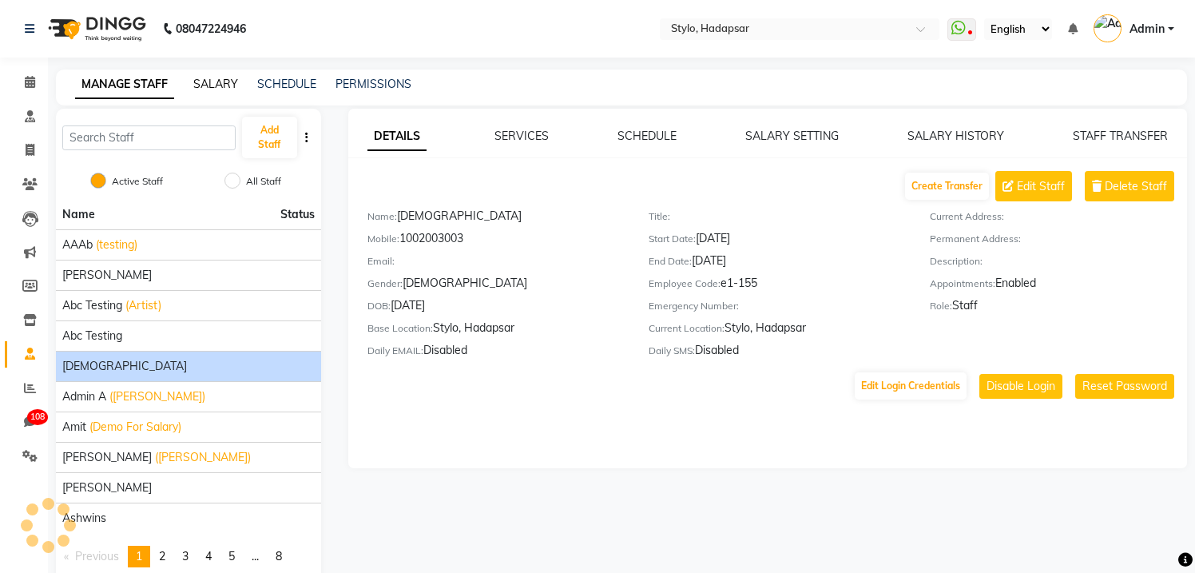
click at [220, 78] on link "SALARY" at bounding box center [215, 84] width 45 height 14
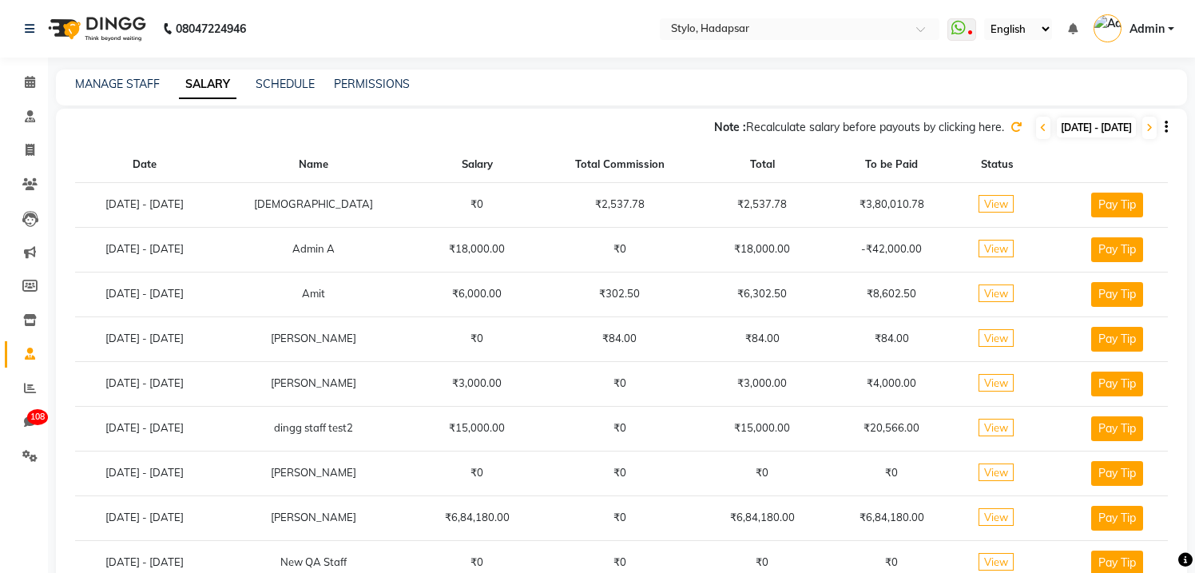
click at [997, 206] on span "View" at bounding box center [995, 204] width 35 height 18
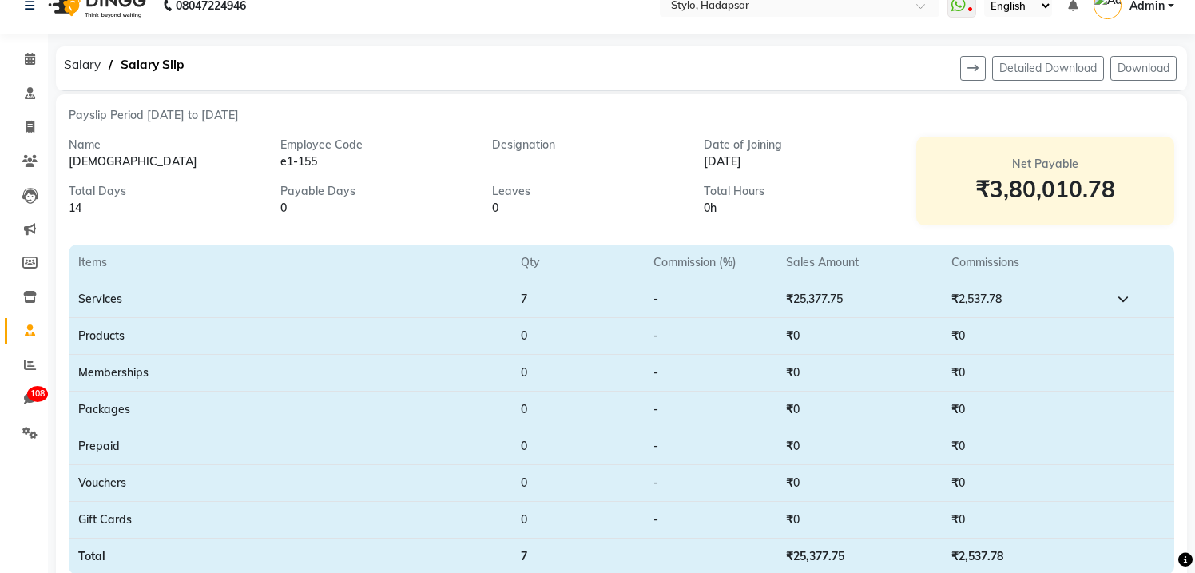
scroll to position [4, 0]
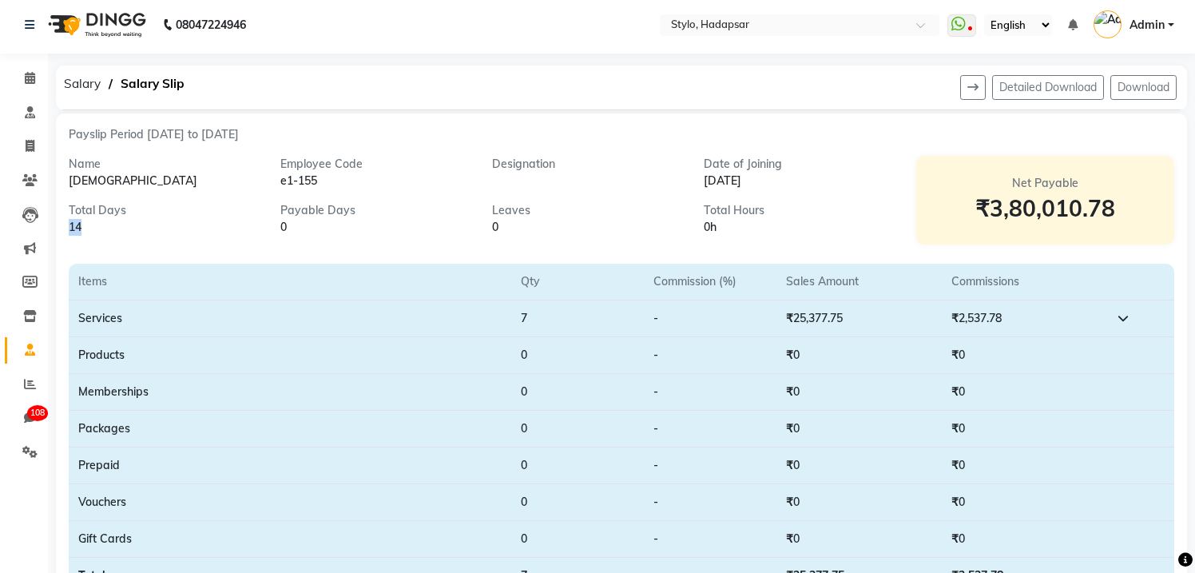
drag, startPoint x: 82, startPoint y: 229, endPoint x: 69, endPoint y: 227, distance: 13.0
click at [69, 227] on div "14" at bounding box center [163, 227] width 188 height 17
click at [89, 228] on div "14" at bounding box center [163, 227] width 188 height 17
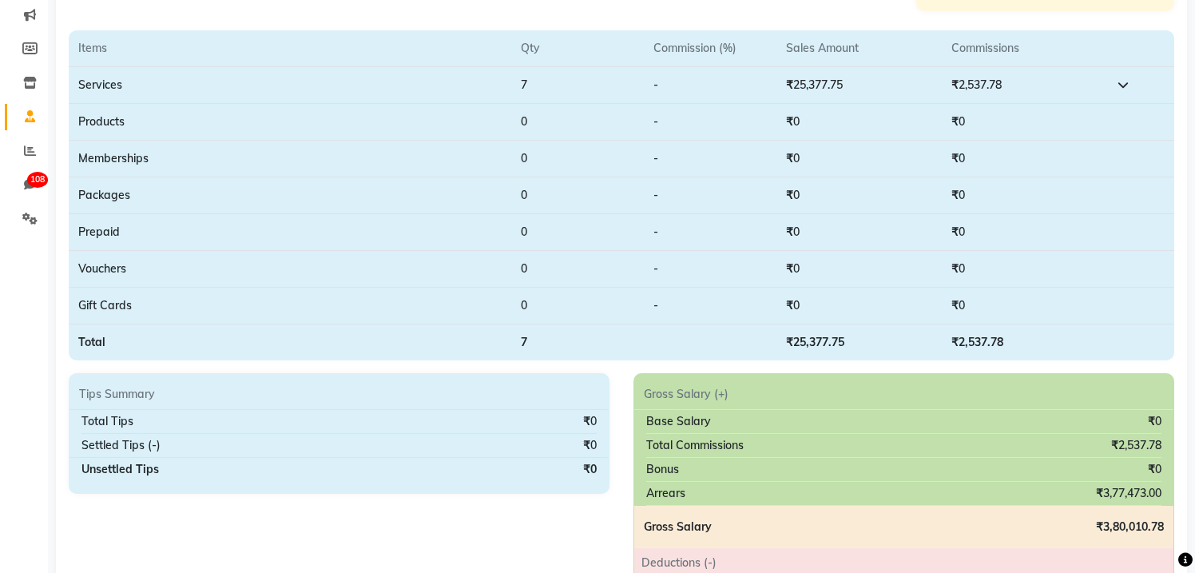
scroll to position [0, 0]
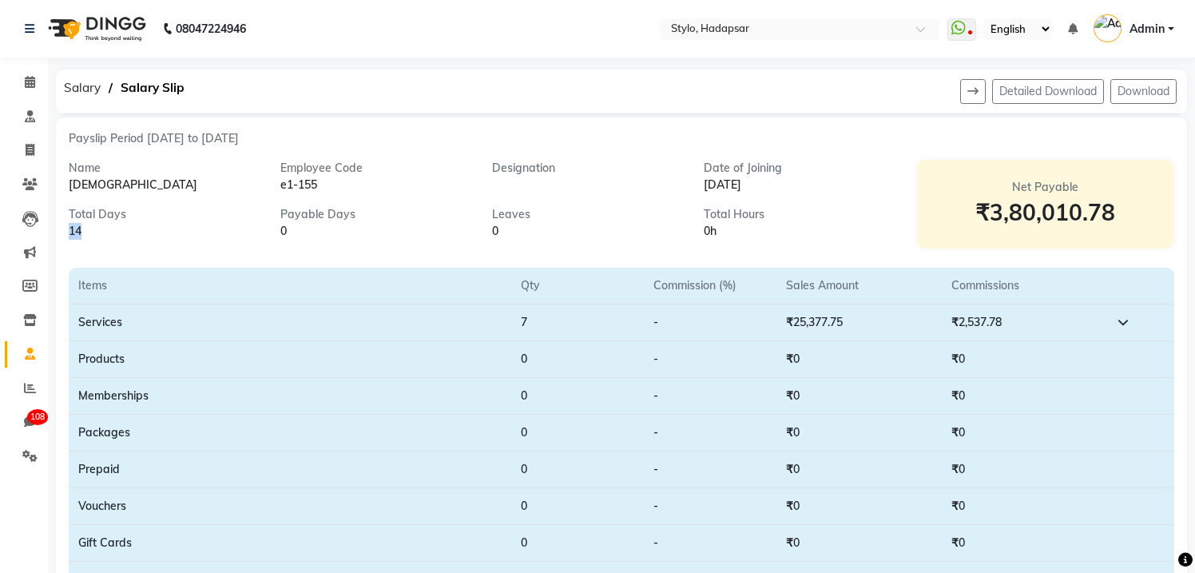
drag, startPoint x: 83, startPoint y: 231, endPoint x: 65, endPoint y: 231, distance: 18.4
click at [65, 231] on div "Total Days 14" at bounding box center [163, 223] width 212 height 34
click at [1156, 29] on span "Admin" at bounding box center [1146, 29] width 35 height 17
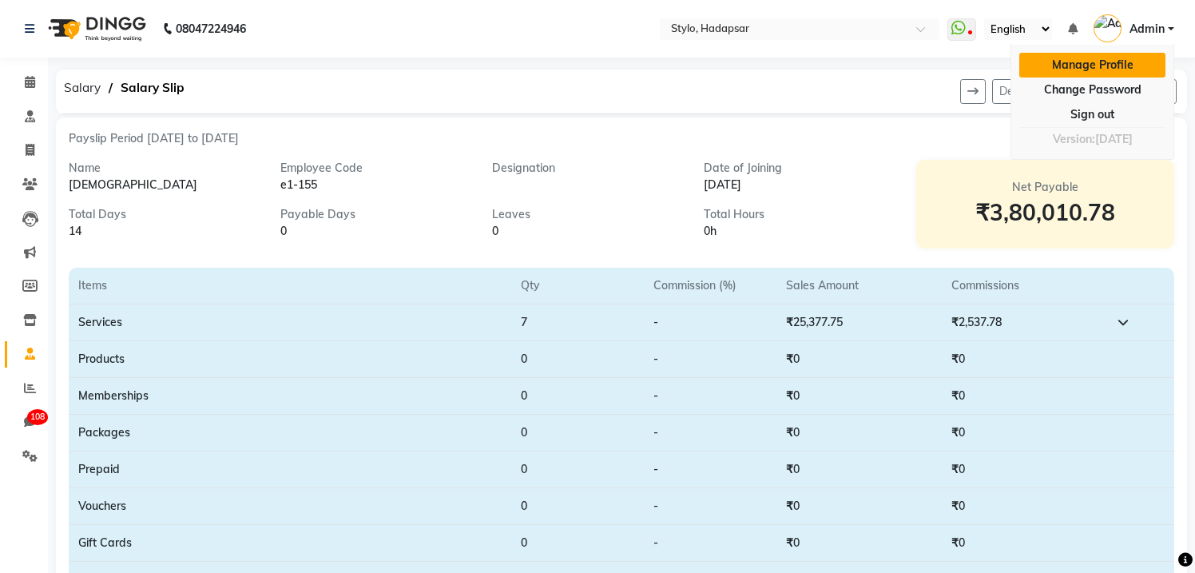
click at [1108, 65] on link "Manage Profile" at bounding box center [1092, 65] width 146 height 25
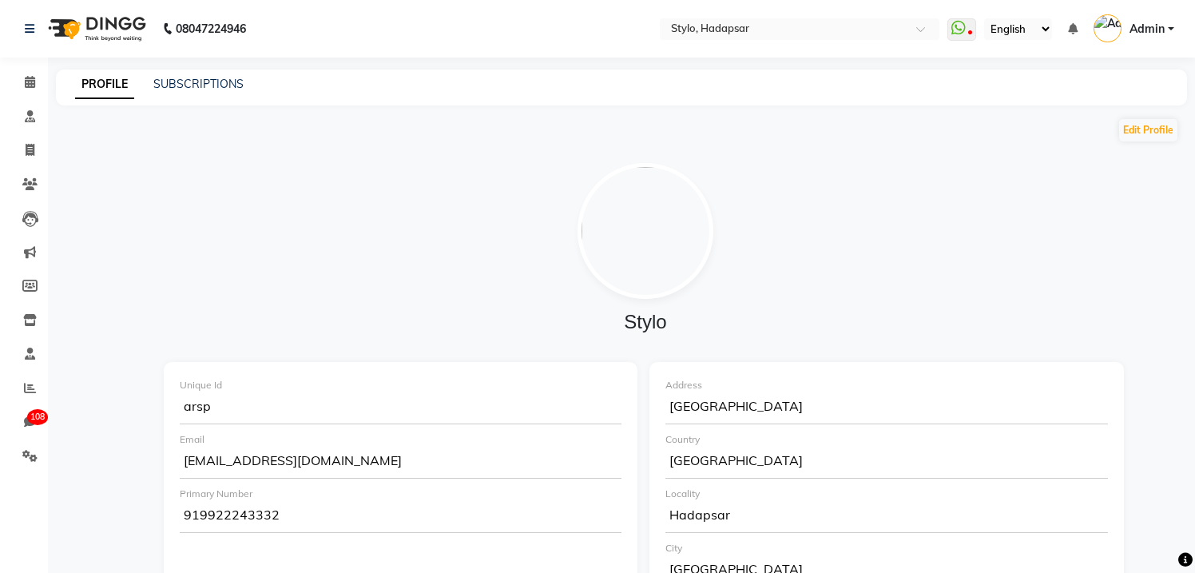
click at [1147, 30] on span "Admin" at bounding box center [1146, 29] width 35 height 17
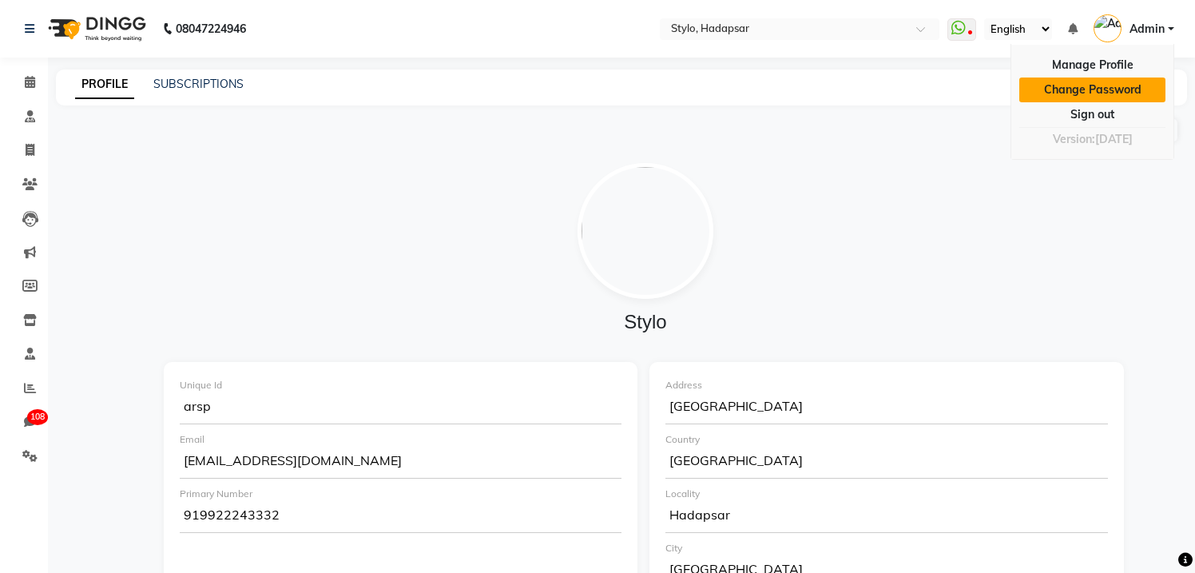
click at [1113, 93] on link "Change Password" at bounding box center [1092, 89] width 146 height 25
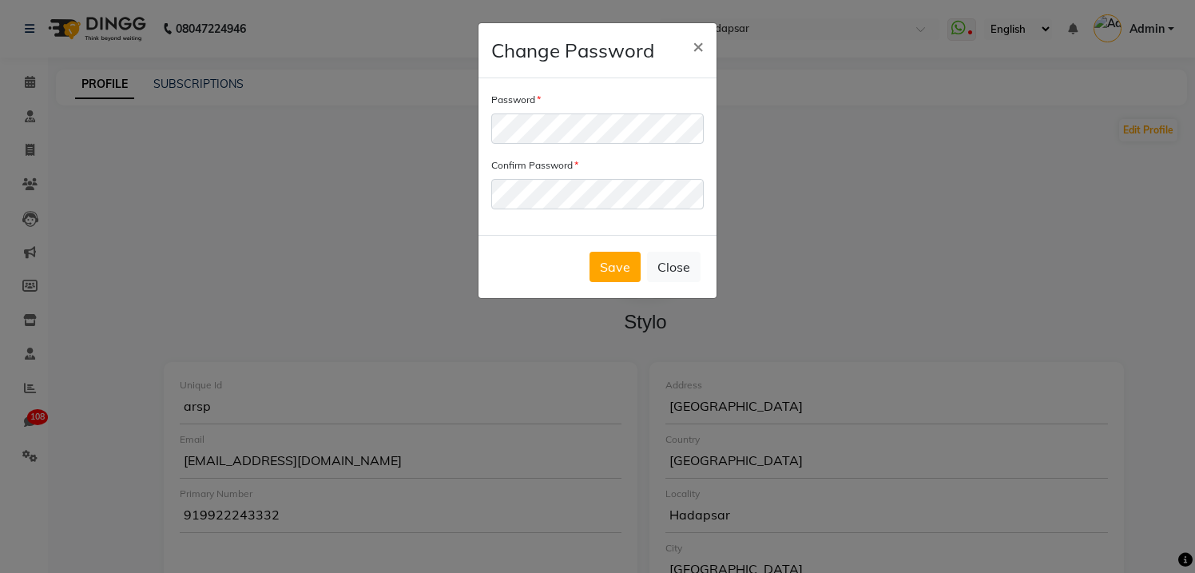
click at [519, 253] on div "Save Close" at bounding box center [597, 266] width 238 height 63
click at [701, 50] on span "×" at bounding box center [697, 46] width 11 height 24
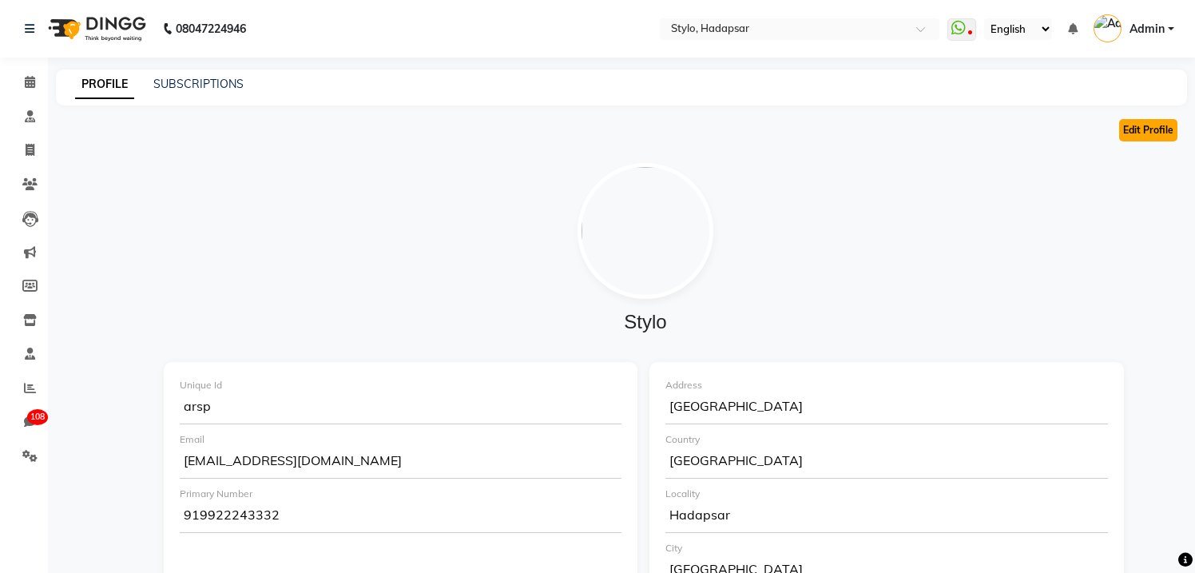
click at [1147, 135] on button "Edit Profile" at bounding box center [1148, 130] width 58 height 22
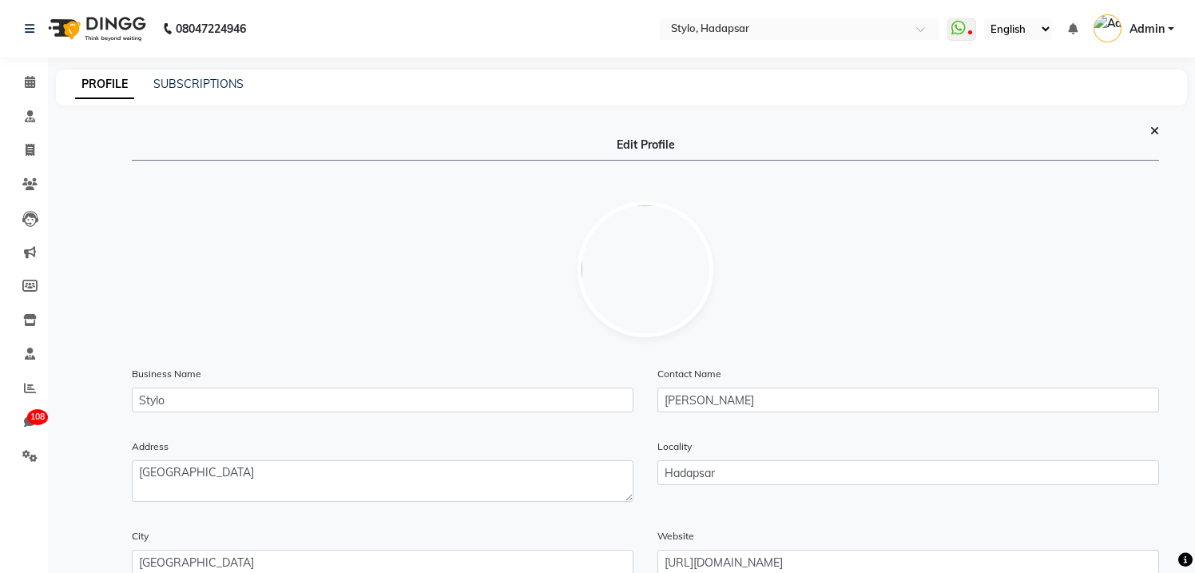
click at [1157, 129] on icon at bounding box center [1154, 130] width 9 height 11
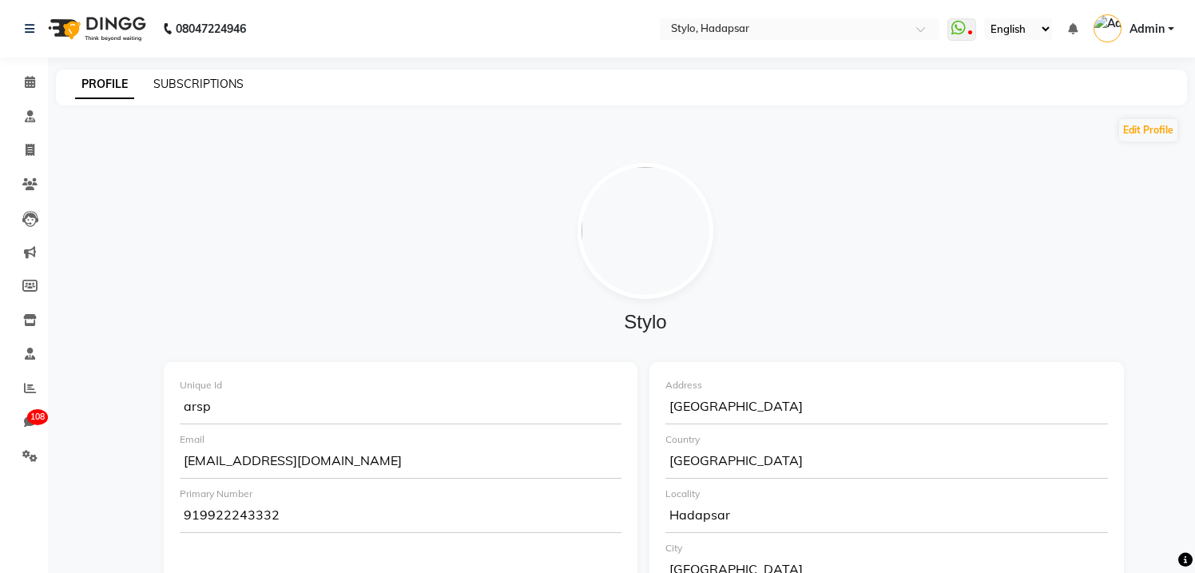
click at [212, 81] on link "SUBSCRIPTIONS" at bounding box center [198, 84] width 90 height 14
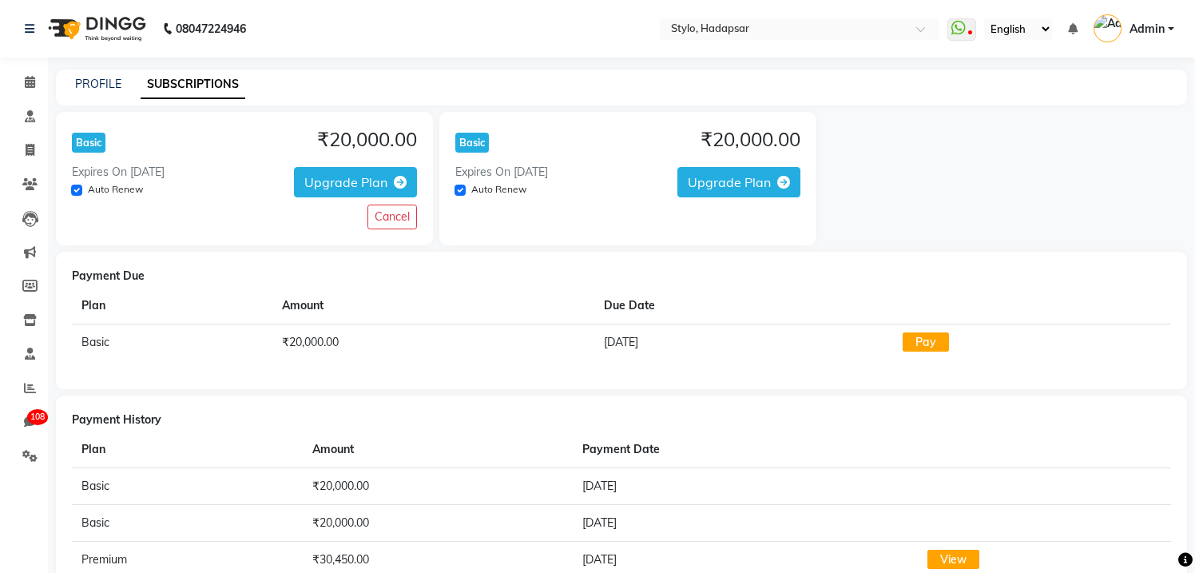
drag, startPoint x: 189, startPoint y: 172, endPoint x: 113, endPoint y: 173, distance: 76.7
click at [113, 173] on div "Expires On [DATE] Auto Renew Upgrade Plan" at bounding box center [244, 183] width 345 height 38
click at [182, 141] on div "Basic ₹20,000.00" at bounding box center [244, 143] width 345 height 30
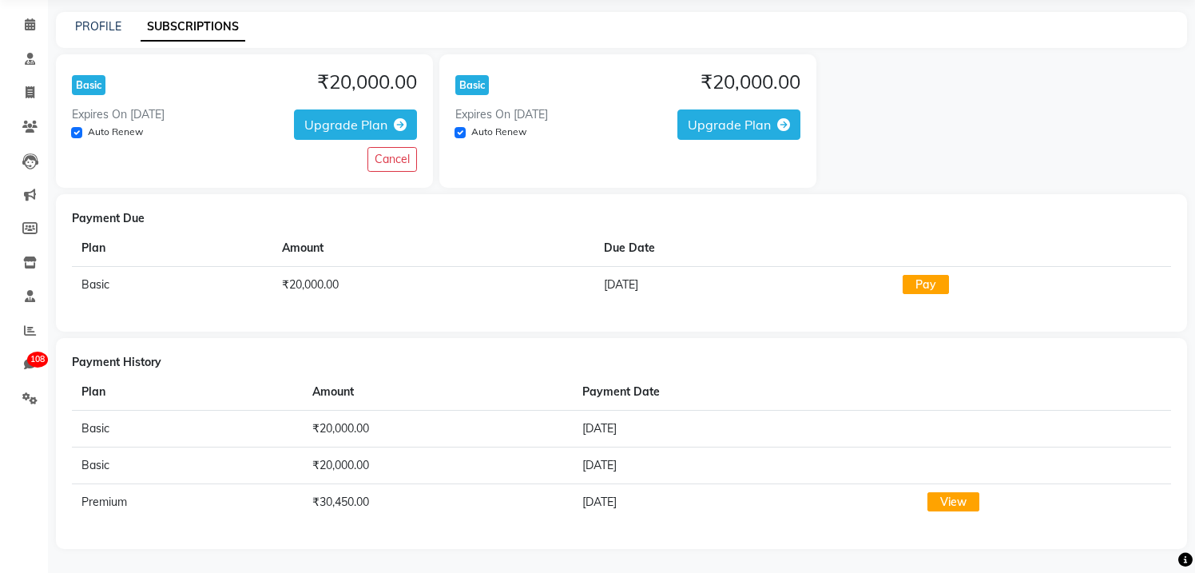
click at [942, 505] on link "View" at bounding box center [953, 501] width 52 height 19
click at [764, 128] on span "Upgrade Plan" at bounding box center [729, 125] width 83 height 16
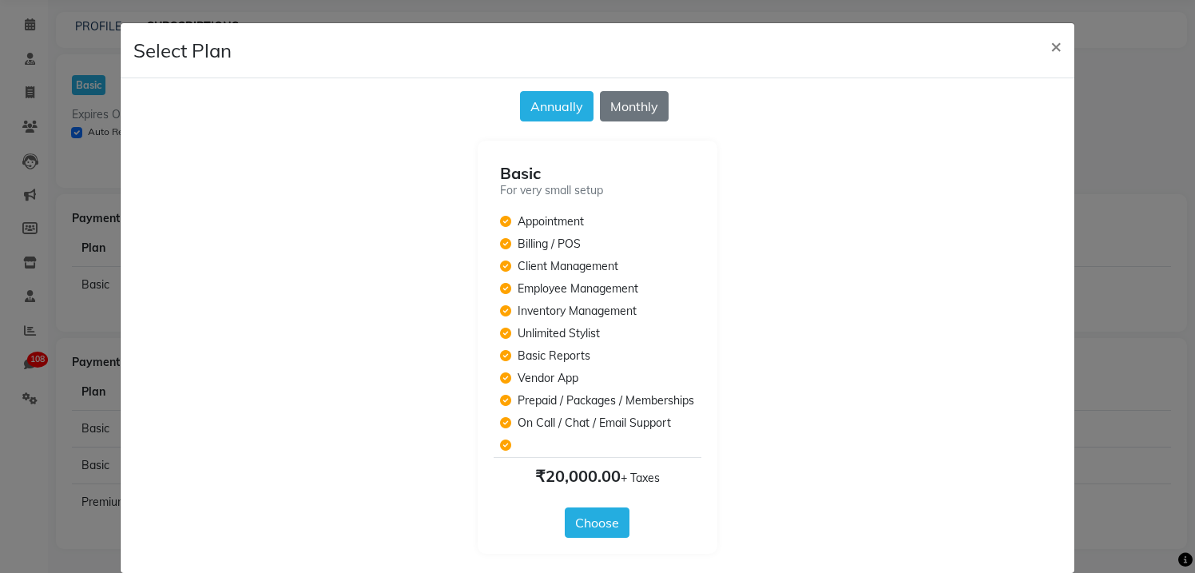
scroll to position [22, 0]
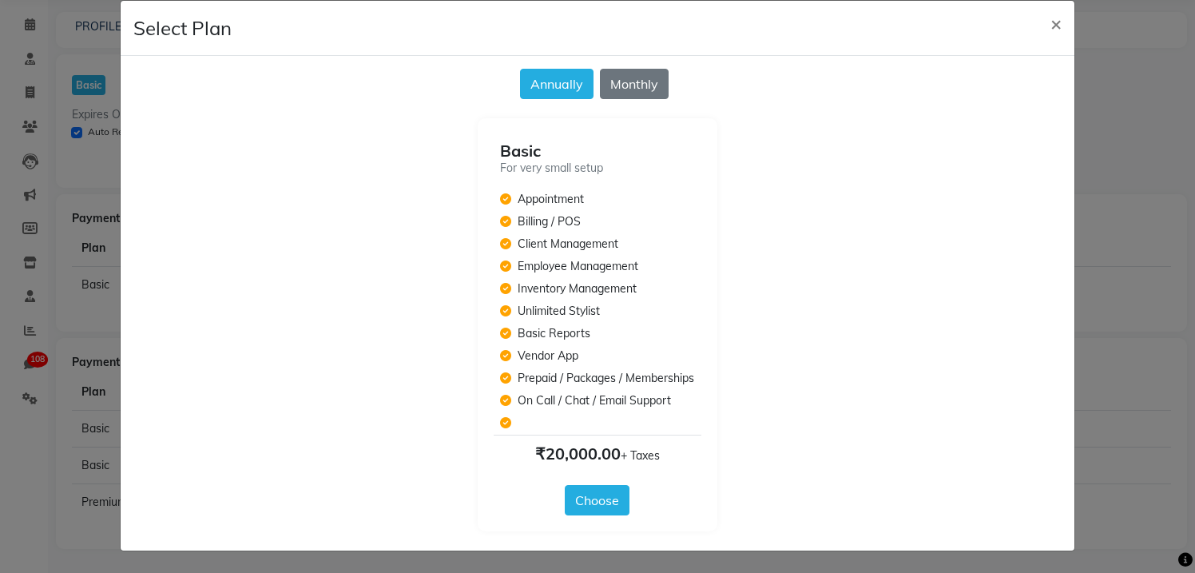
click at [594, 497] on button "Choose" at bounding box center [597, 500] width 65 height 30
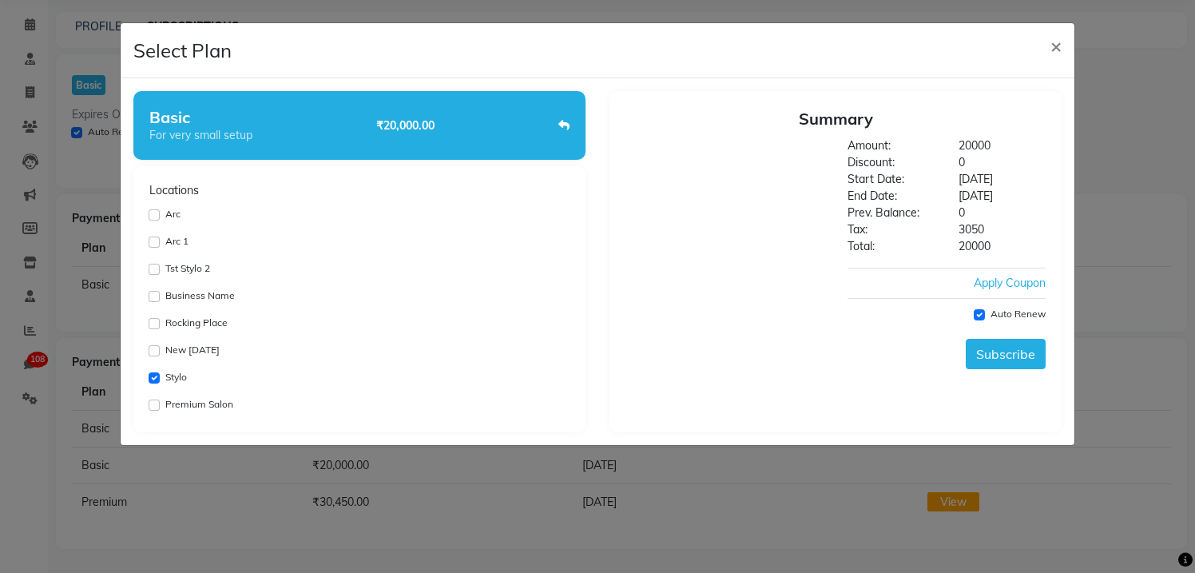
click at [1011, 285] on div "Apply Coupon" at bounding box center [1010, 283] width 72 height 17
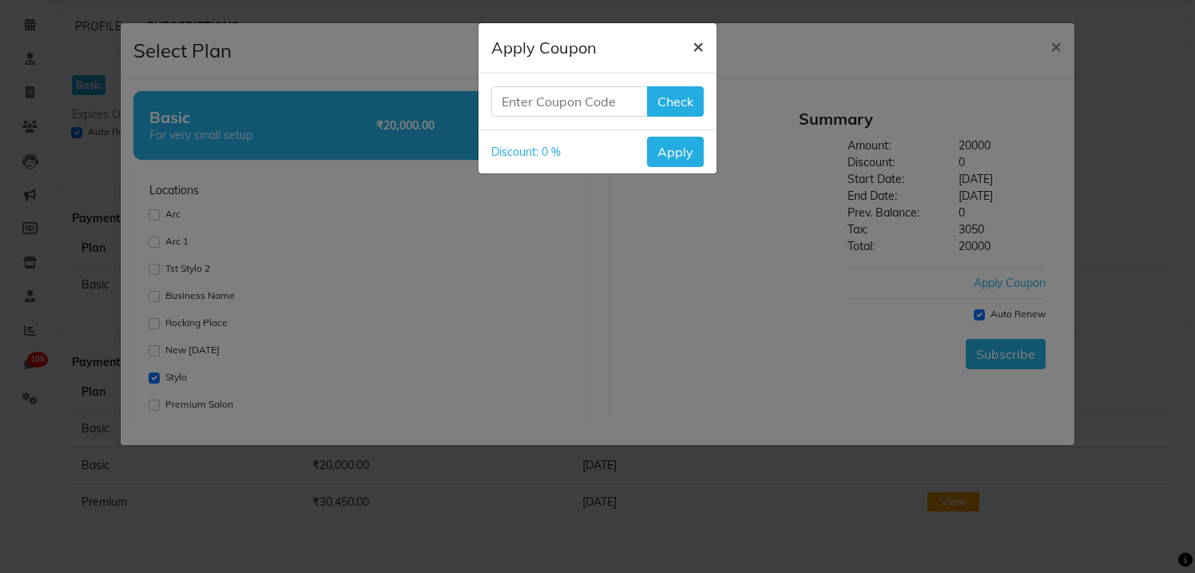
click at [698, 46] on span "×" at bounding box center [697, 46] width 11 height 24
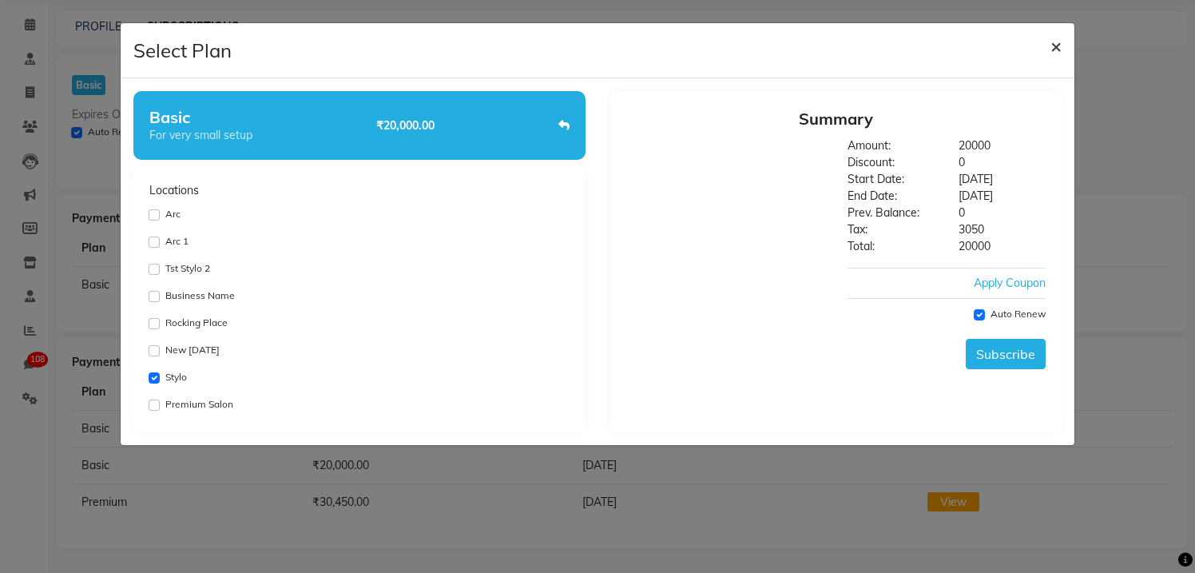
click at [1059, 44] on span "×" at bounding box center [1055, 46] width 11 height 24
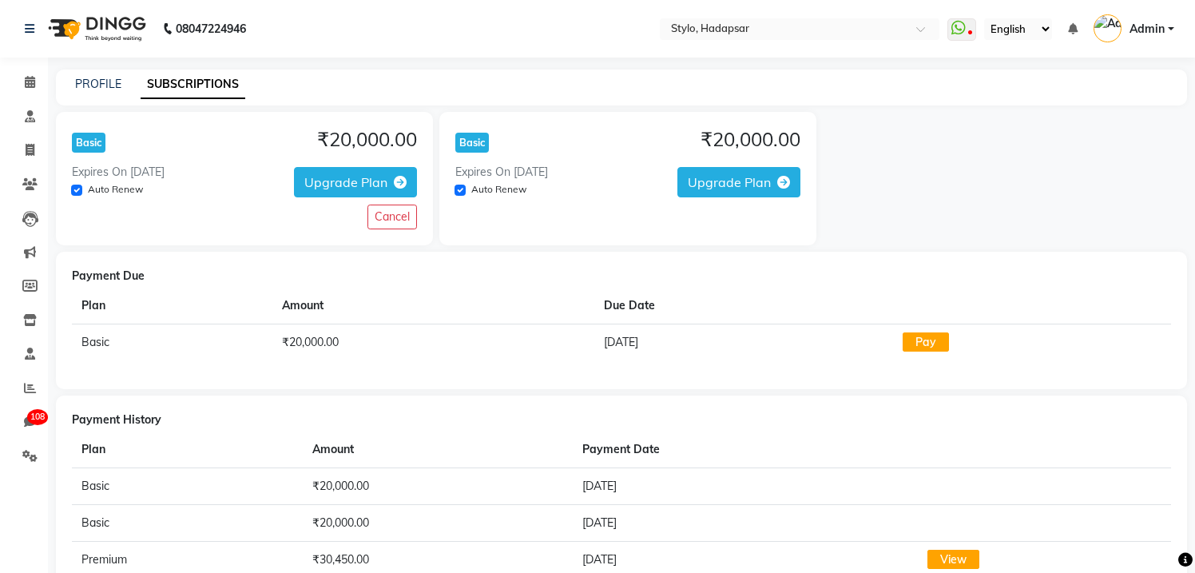
scroll to position [58, 0]
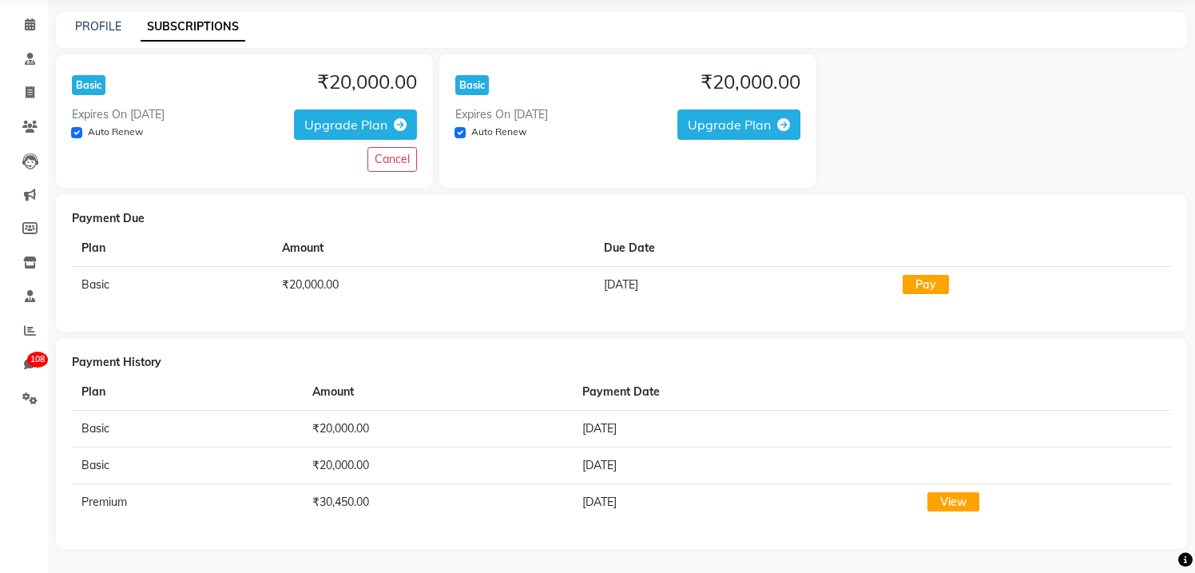
click at [955, 501] on link "View" at bounding box center [953, 501] width 52 height 19
click at [30, 288] on span at bounding box center [30, 297] width 28 height 18
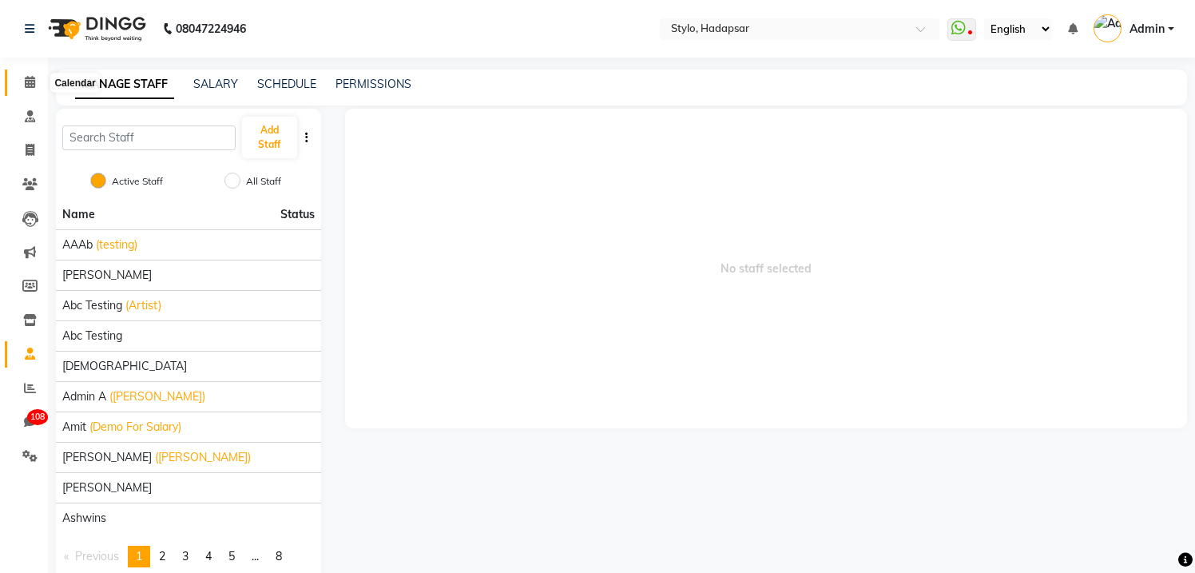
click at [30, 88] on icon at bounding box center [30, 82] width 10 height 12
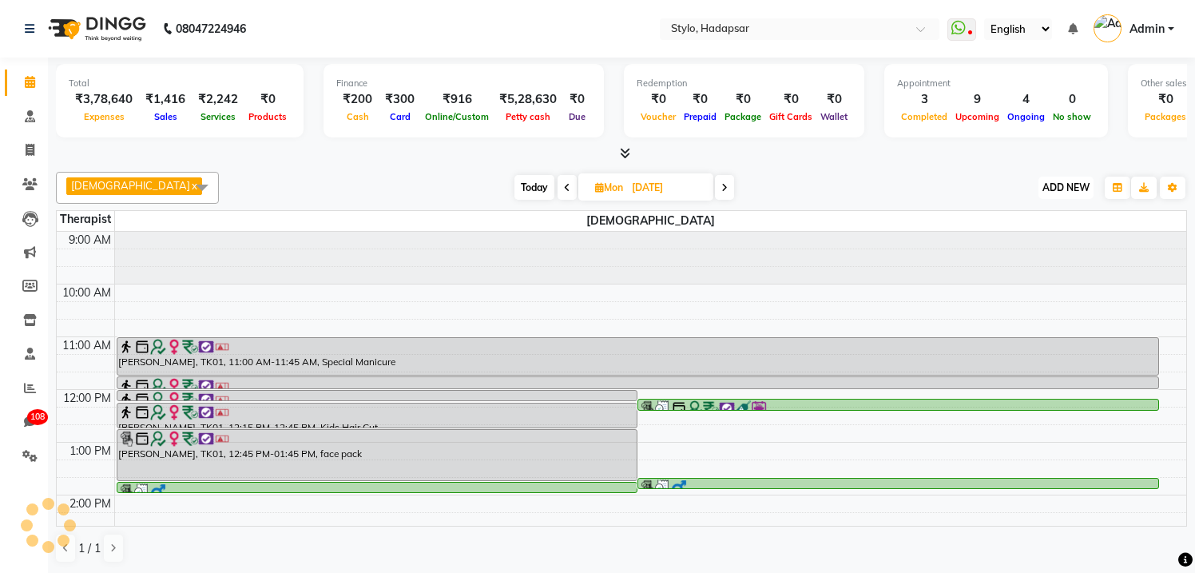
click at [1065, 191] on span "ADD NEW" at bounding box center [1065, 187] width 47 height 12
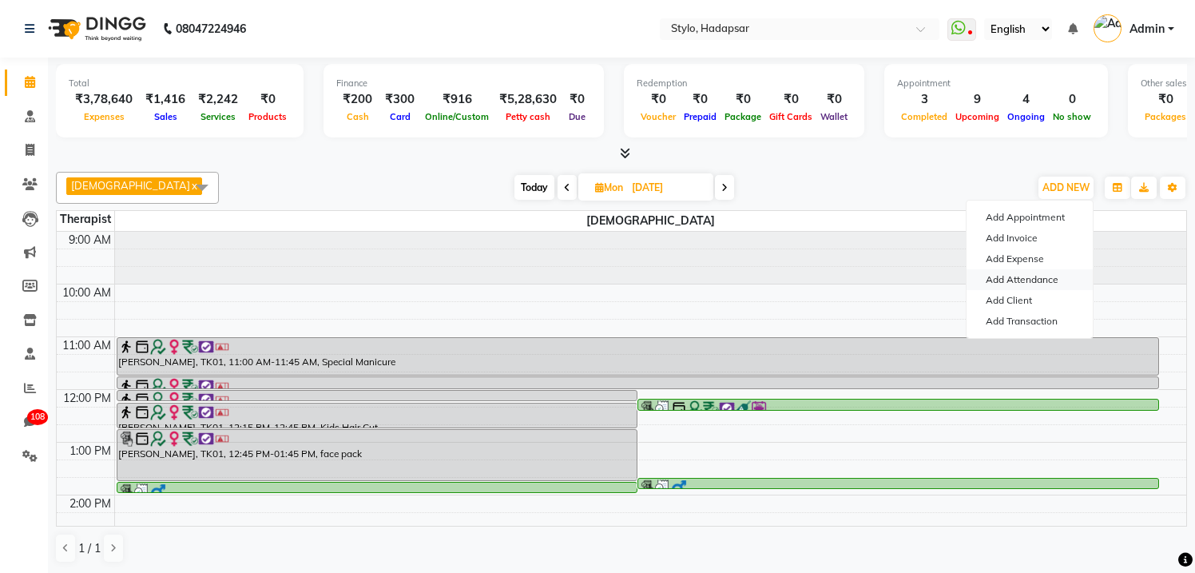
click at [1030, 279] on link "Add Attendance" at bounding box center [1029, 279] width 126 height 21
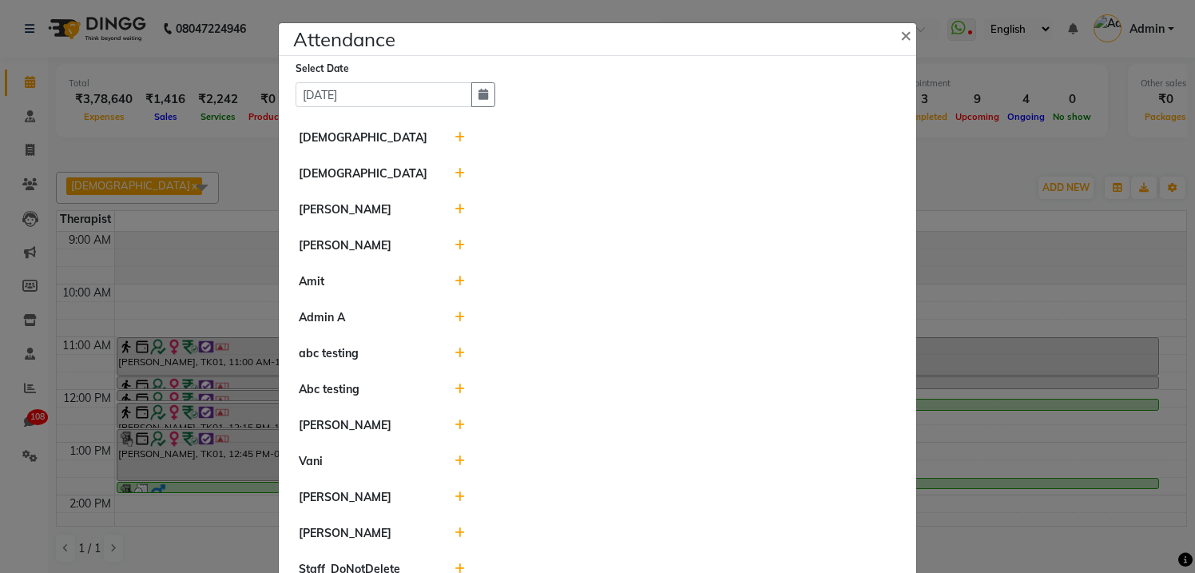
click at [459, 136] on icon at bounding box center [459, 137] width 10 height 11
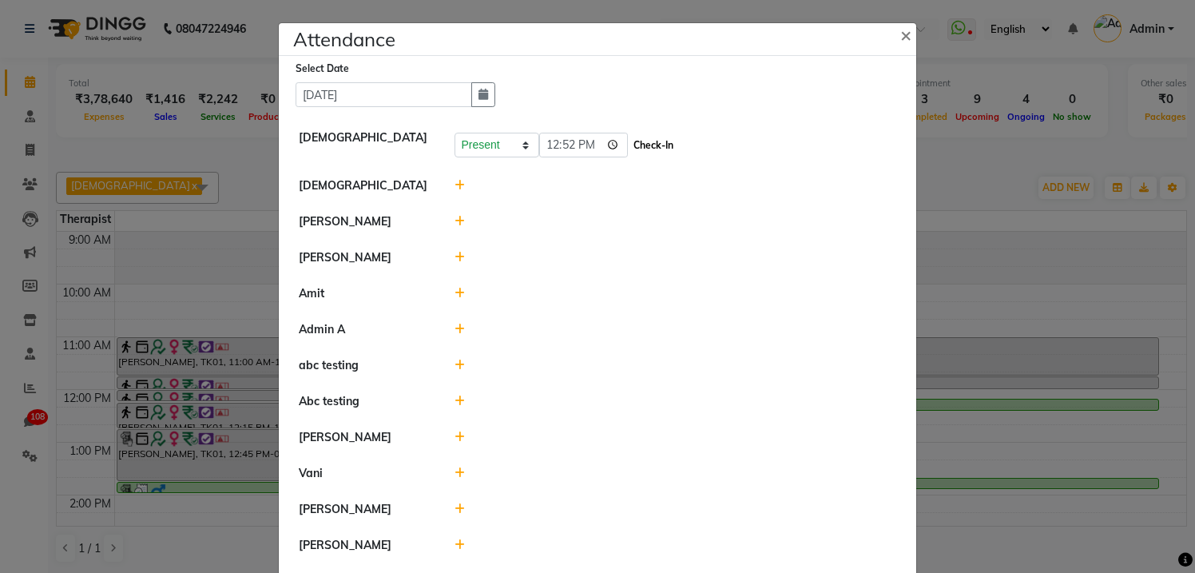
click at [666, 145] on button "Check-In" at bounding box center [653, 145] width 48 height 22
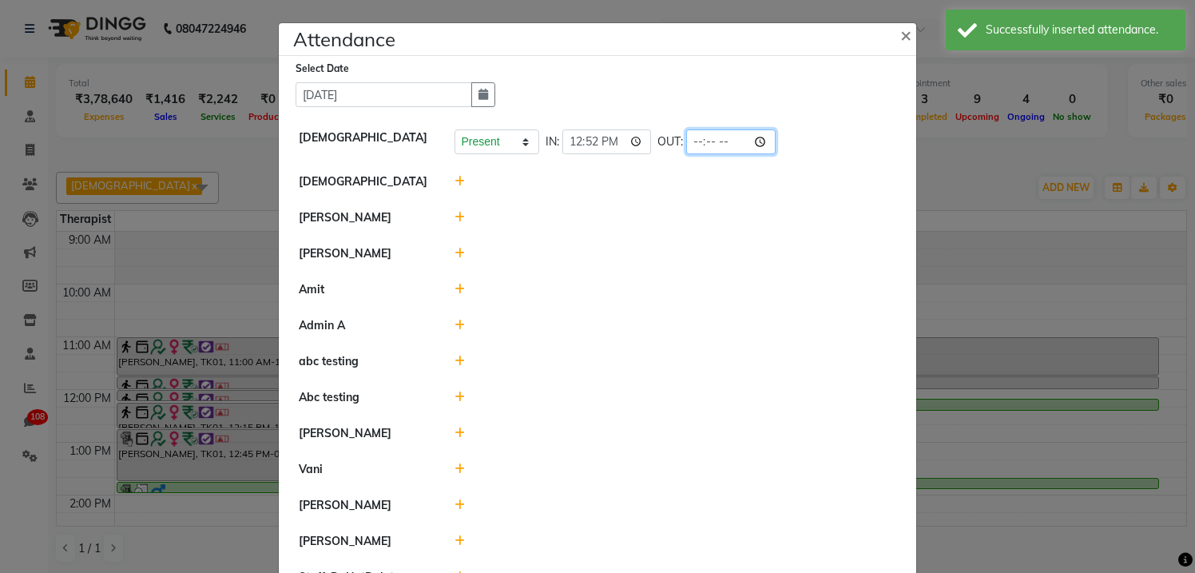
click at [732, 141] on input "time" at bounding box center [730, 141] width 89 height 25
click at [770, 143] on input "time" at bounding box center [730, 141] width 89 height 25
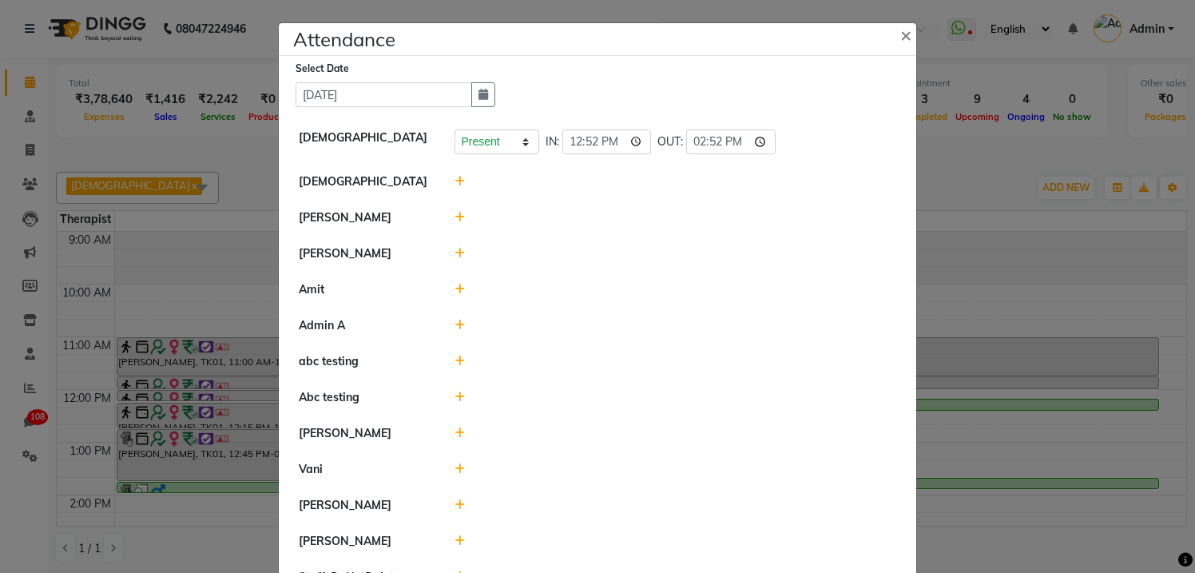
type input "14:52"
click at [647, 236] on li "[PERSON_NAME]" at bounding box center [597, 254] width 629 height 37
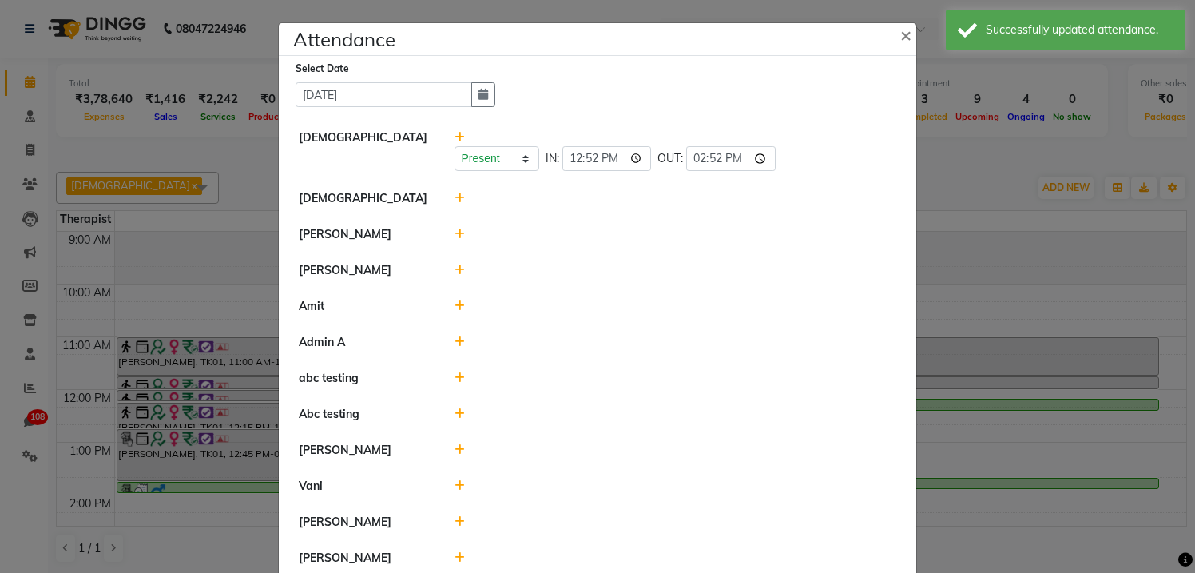
click at [460, 137] on icon at bounding box center [459, 137] width 10 height 11
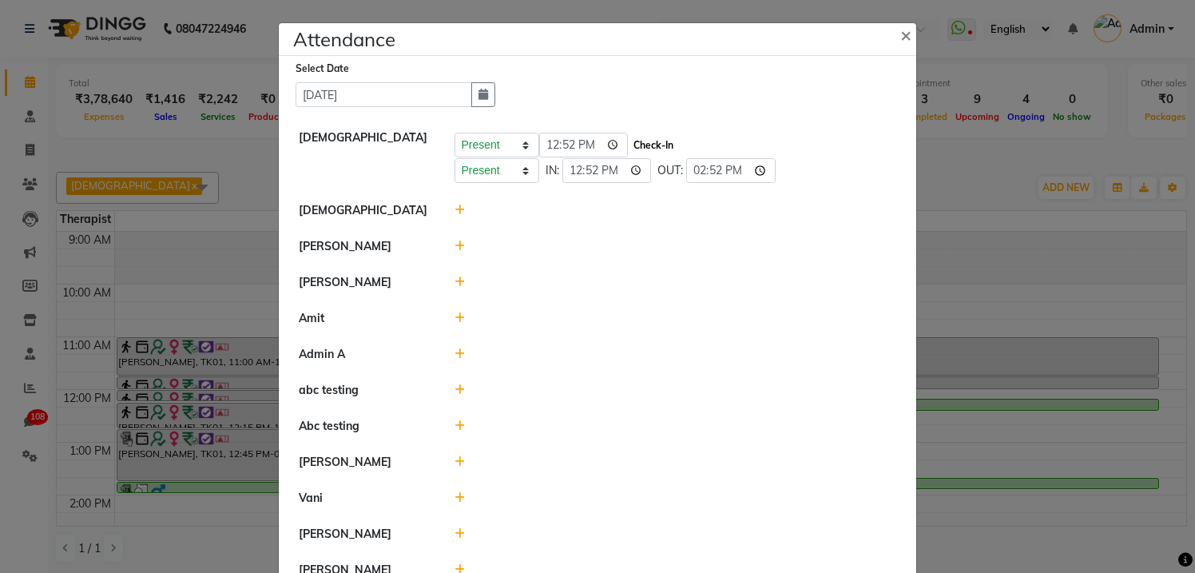
click at [661, 145] on button "Check-In" at bounding box center [653, 145] width 48 height 22
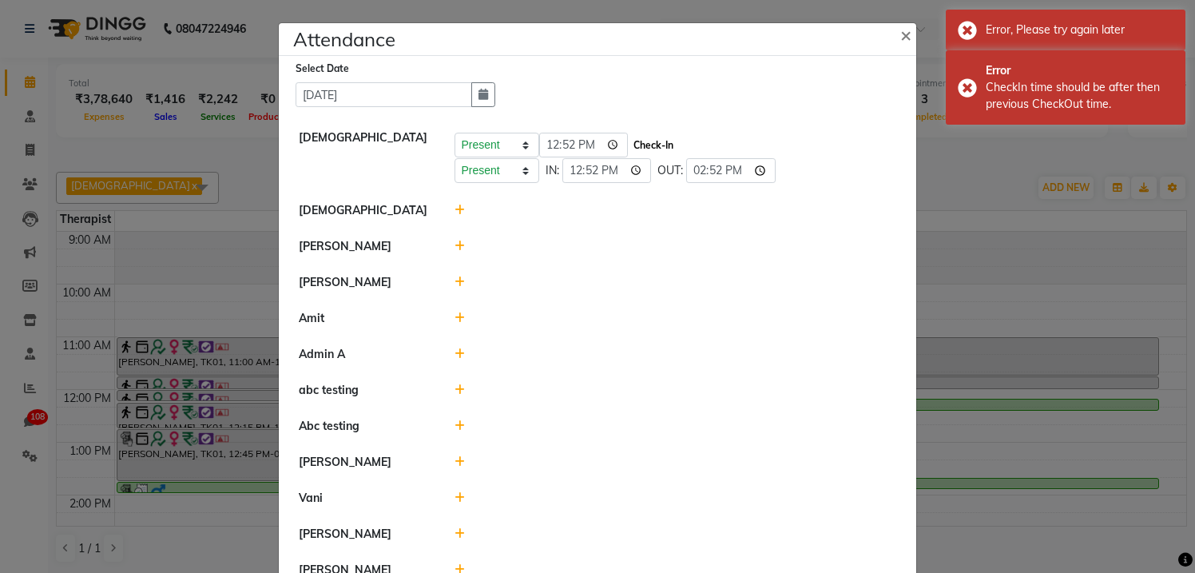
click at [660, 145] on button "Check-In" at bounding box center [653, 145] width 48 height 22
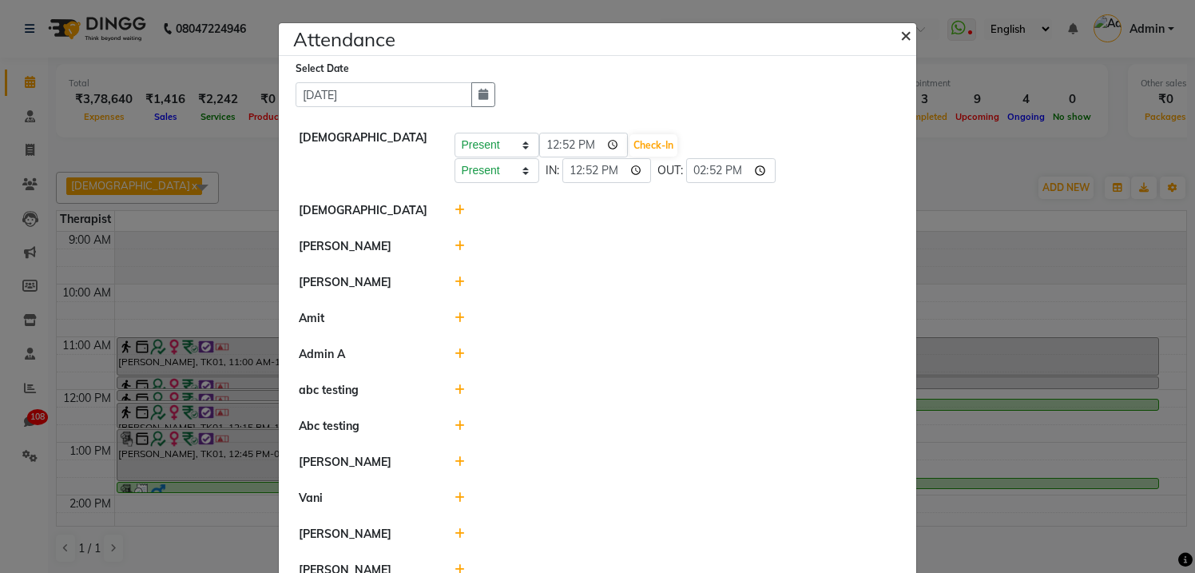
click at [908, 35] on span "×" at bounding box center [905, 34] width 11 height 24
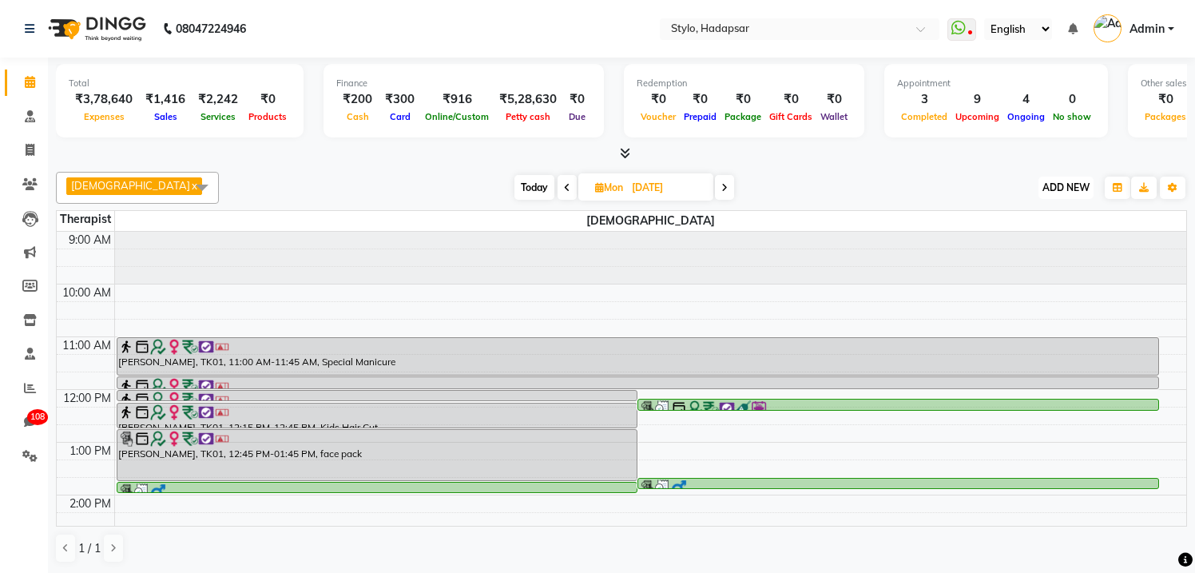
click at [1059, 187] on span "ADD NEW" at bounding box center [1065, 187] width 47 height 12
click at [867, 176] on div "[DATE] [DATE]" at bounding box center [624, 188] width 794 height 24
click at [31, 354] on icon at bounding box center [30, 353] width 10 height 12
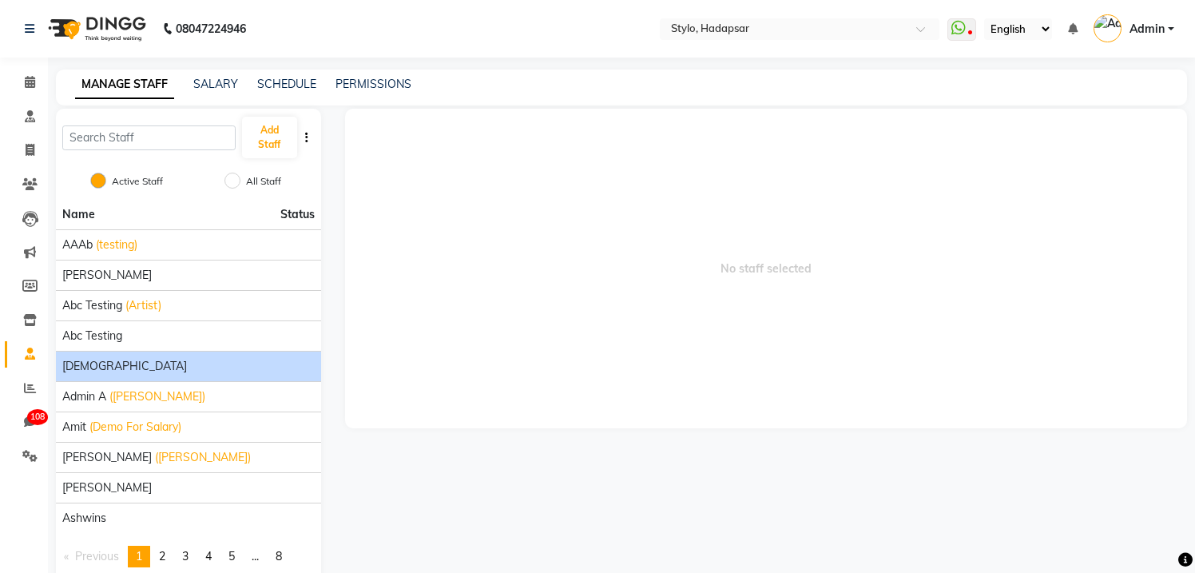
click at [89, 367] on div "[DEMOGRAPHIC_DATA]" at bounding box center [188, 366] width 252 height 17
